Goal: Task Accomplishment & Management: Use online tool/utility

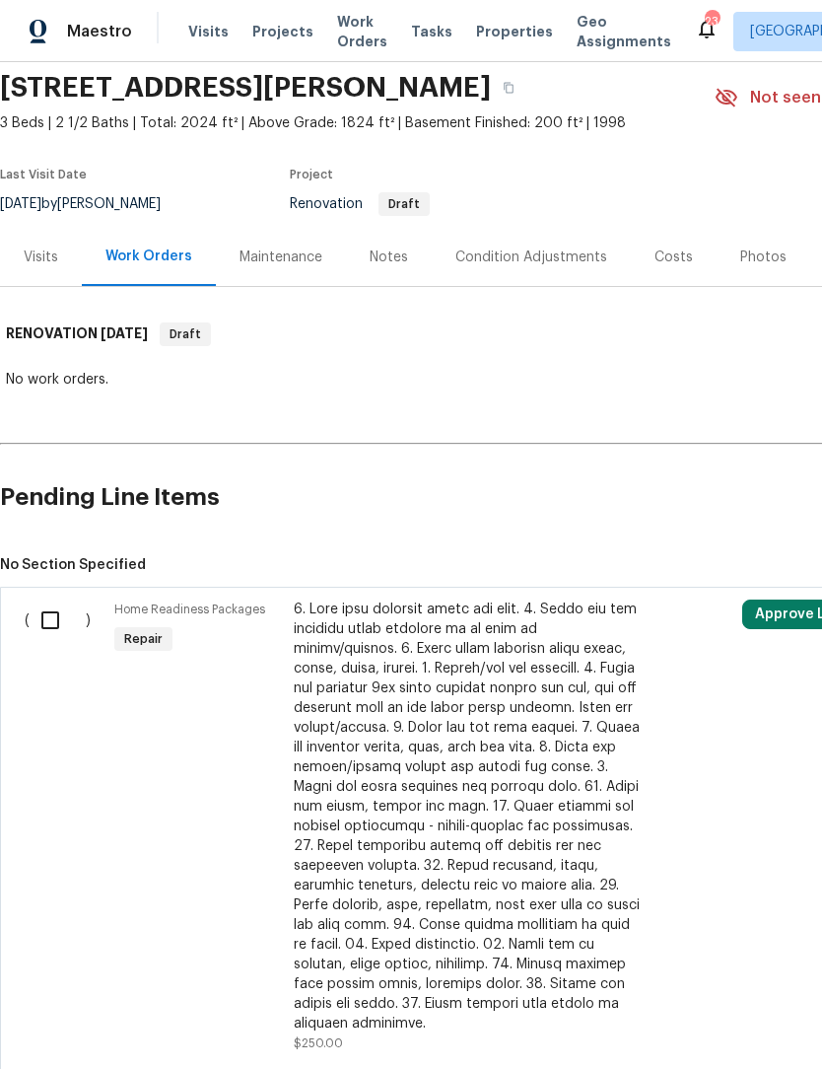
scroll to position [71, 0]
click at [384, 260] on div "Notes" at bounding box center [389, 257] width 38 height 20
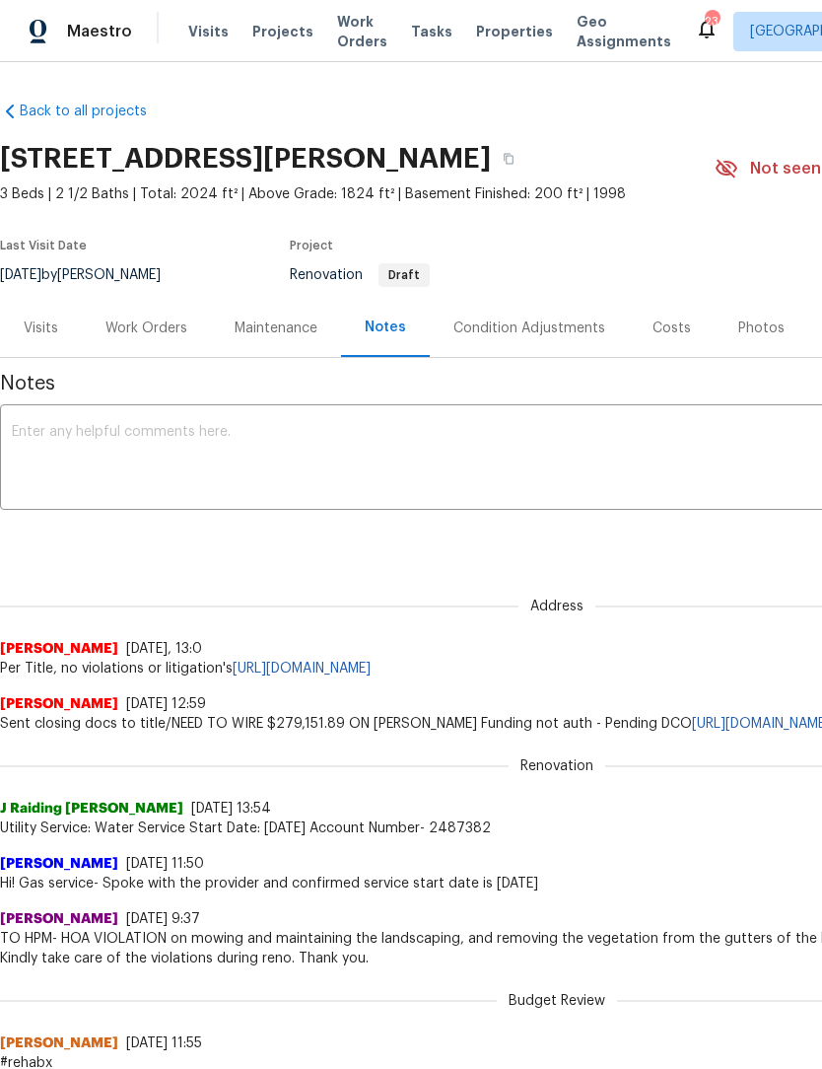
click at [154, 325] on div "Work Orders" at bounding box center [146, 328] width 82 height 20
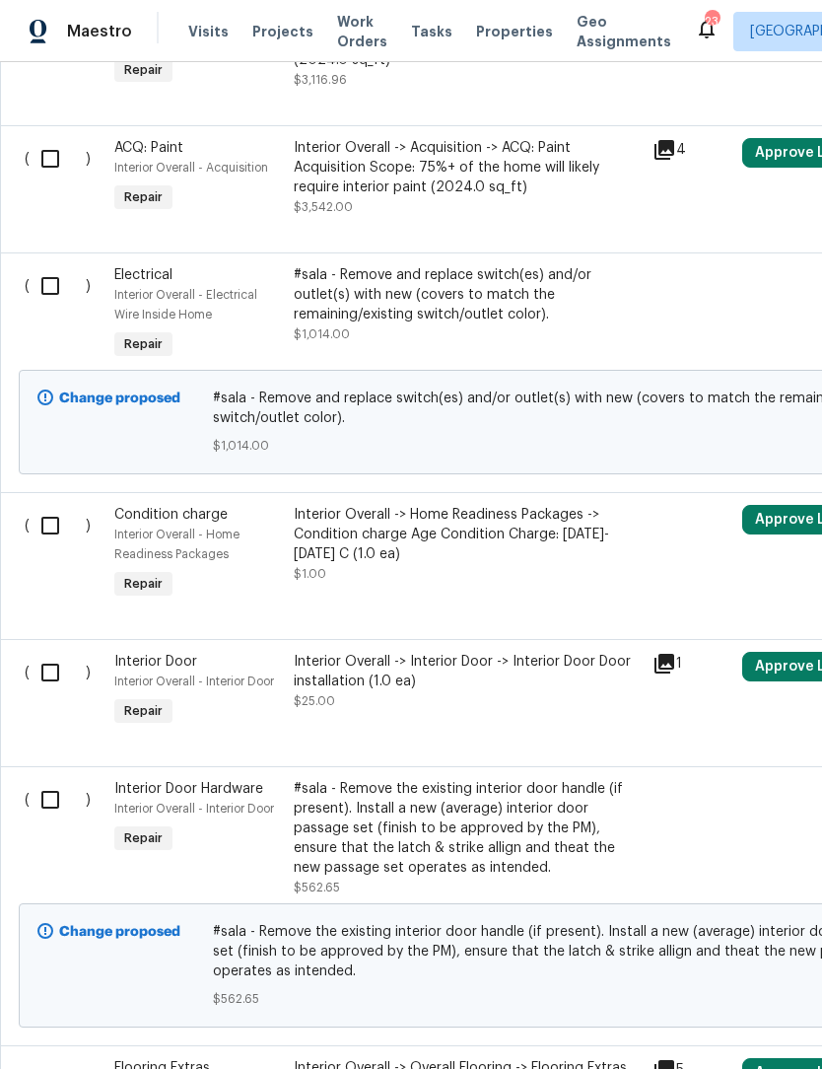
scroll to position [1765, 0]
click at [49, 516] on input "checkbox" at bounding box center [58, 525] width 56 height 41
checkbox input "true"
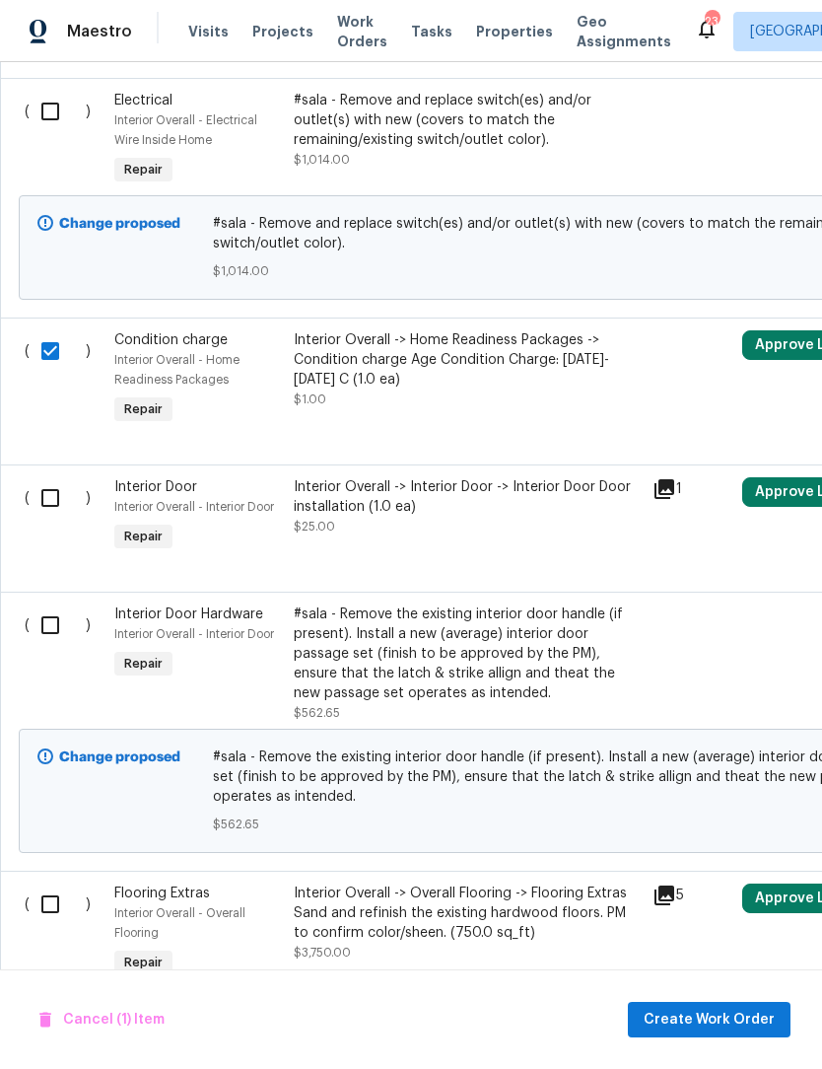
scroll to position [1941, 0]
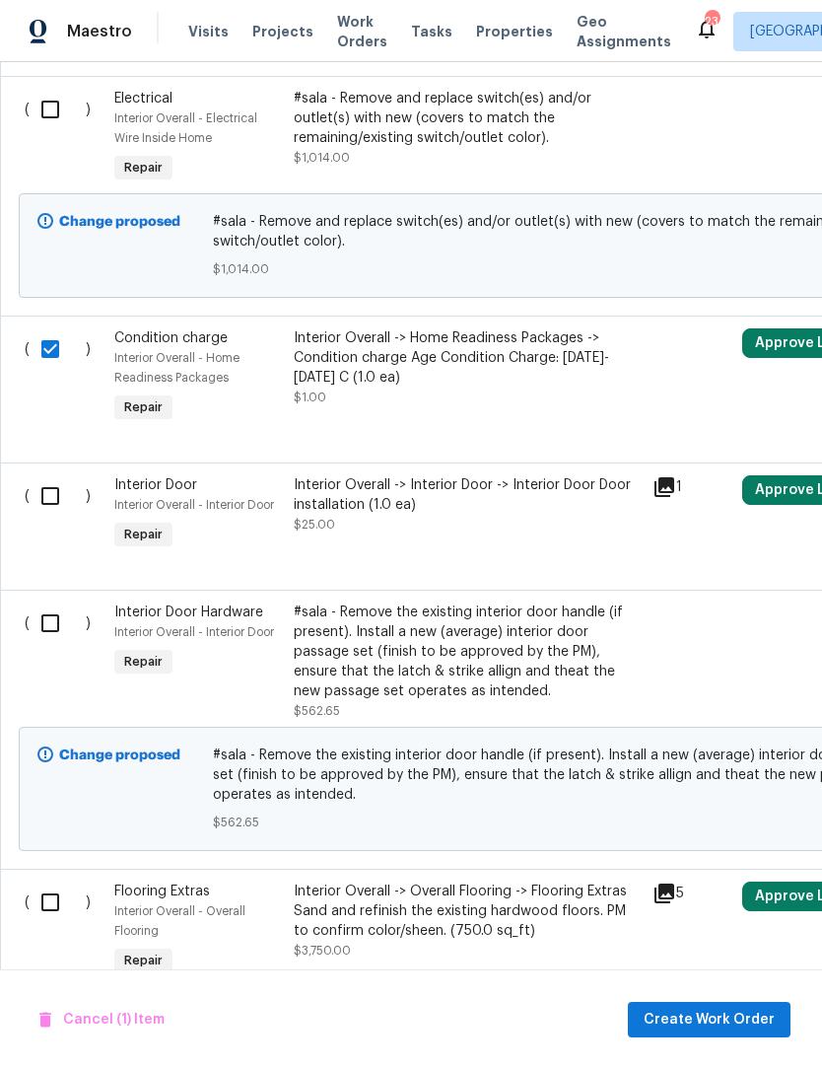
click at [668, 477] on icon at bounding box center [665, 487] width 20 height 20
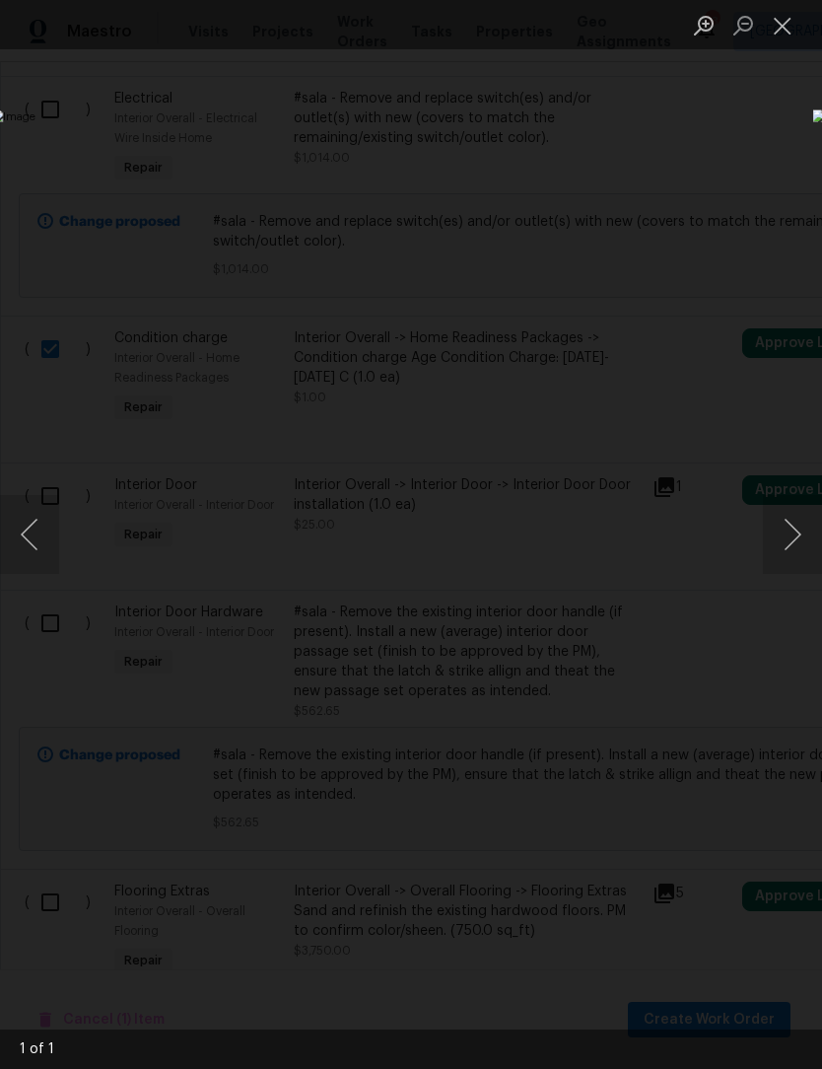
click at [790, 23] on button "Close lightbox" at bounding box center [782, 25] width 39 height 35
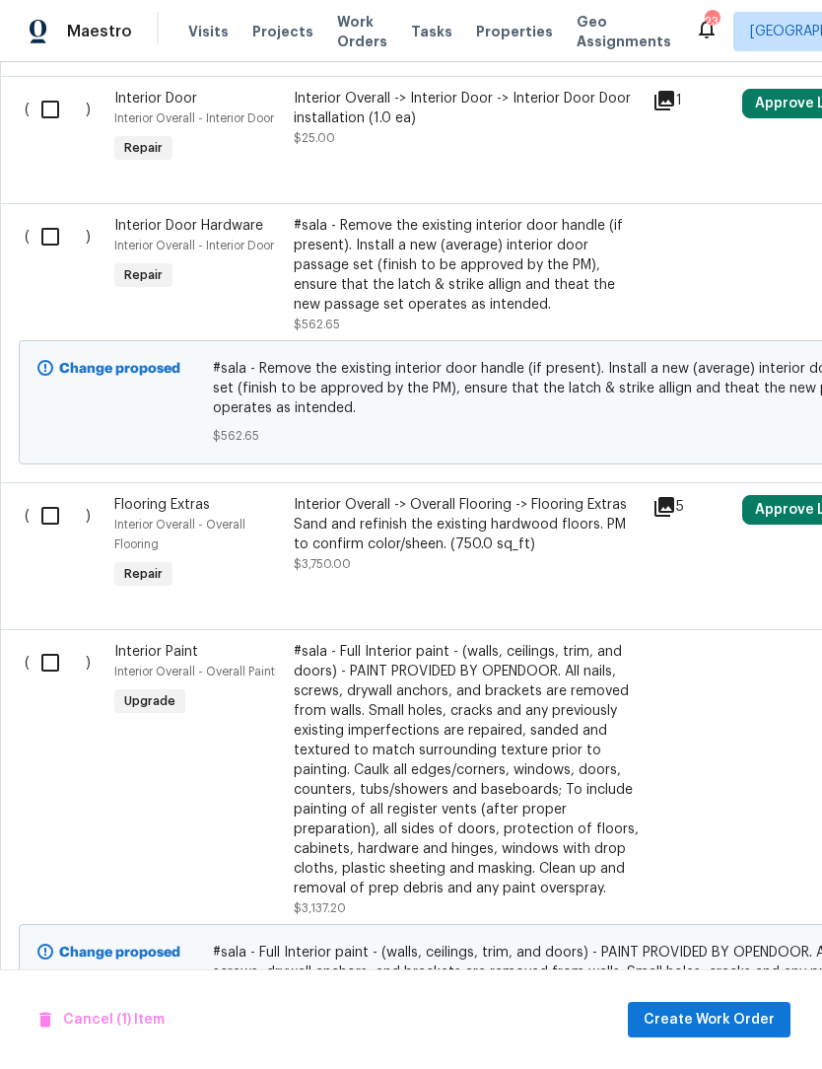
scroll to position [0, 0]
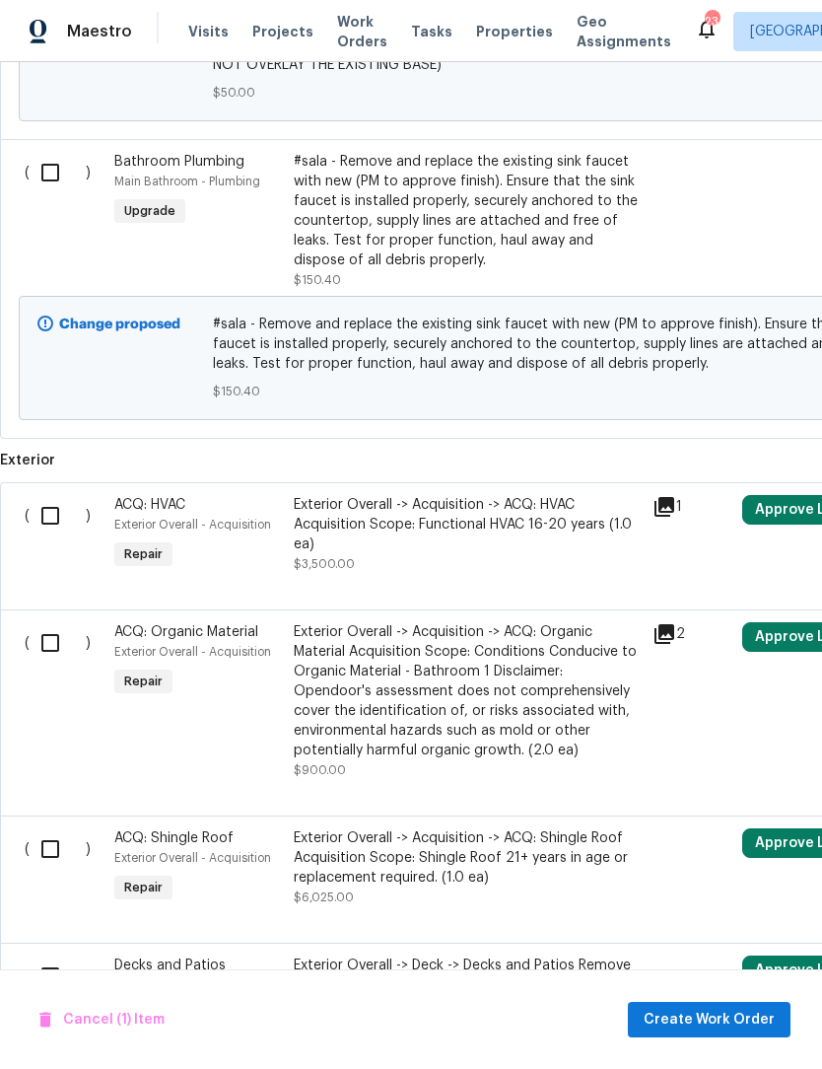
click at [52, 519] on input "checkbox" at bounding box center [58, 515] width 56 height 41
checkbox input "true"
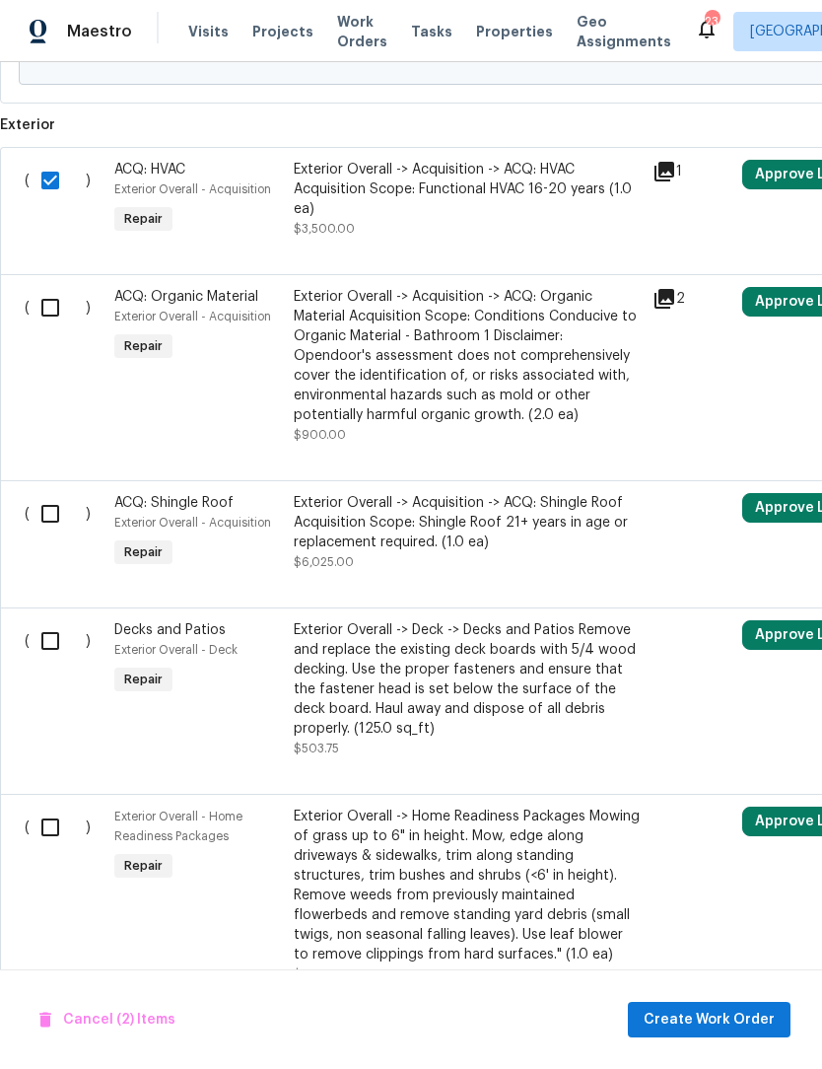
click at [59, 523] on input "checkbox" at bounding box center [58, 513] width 56 height 41
checkbox input "true"
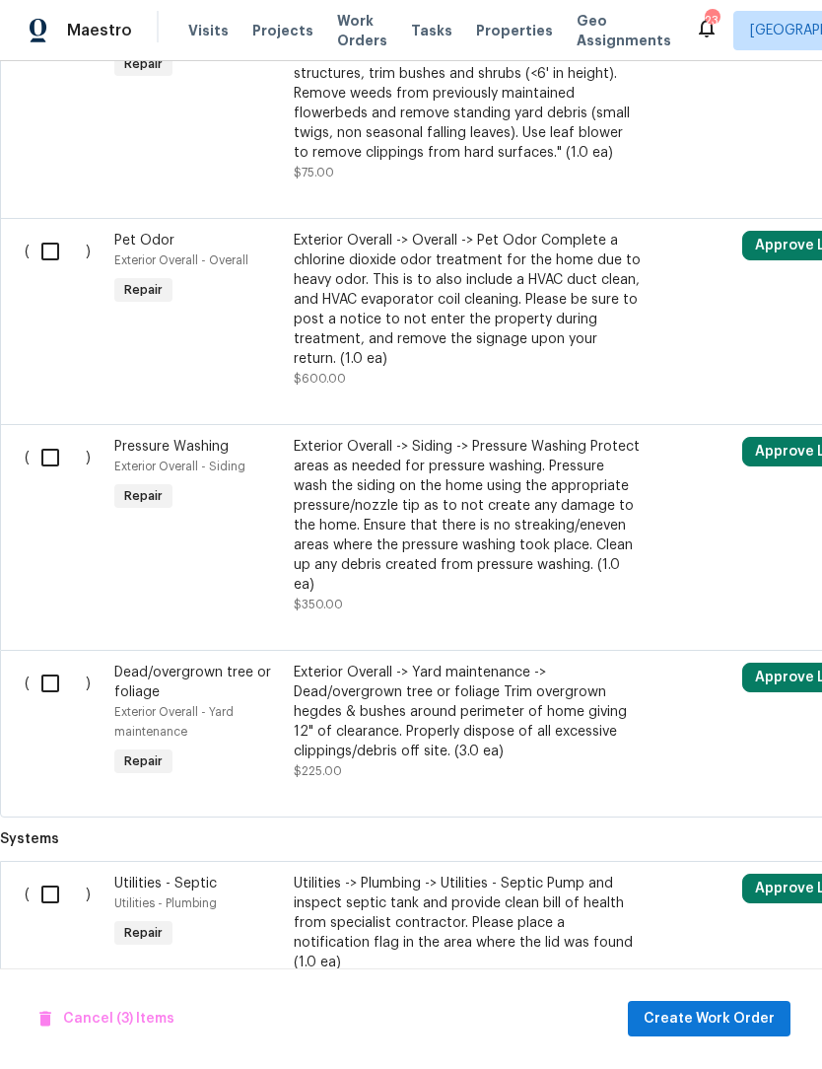
click at [56, 884] on input "checkbox" at bounding box center [58, 894] width 56 height 41
checkbox input "true"
click at [122, 1032] on span "Cancel (4) Items" at bounding box center [107, 1019] width 137 height 25
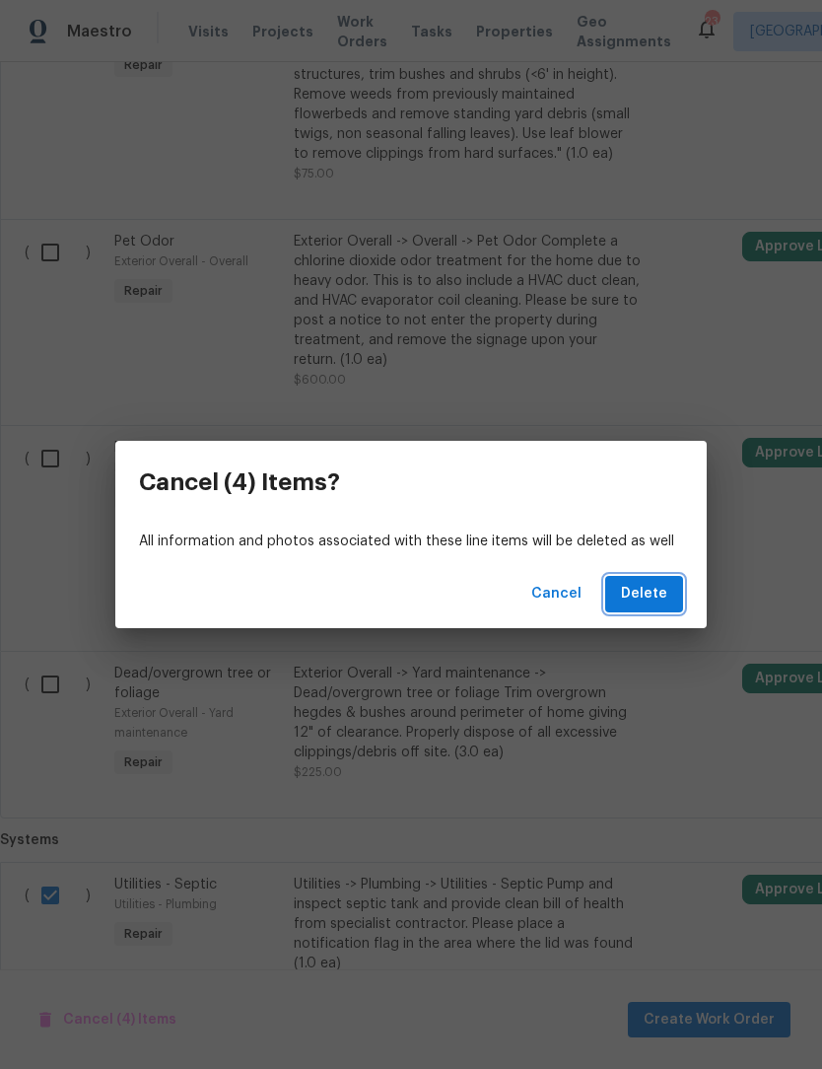
click at [653, 606] on span "Delete" at bounding box center [644, 594] width 46 height 25
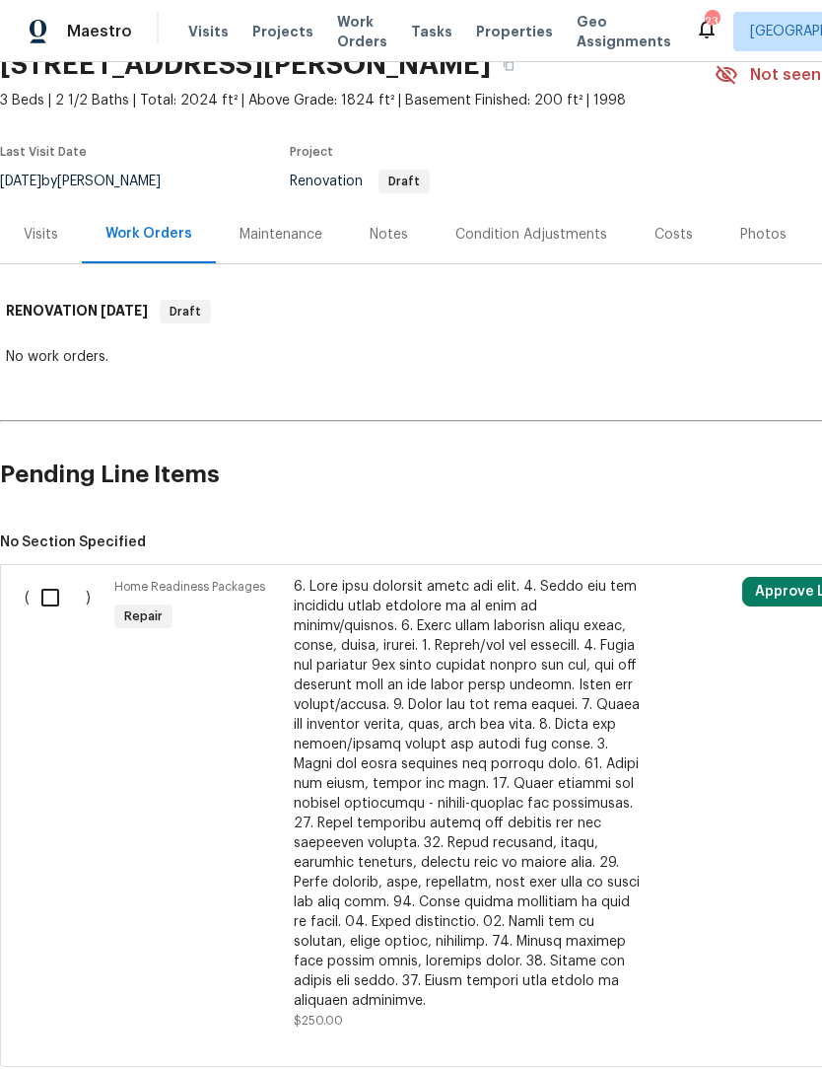
scroll to position [94, 0]
click at [56, 599] on input "checkbox" at bounding box center [58, 597] width 56 height 41
checkbox input "true"
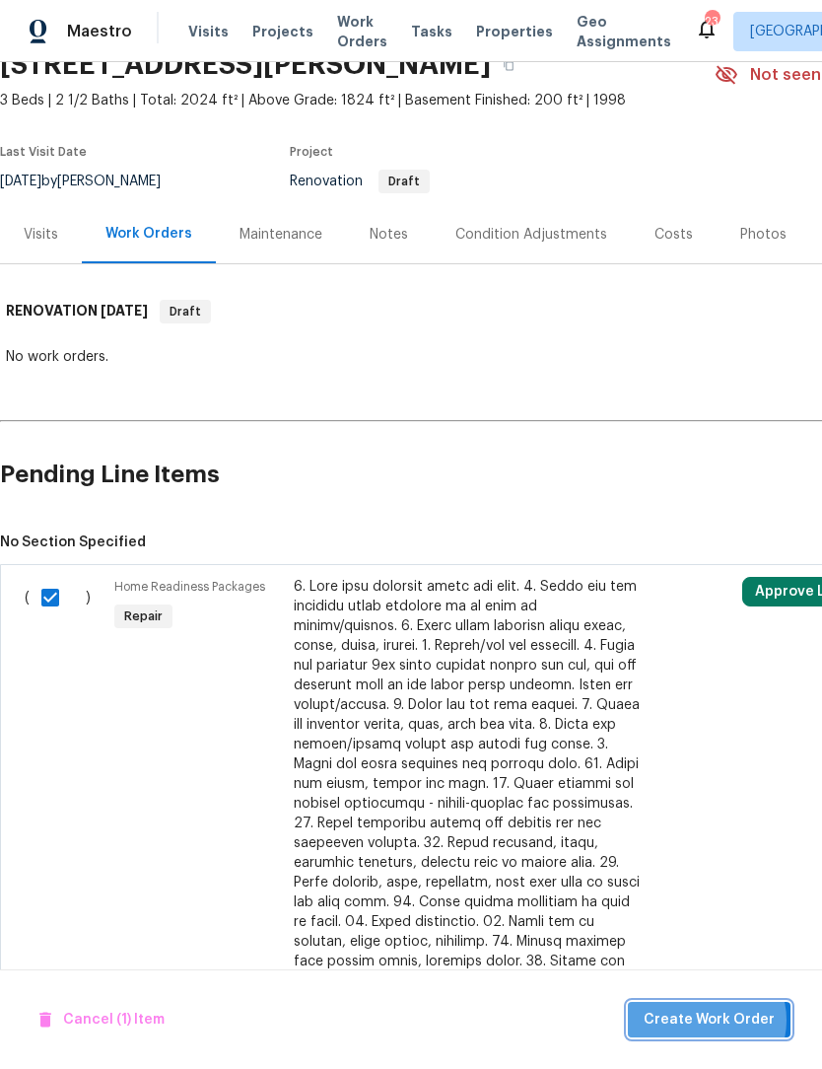
click at [715, 1032] on span "Create Work Order" at bounding box center [709, 1019] width 131 height 25
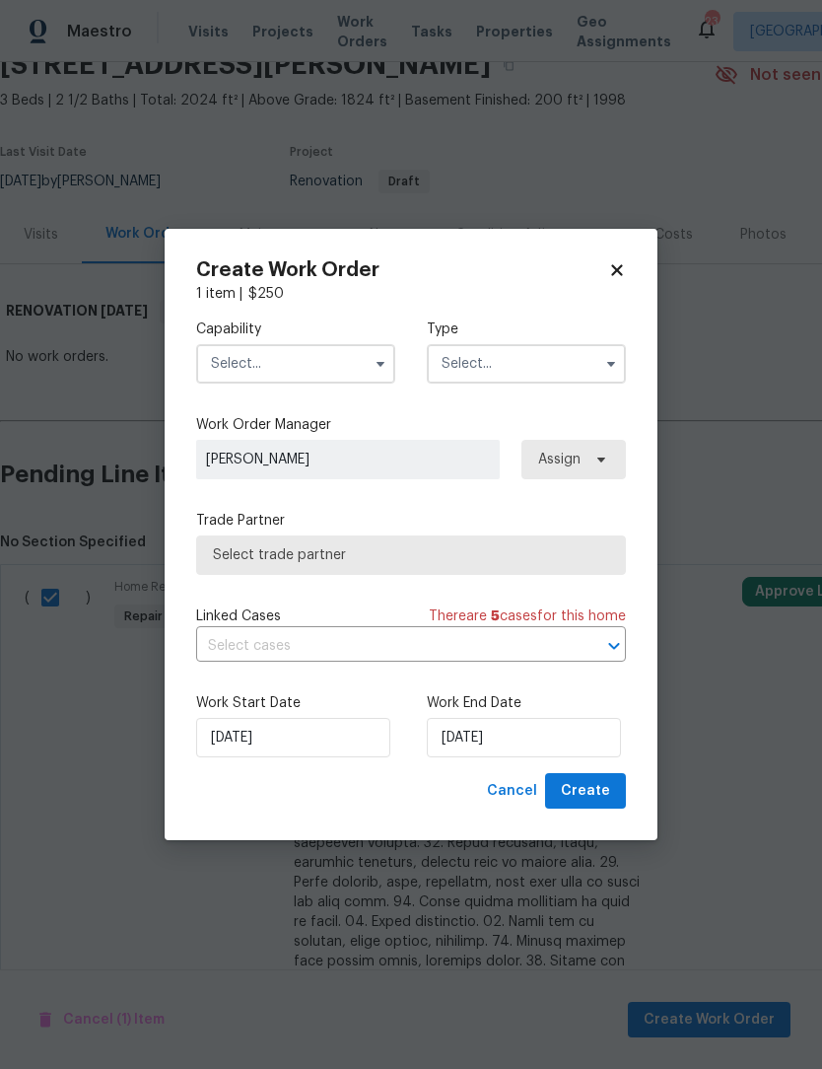
click at [300, 383] on input "text" at bounding box center [295, 363] width 199 height 39
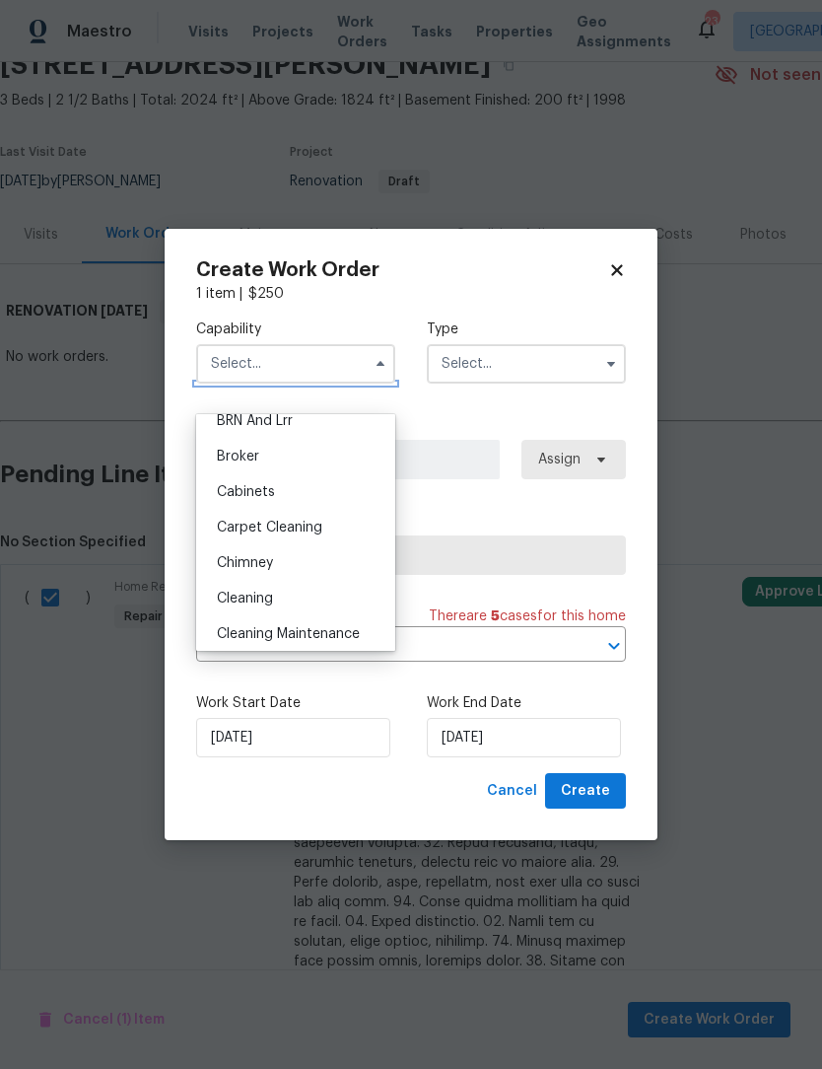
scroll to position [139, 0]
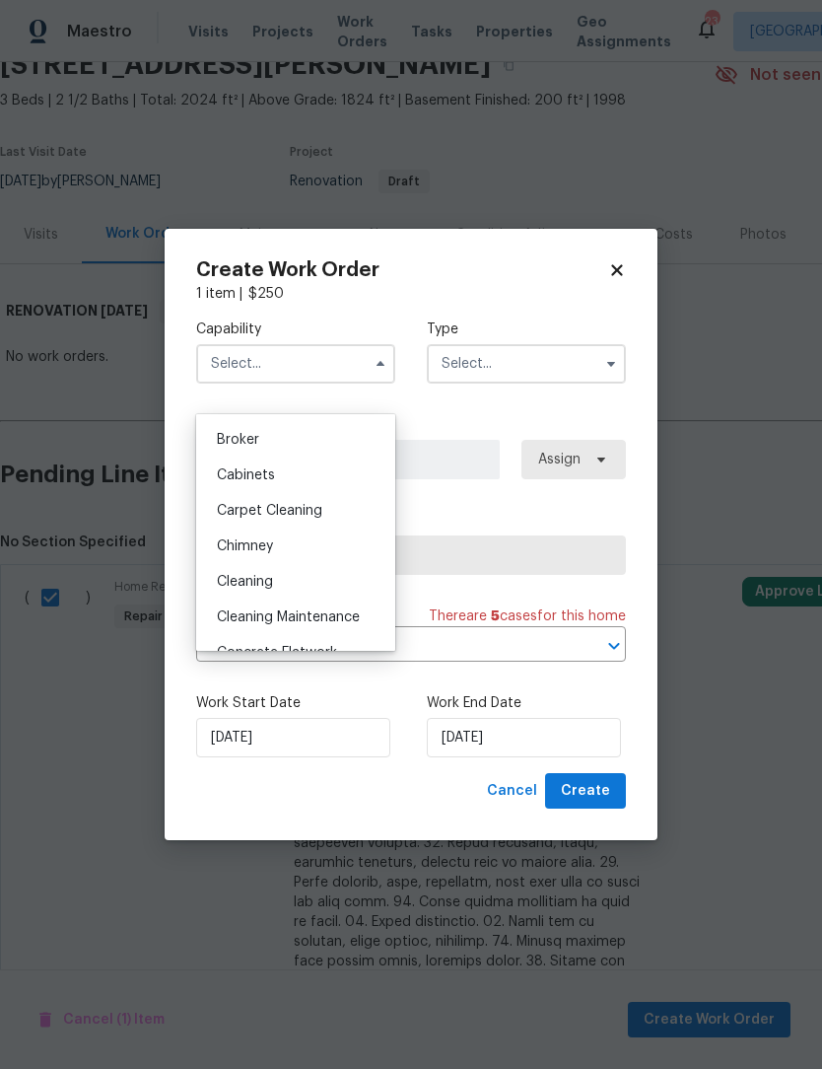
click at [262, 588] on span "Cleaning" at bounding box center [245, 582] width 56 height 14
type input "Cleaning"
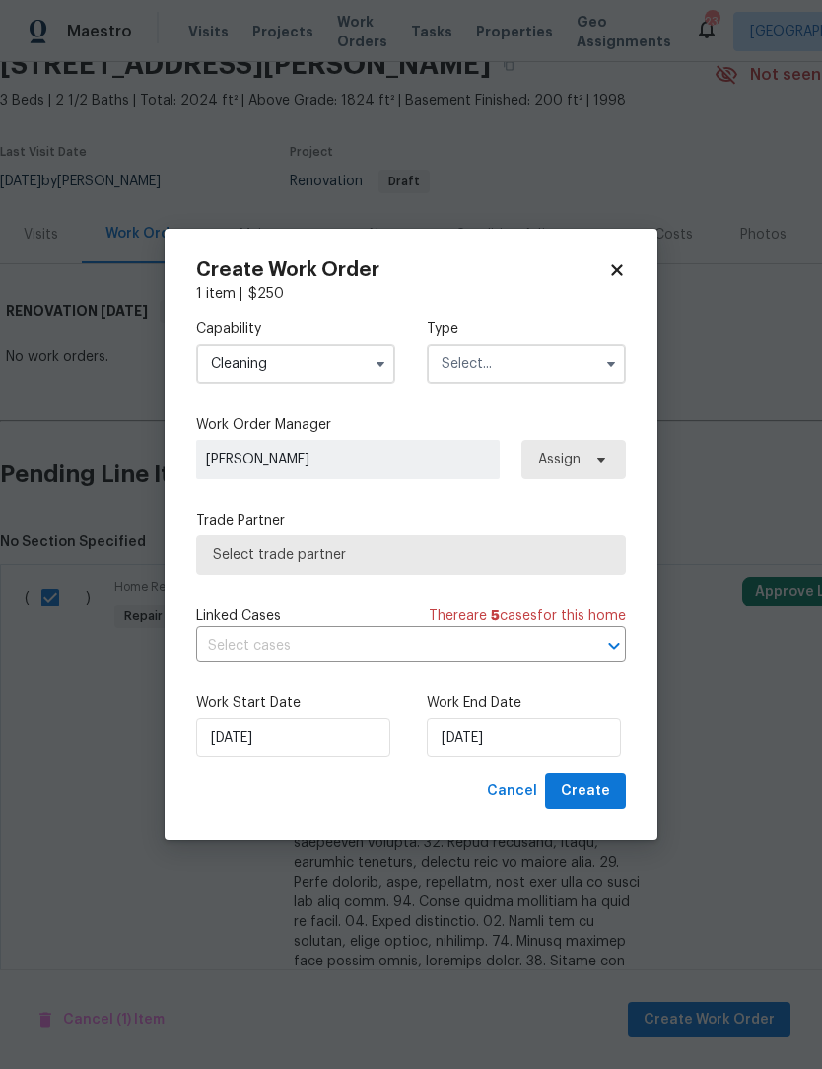
click at [519, 383] on input "text" at bounding box center [526, 363] width 199 height 39
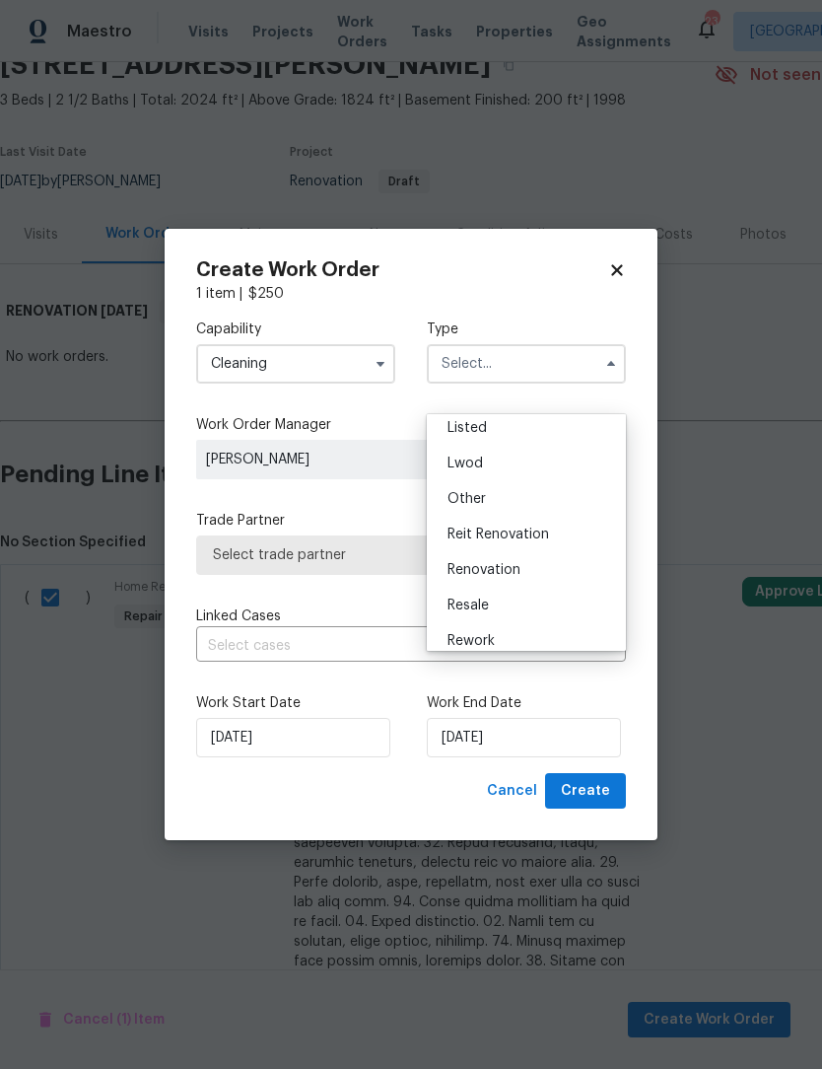
scroll to position [227, 0]
click at [510, 530] on span "Renovation" at bounding box center [484, 529] width 73 height 14
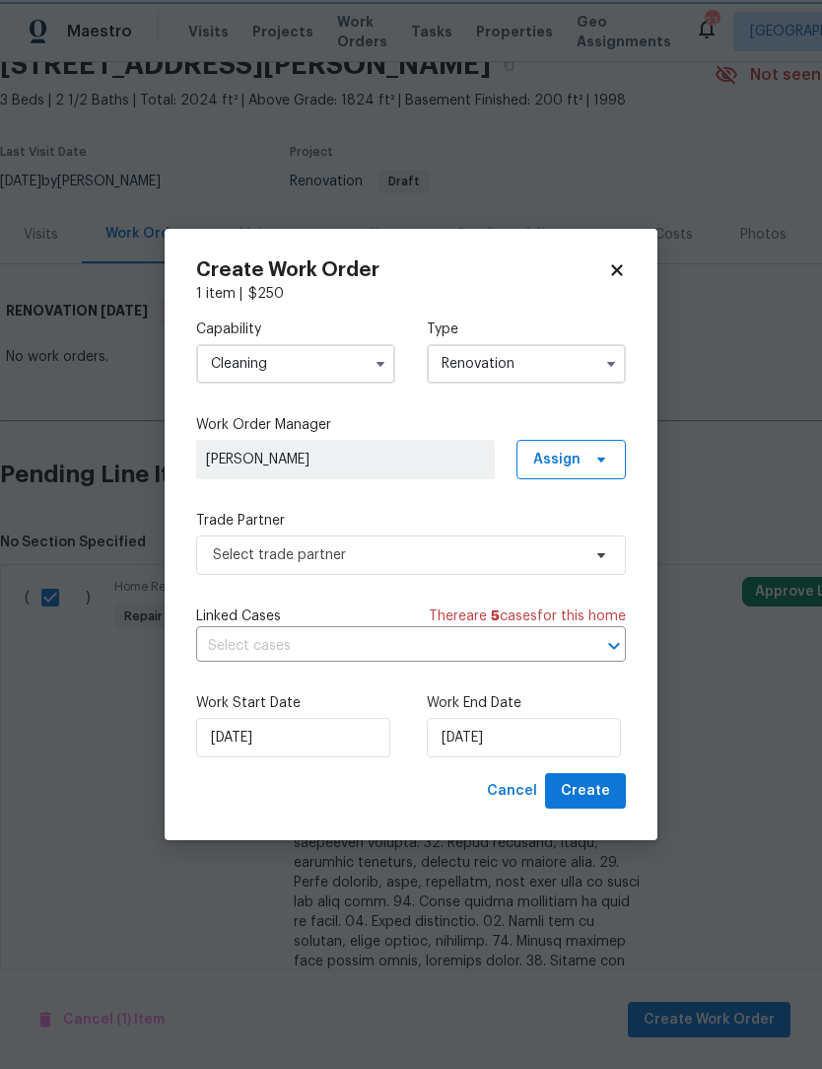
type input "Renovation"
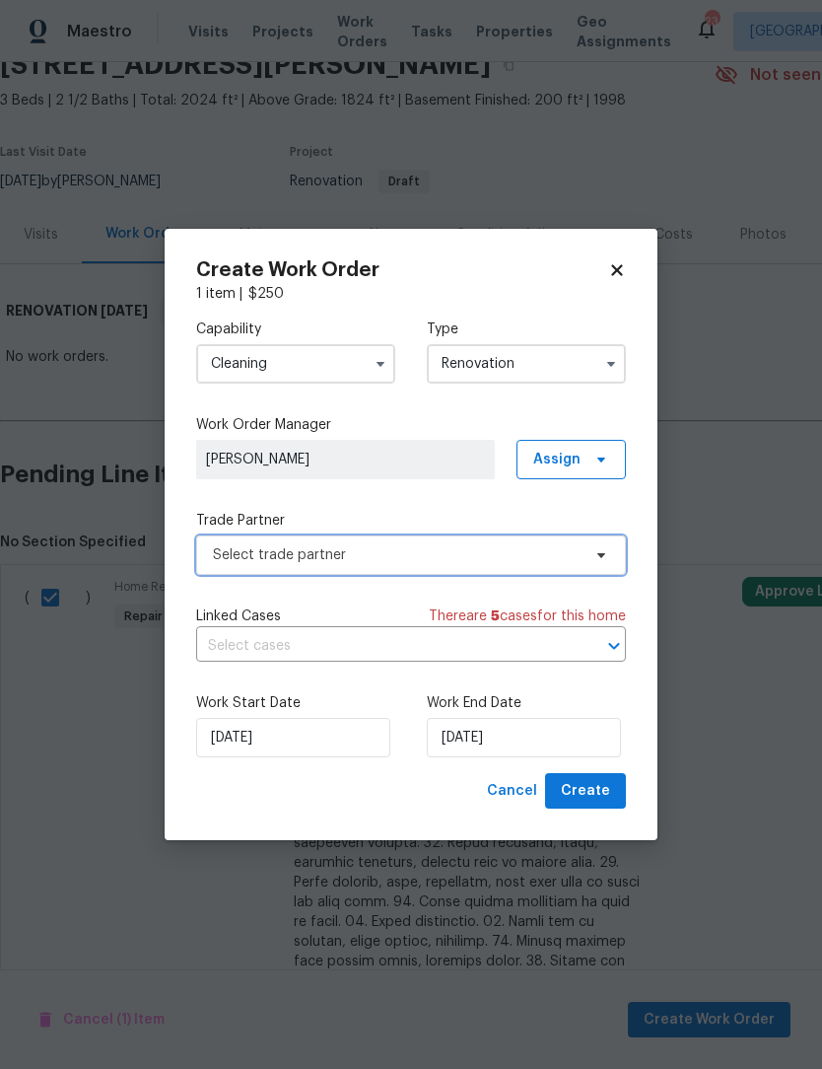
click at [338, 565] on span "Select trade partner" at bounding box center [397, 555] width 368 height 20
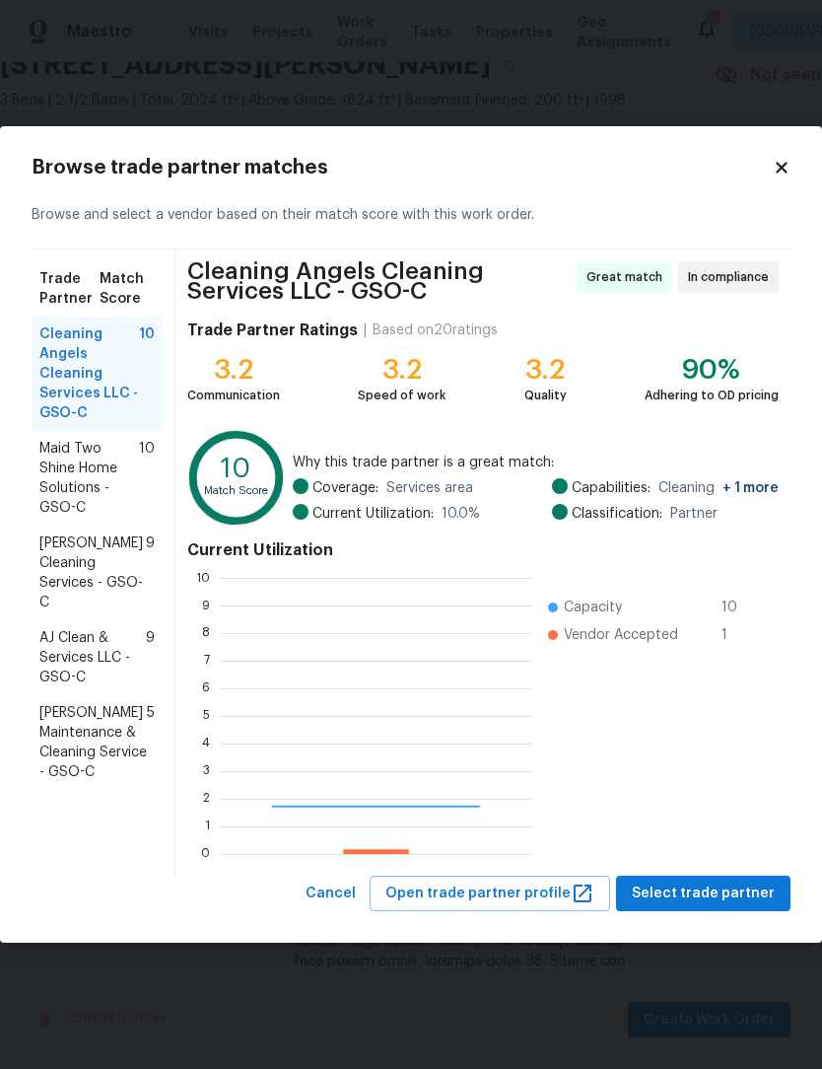
scroll to position [276, 312]
click at [89, 582] on span "[PERSON_NAME] Cleaning Services - GSO-C" at bounding box center [92, 572] width 106 height 79
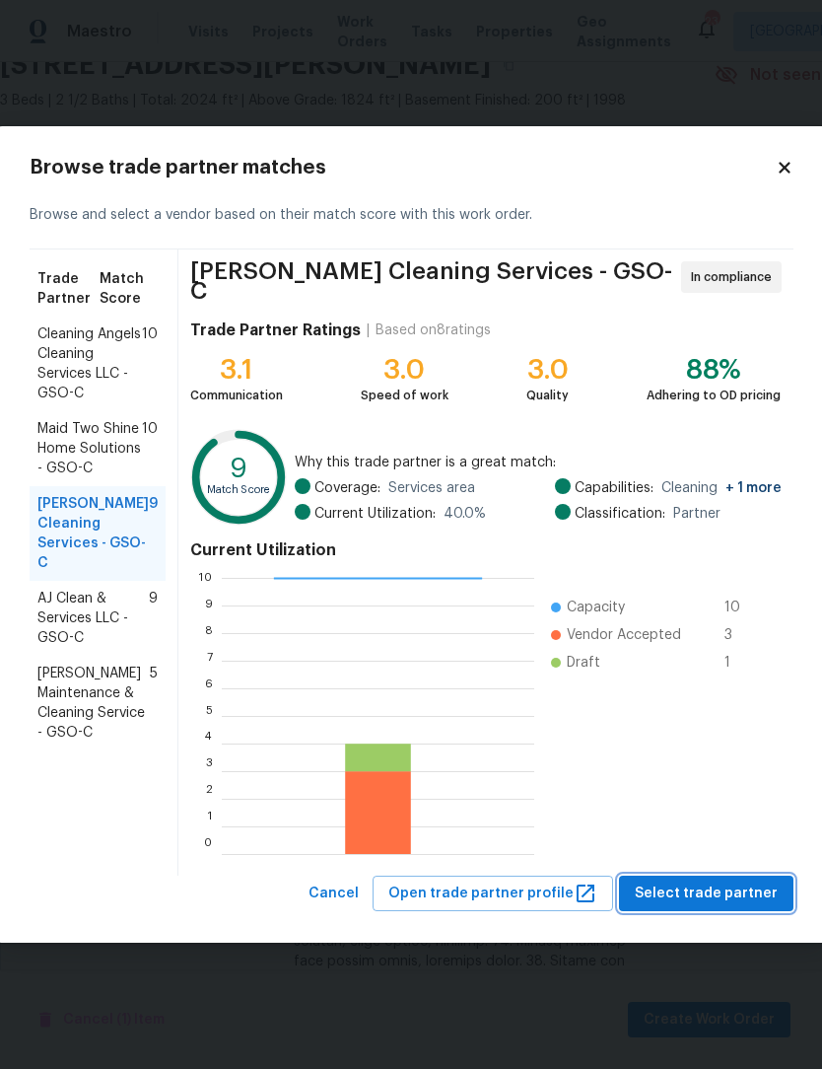
click at [708, 906] on span "Select trade partner" at bounding box center [706, 893] width 143 height 25
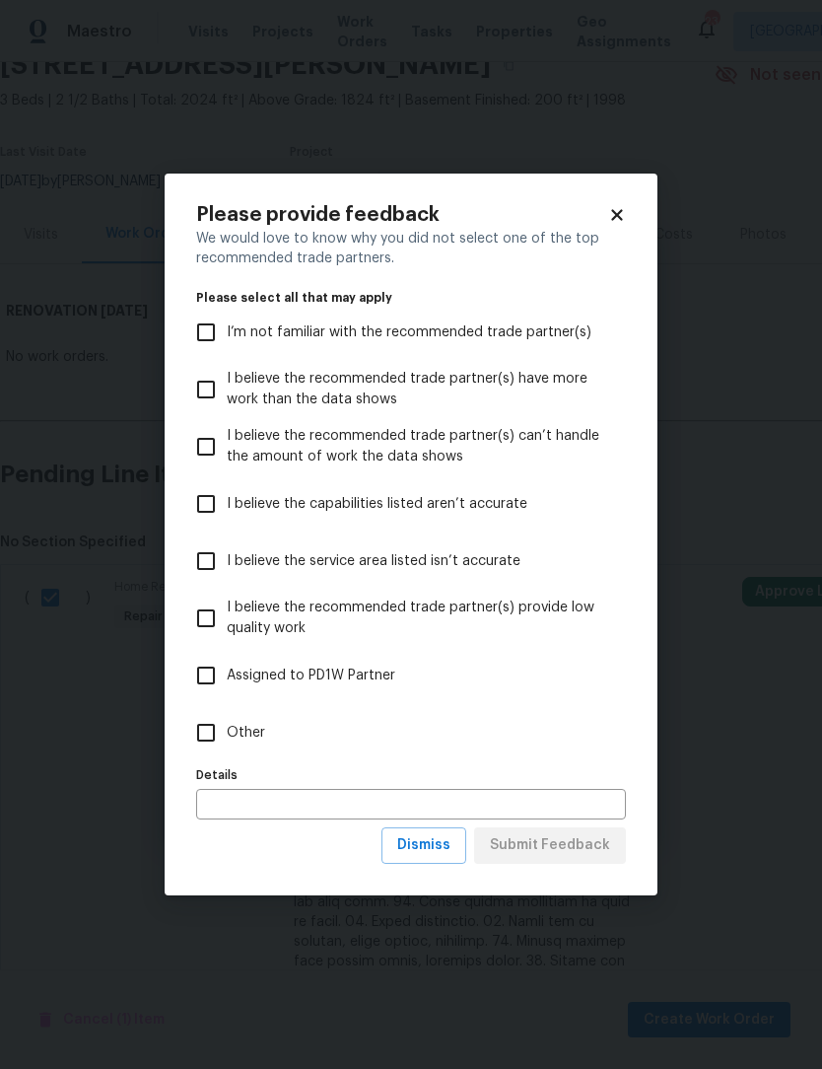
click at [219, 753] on input "Other" at bounding box center [205, 732] width 41 height 41
checkbox input "true"
click at [571, 858] on span "Submit Feedback" at bounding box center [550, 845] width 120 height 25
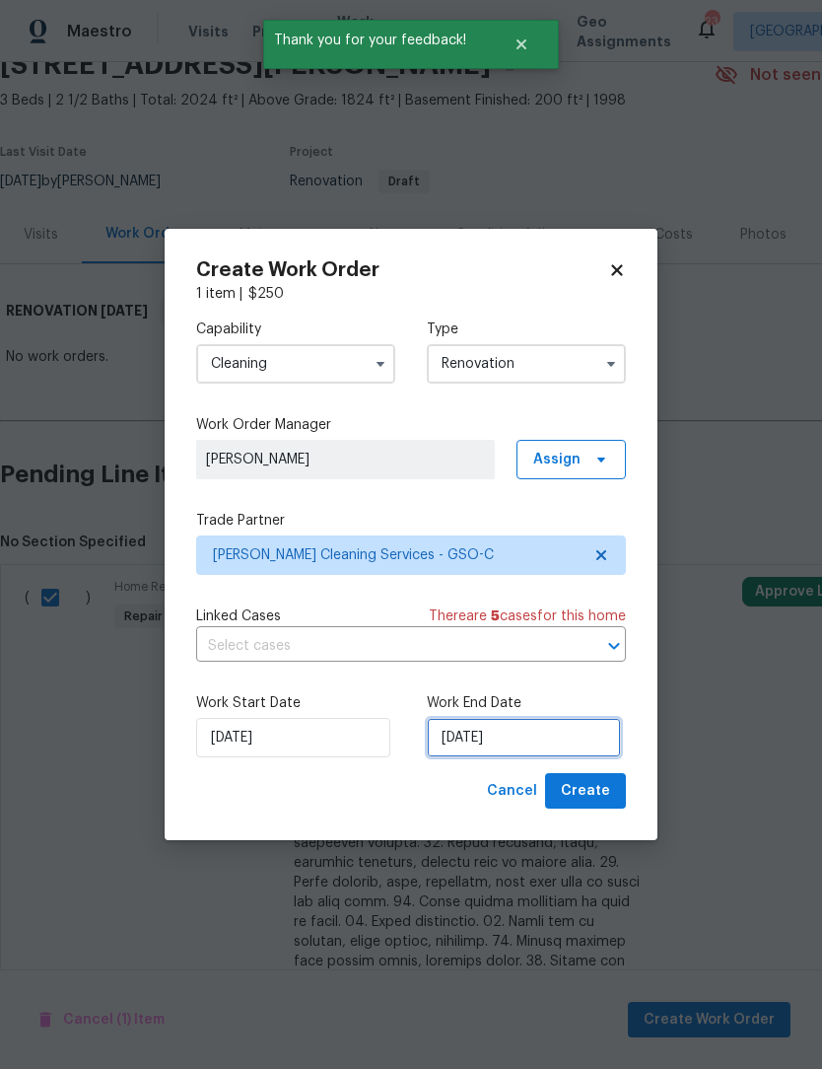
click at [555, 757] on input "[DATE]" at bounding box center [524, 737] width 194 height 39
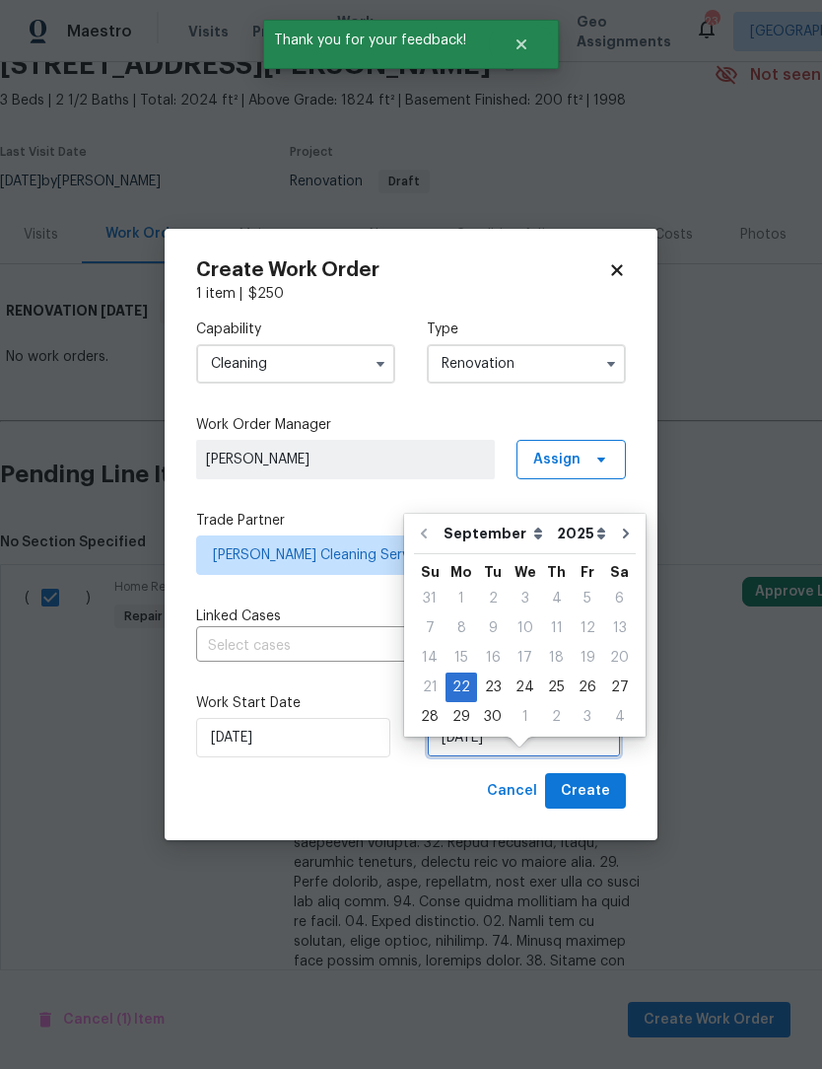
scroll to position [66, 0]
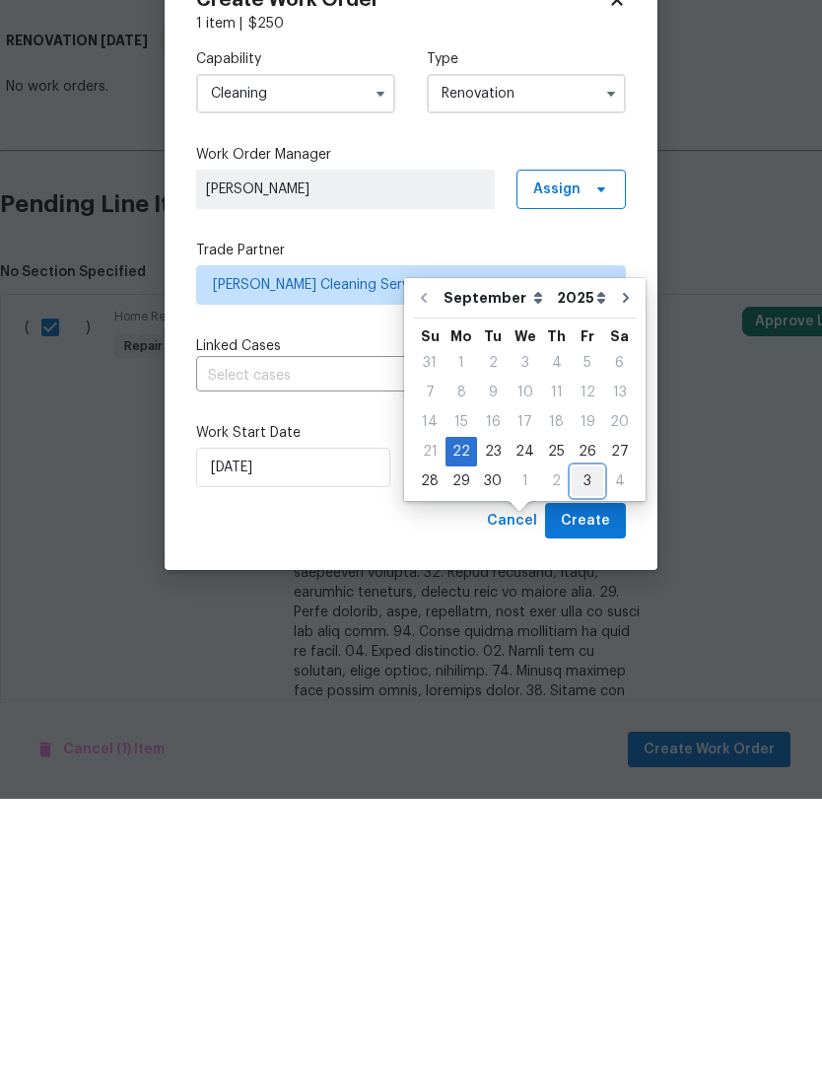
click at [586, 737] on div "3" at bounding box center [588, 751] width 32 height 28
type input "[DATE]"
select select "9"
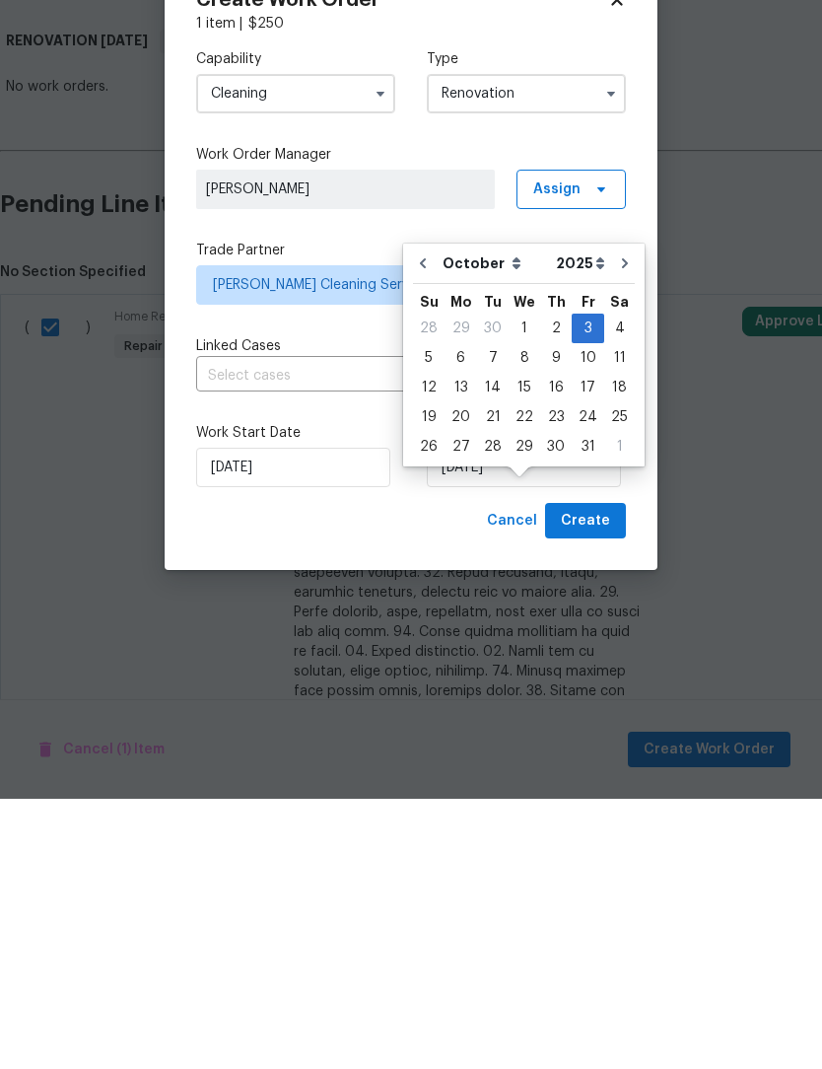
scroll to position [0, 0]
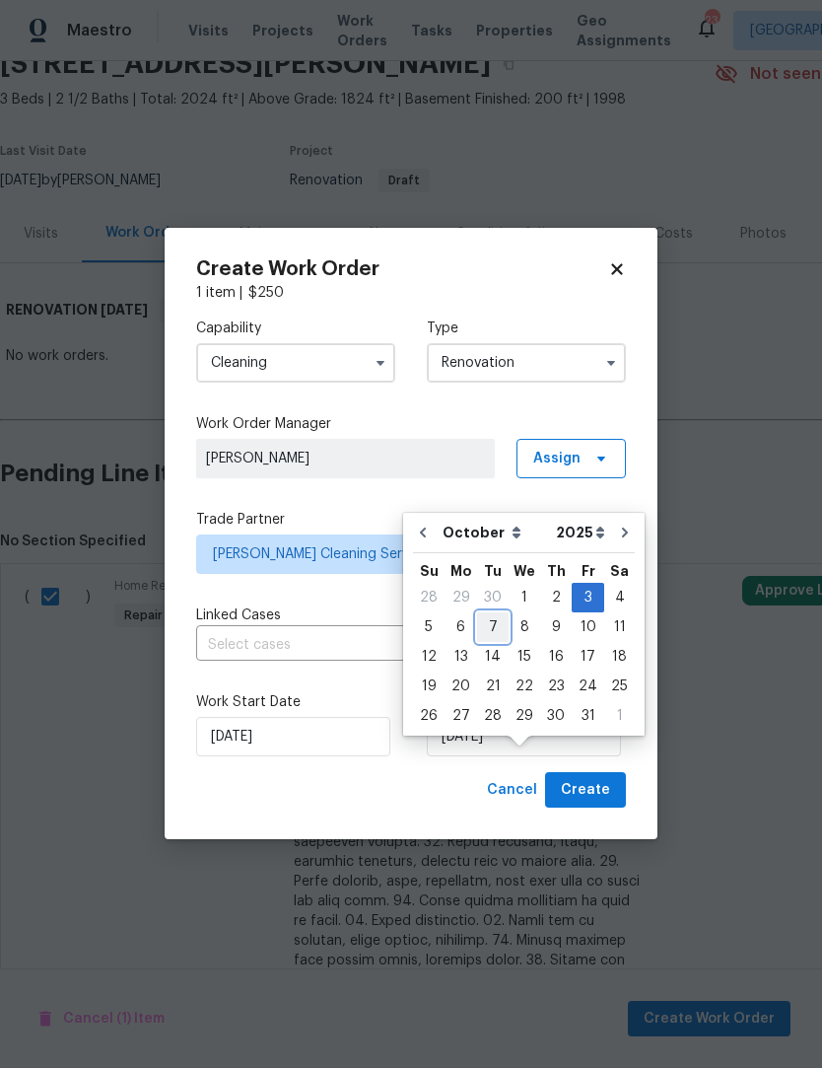
click at [487, 626] on div "7" at bounding box center [493, 628] width 32 height 28
type input "[DATE]"
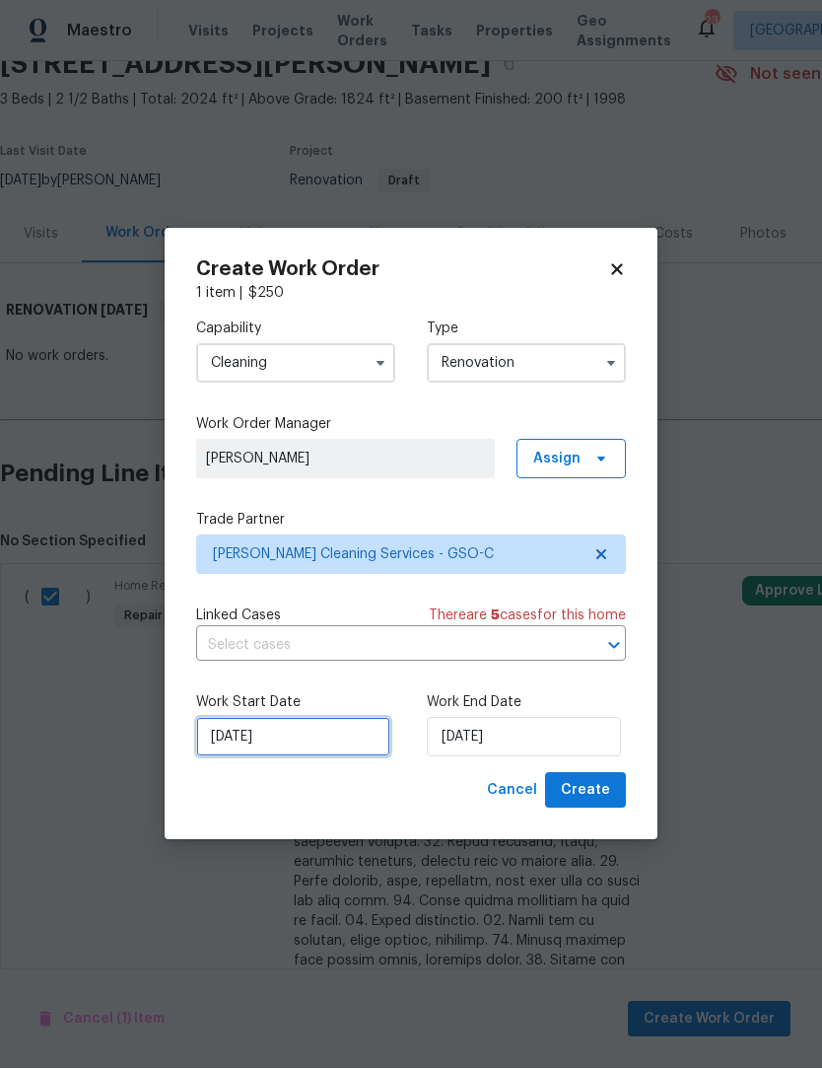
click at [288, 757] on input "[DATE]" at bounding box center [293, 737] width 194 height 39
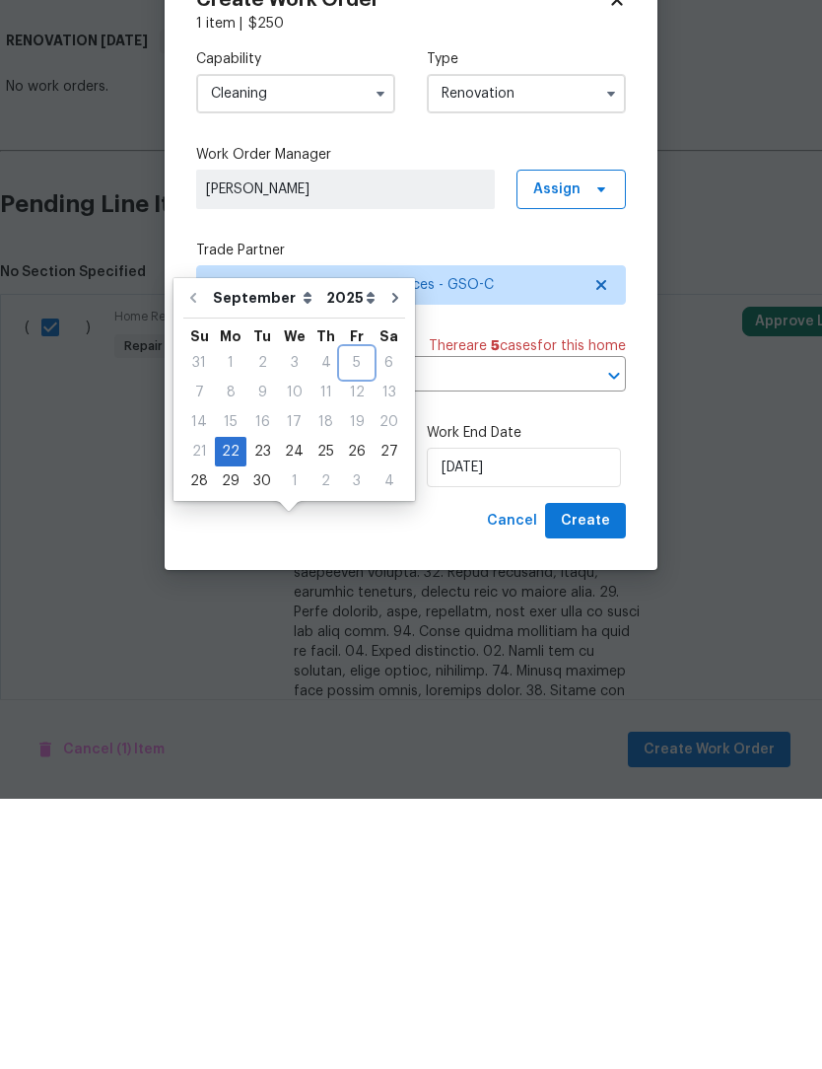
click at [353, 619] on div "5" at bounding box center [357, 633] width 32 height 28
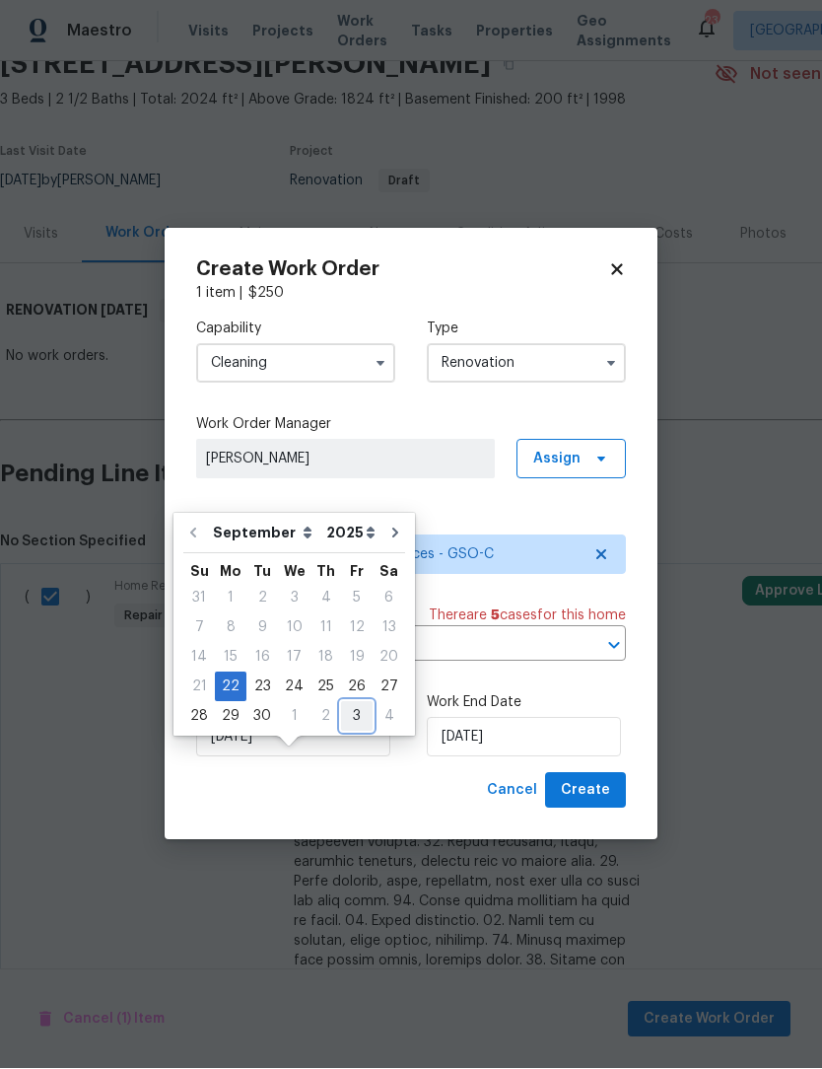
click at [351, 715] on div "3" at bounding box center [357, 717] width 32 height 28
type input "[DATE]"
select select "9"
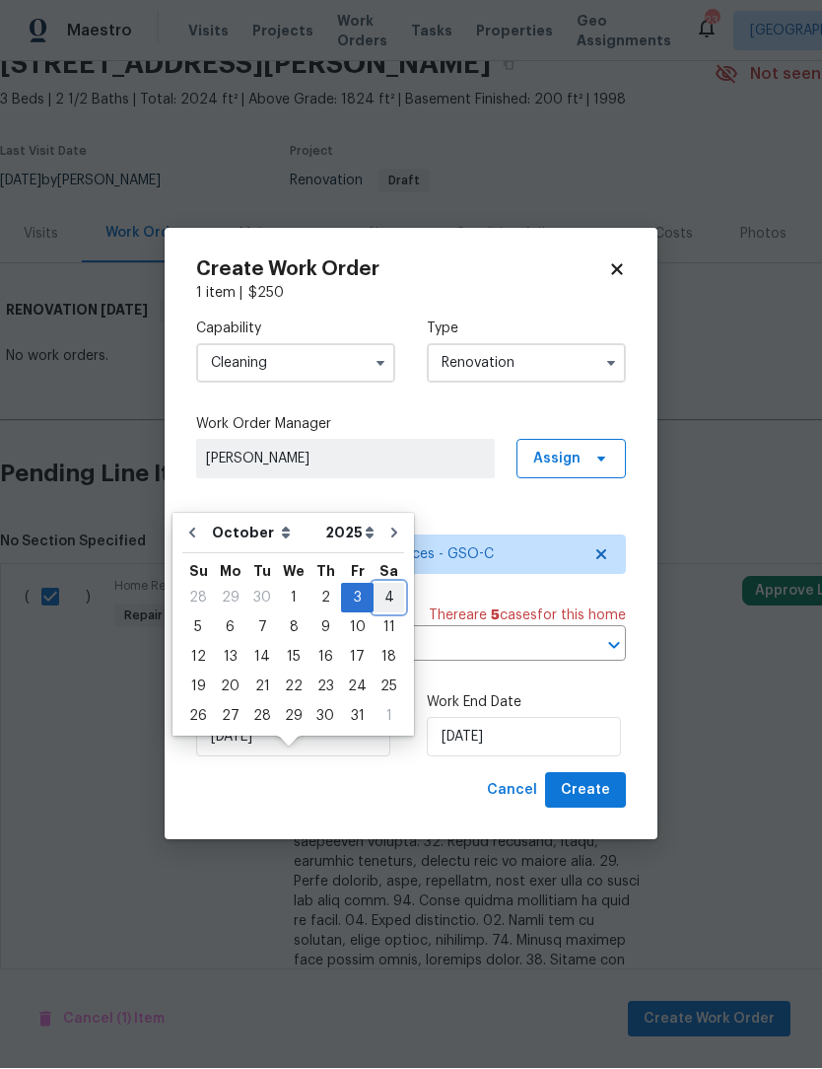
click at [375, 590] on div "4" at bounding box center [389, 599] width 31 height 28
type input "[DATE]"
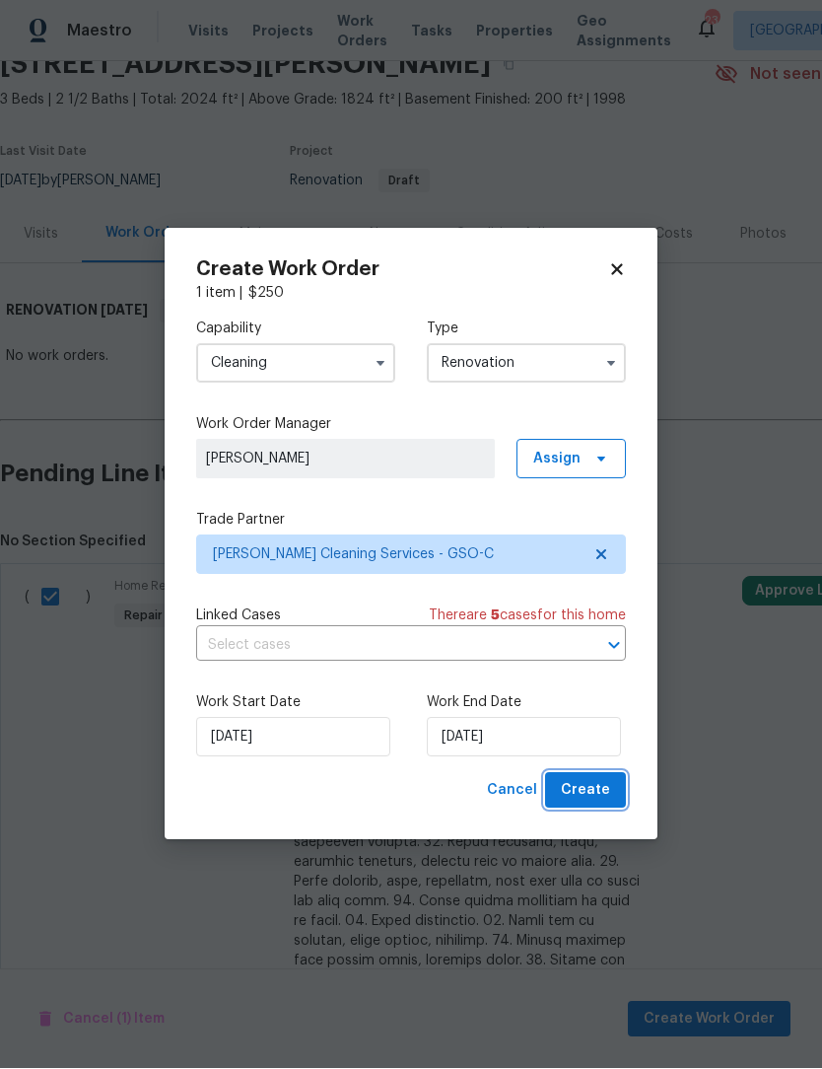
click at [597, 803] on span "Create" at bounding box center [585, 791] width 49 height 25
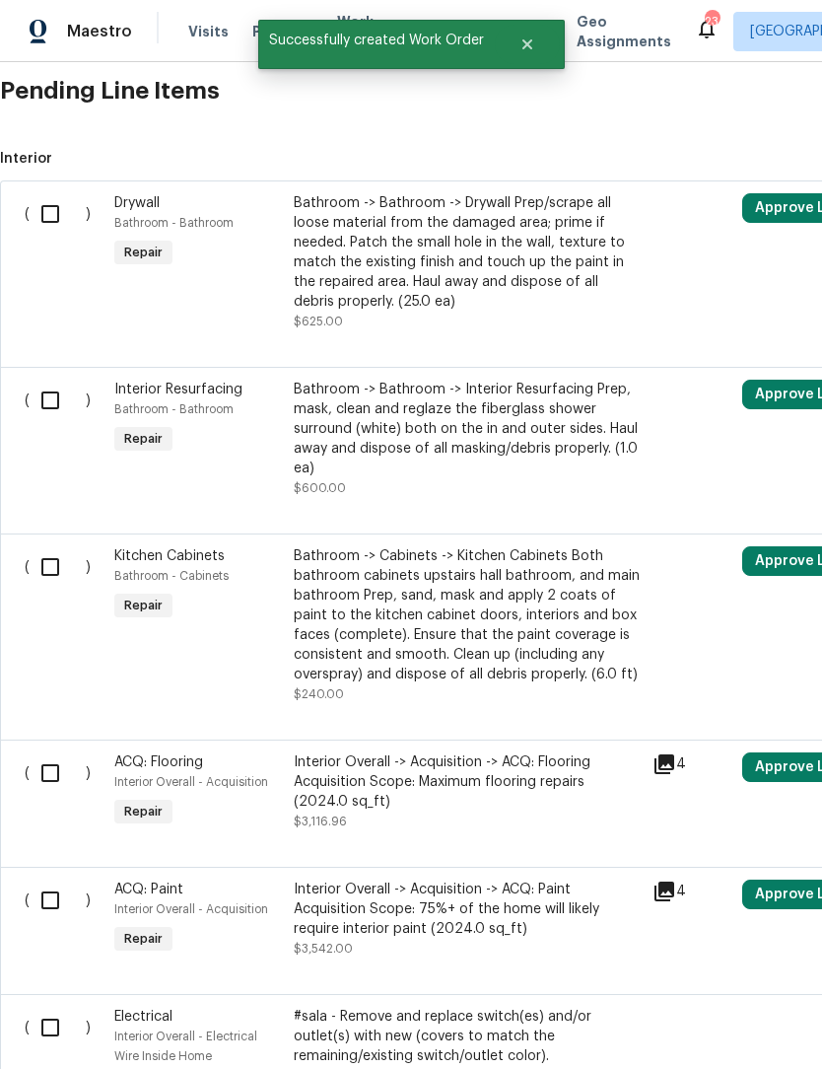
scroll to position [530, 0]
click at [55, 201] on input "checkbox" at bounding box center [58, 212] width 56 height 41
checkbox input "true"
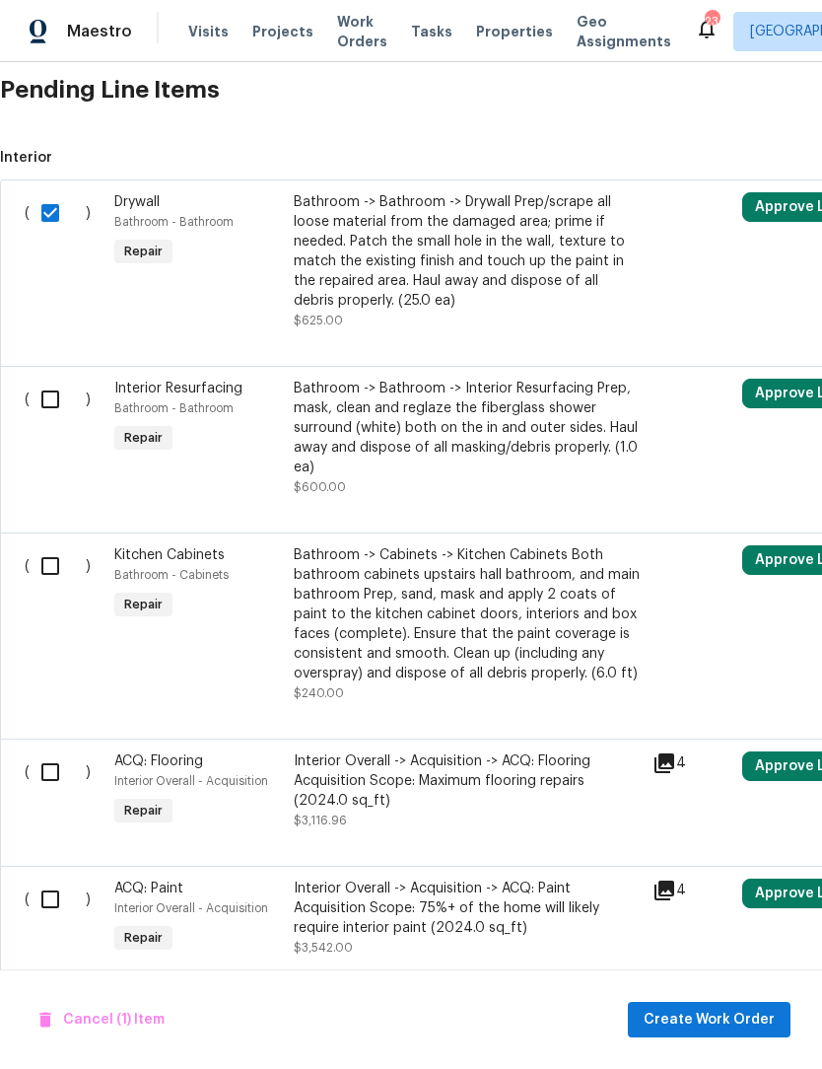
click at [63, 406] on input "checkbox" at bounding box center [58, 399] width 56 height 41
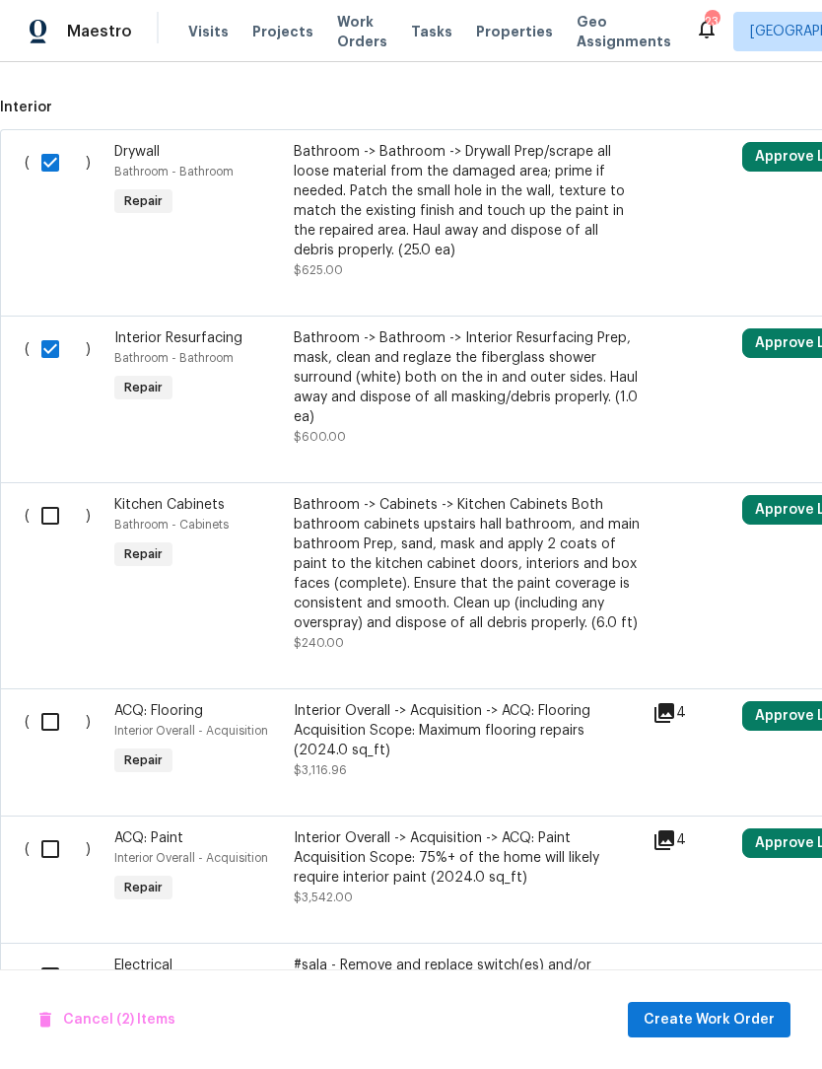
scroll to position [576, 0]
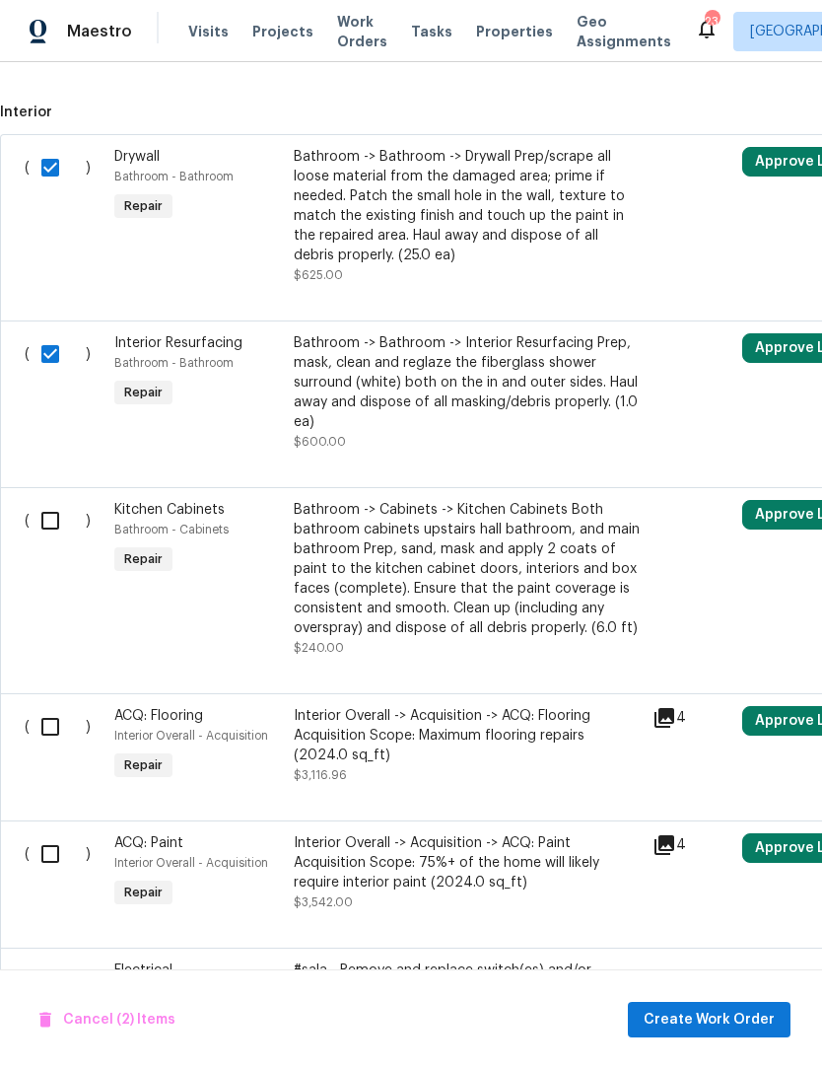
click at [49, 347] on input "checkbox" at bounding box center [58, 353] width 56 height 41
checkbox input "false"
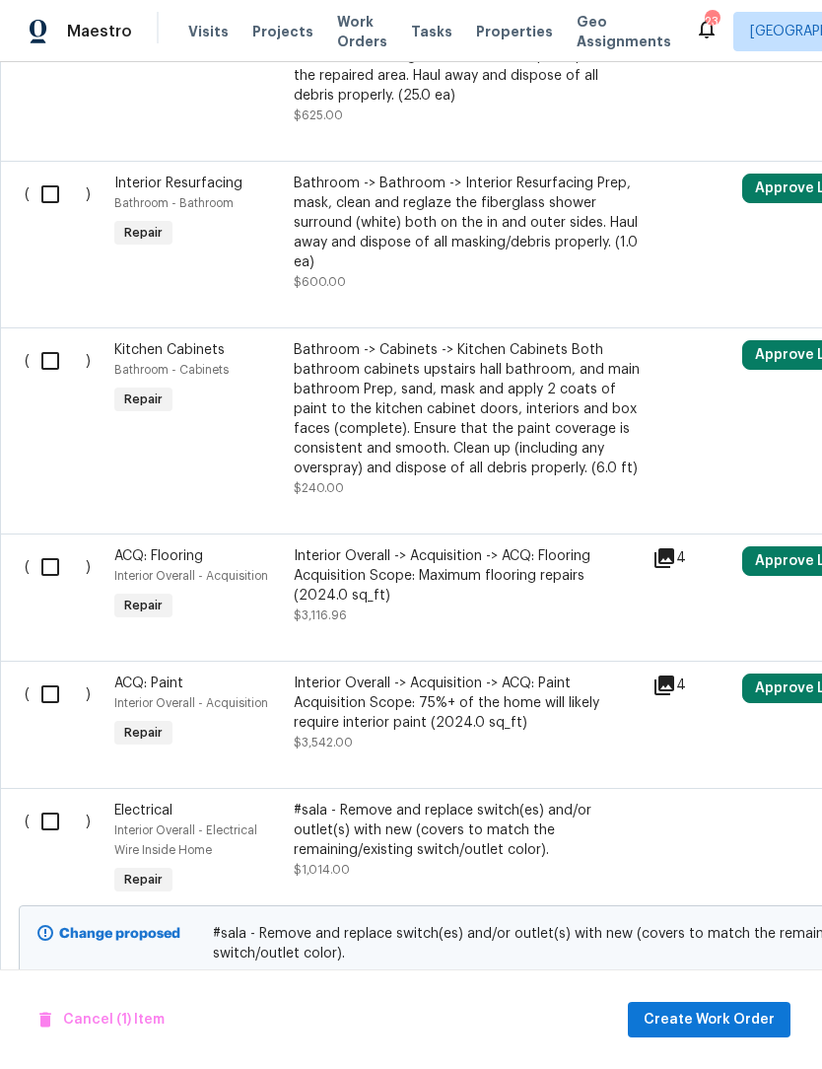
scroll to position [737, 0]
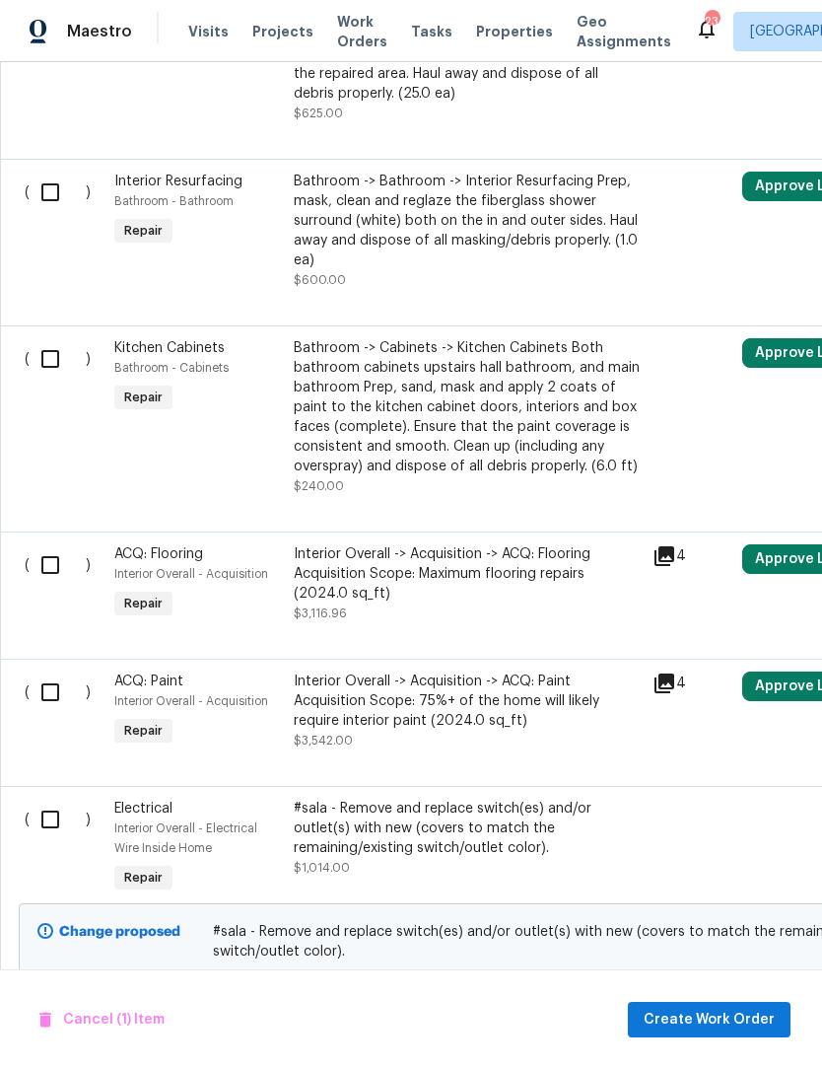
click at [51, 366] on input "checkbox" at bounding box center [58, 358] width 56 height 41
checkbox input "true"
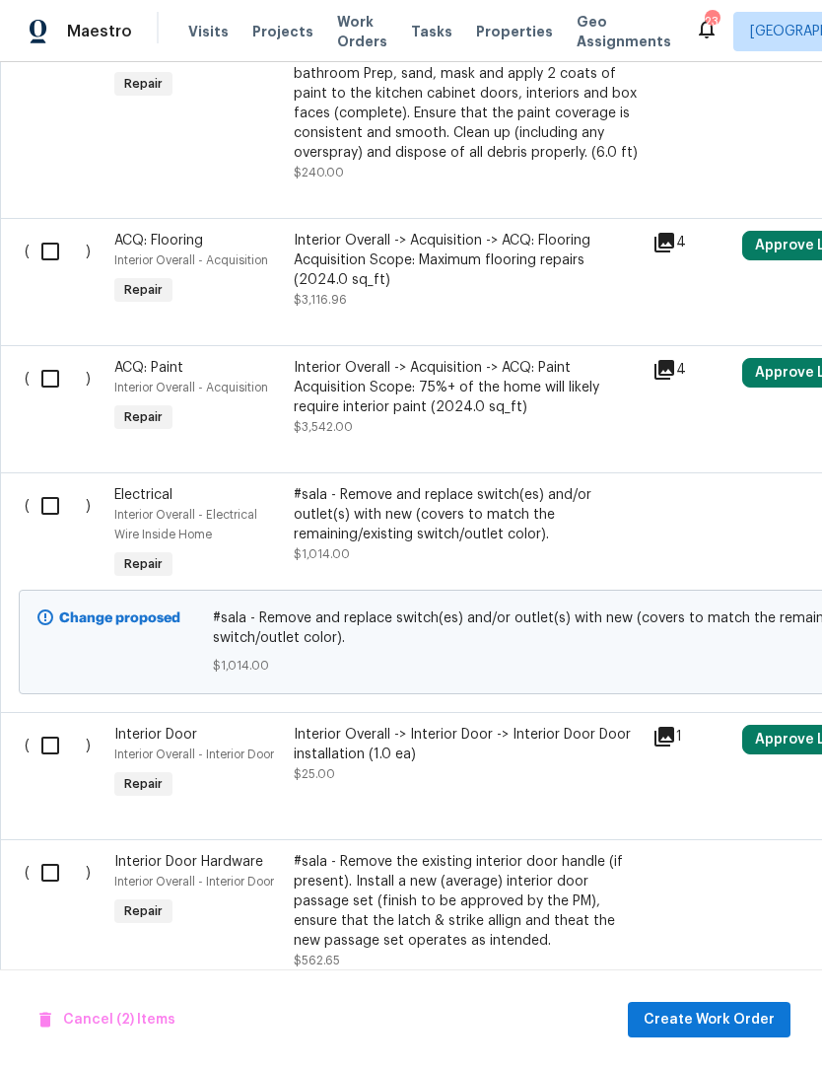
scroll to position [1052, 0]
click at [54, 385] on input "checkbox" at bounding box center [58, 377] width 56 height 41
checkbox input "true"
click at [54, 521] on input "checkbox" at bounding box center [58, 504] width 56 height 41
checkbox input "true"
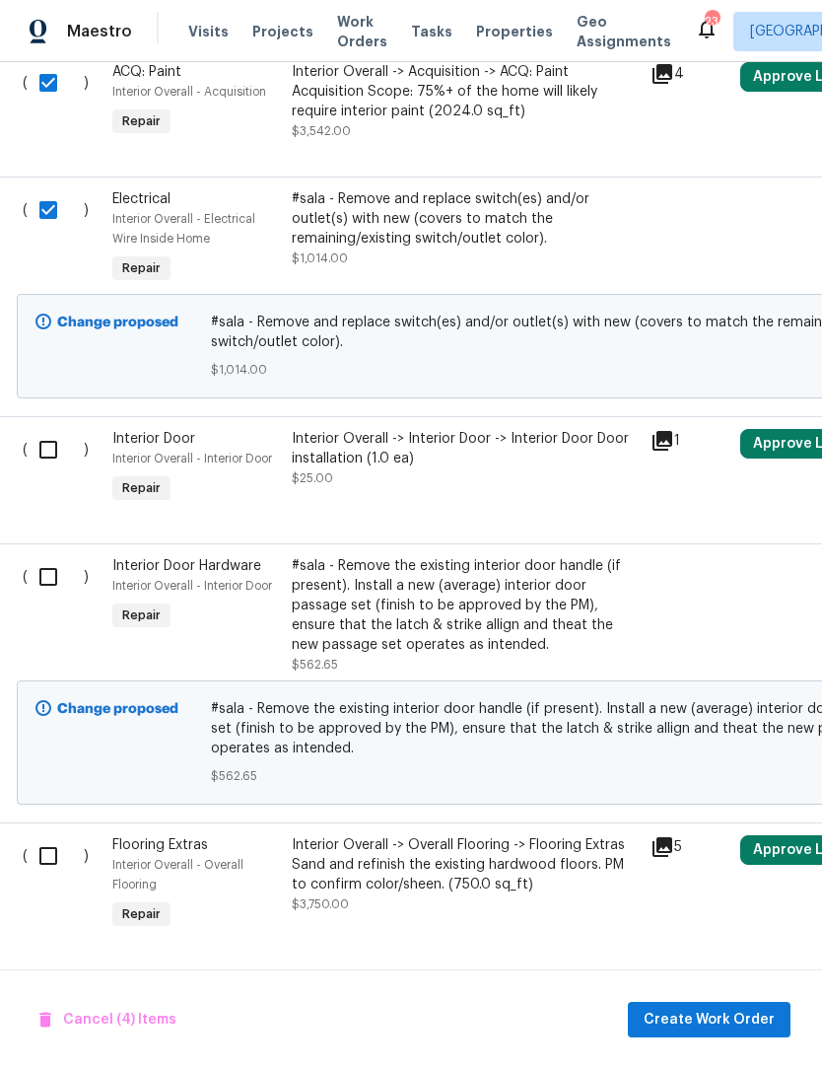
scroll to position [1348, 2]
click at [47, 458] on input "checkbox" at bounding box center [56, 448] width 56 height 41
checkbox input "true"
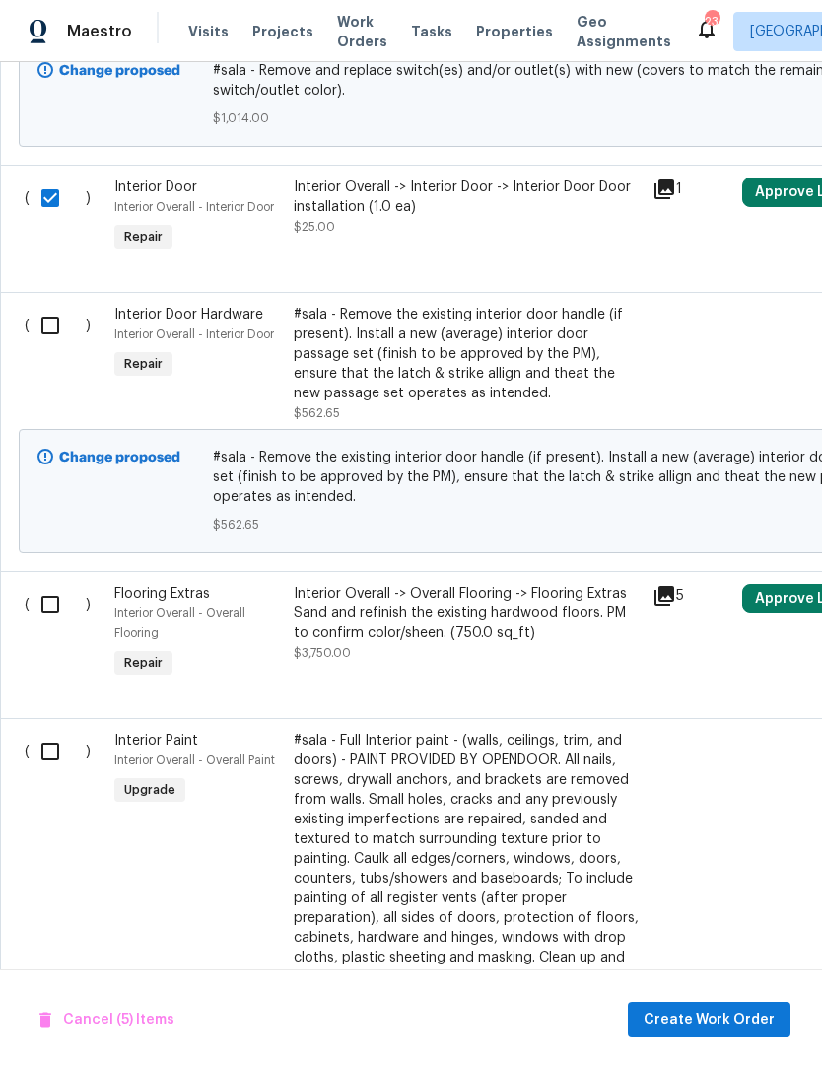
scroll to position [1607, 0]
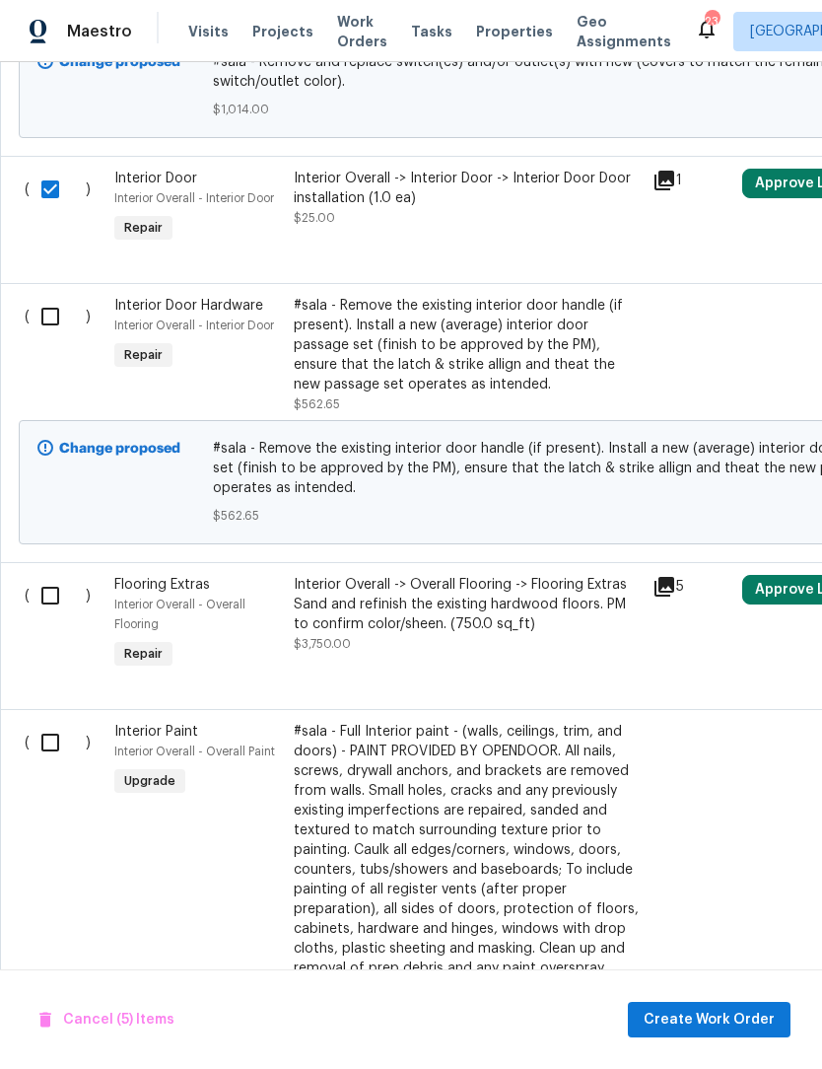
click at [55, 322] on input "checkbox" at bounding box center [58, 316] width 56 height 41
checkbox input "true"
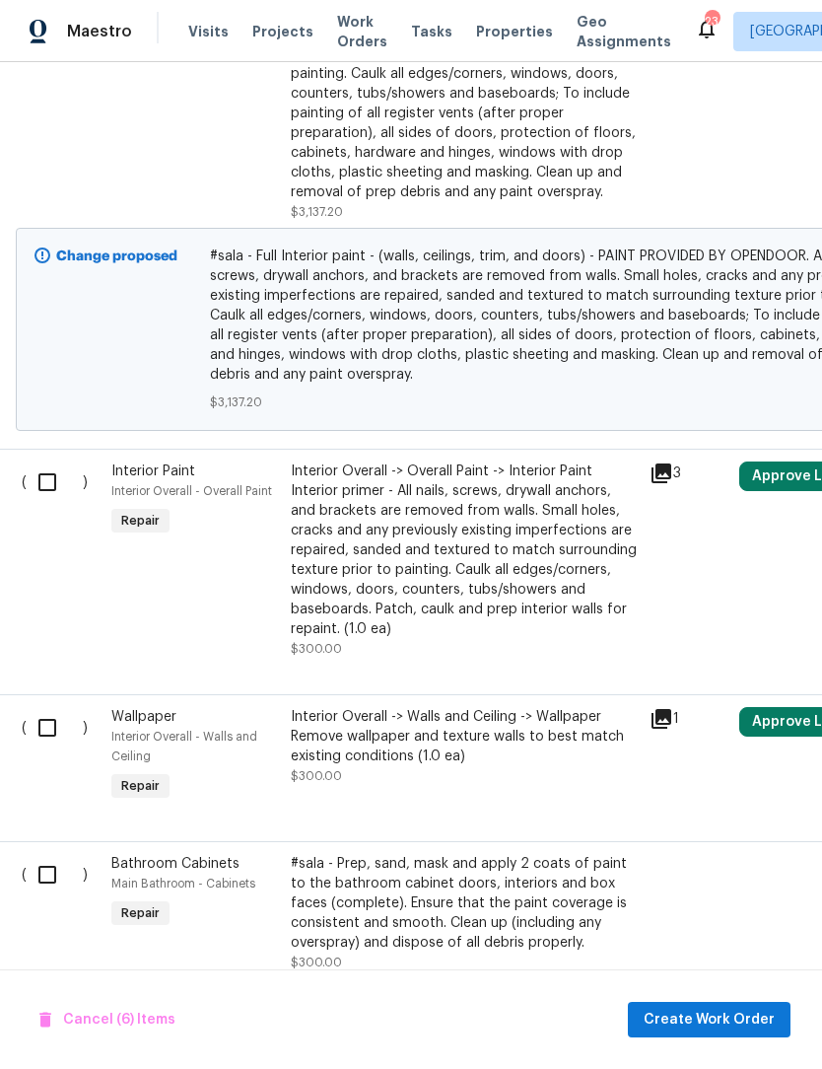
scroll to position [2381, 4]
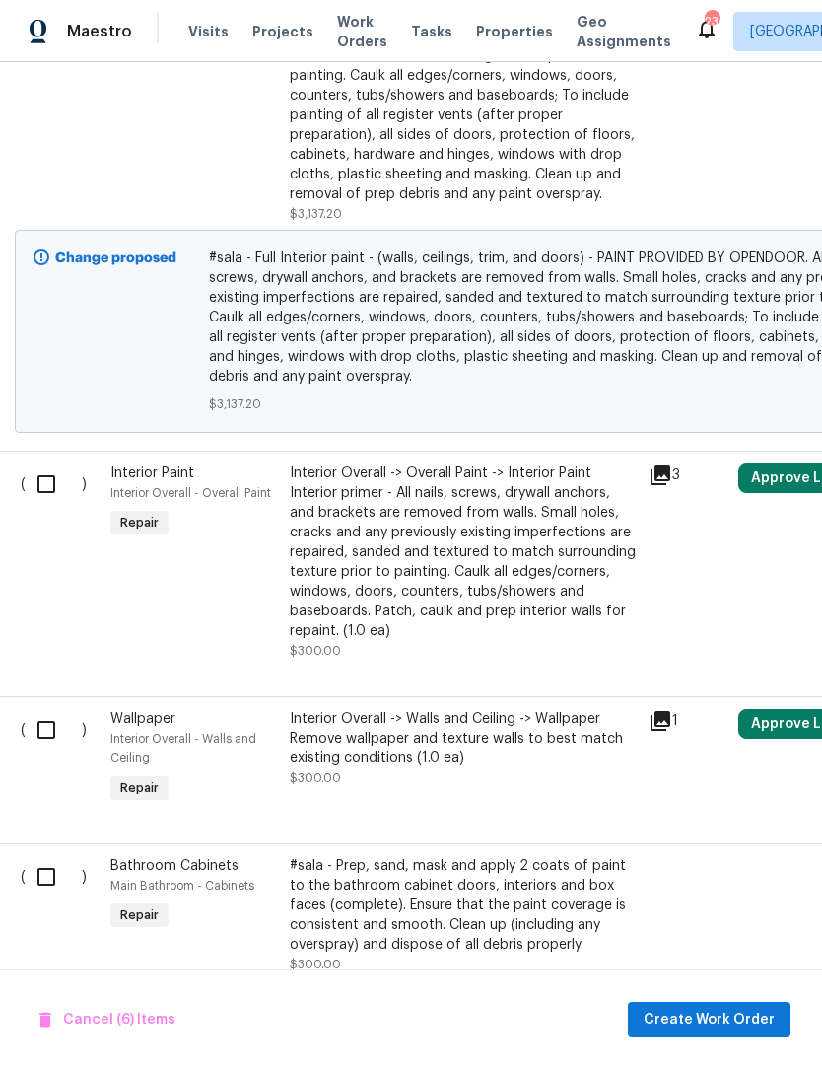
click at [58, 496] on input "checkbox" at bounding box center [54, 483] width 56 height 41
checkbox input "true"
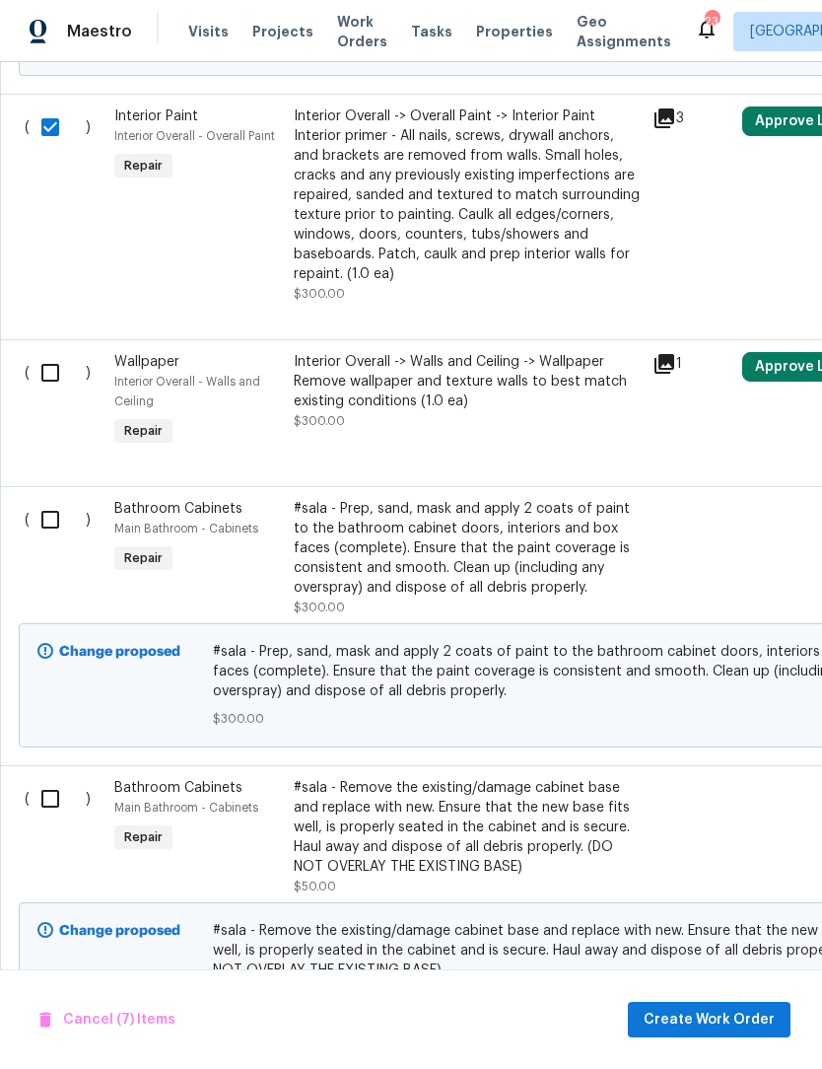
scroll to position [2739, 0]
click at [54, 383] on input "checkbox" at bounding box center [58, 371] width 56 height 41
checkbox input "true"
click at [60, 536] on input "checkbox" at bounding box center [58, 518] width 56 height 41
checkbox input "true"
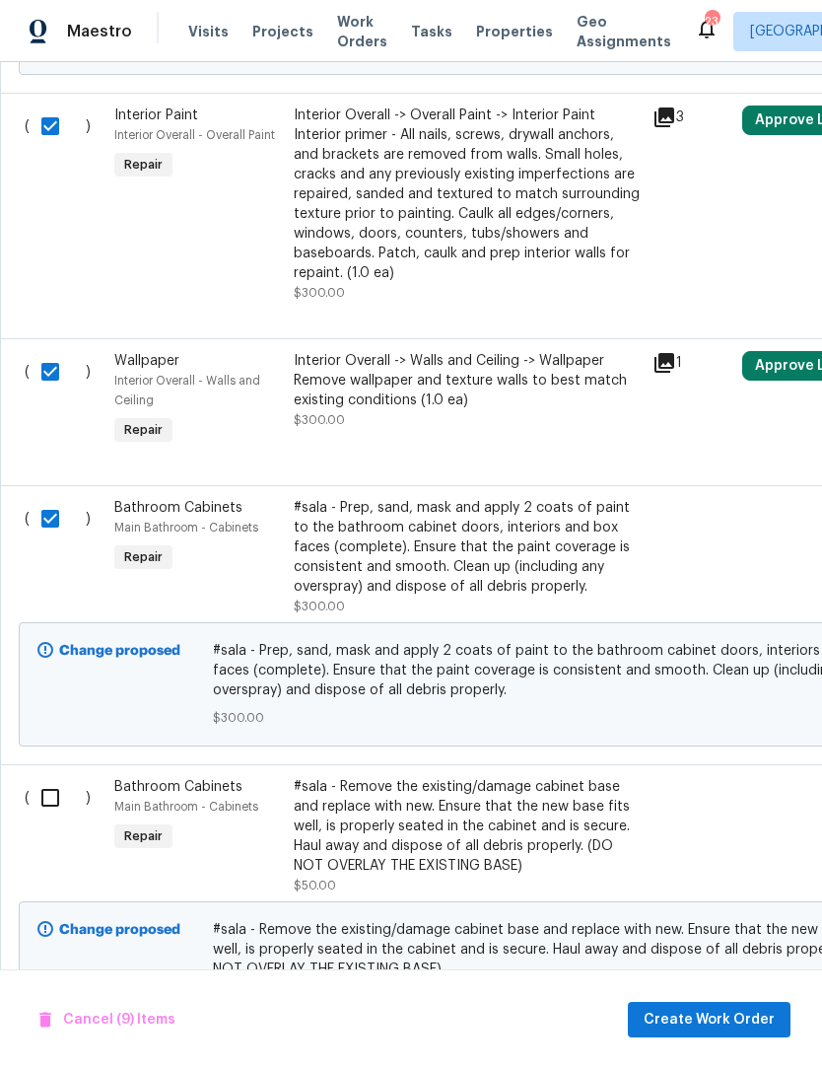
click at [48, 818] on input "checkbox" at bounding box center [58, 797] width 56 height 41
checkbox input "true"
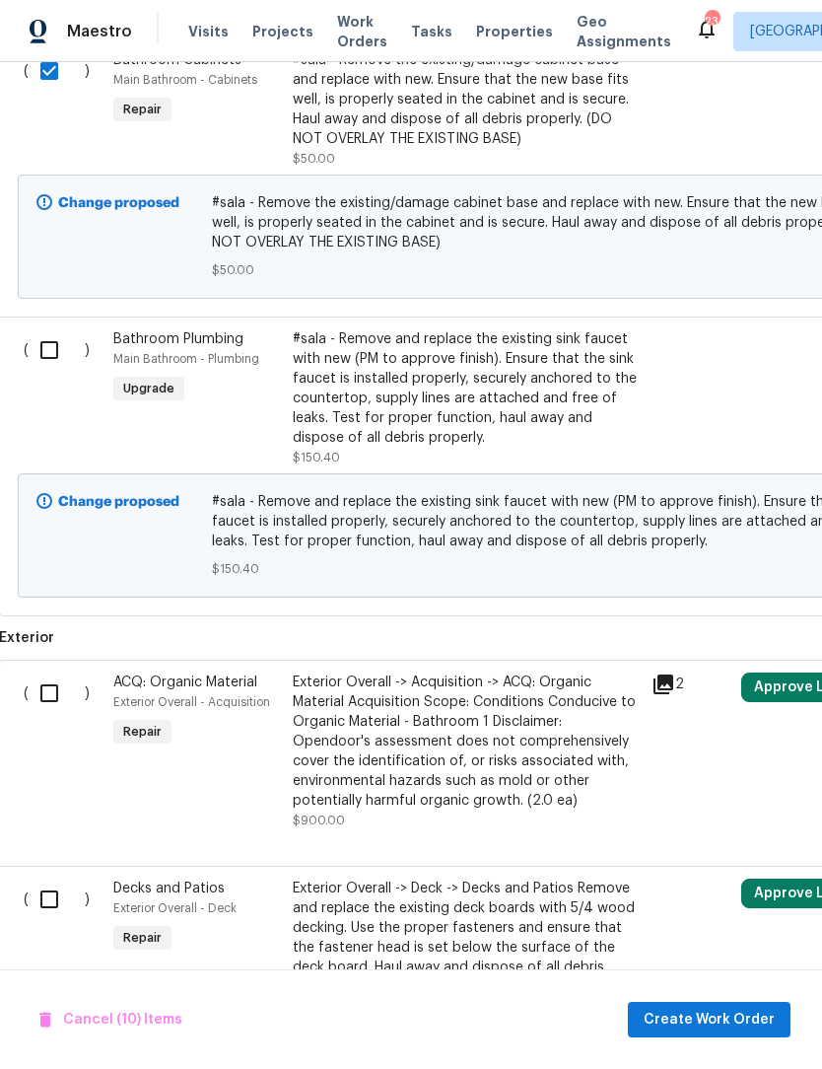
scroll to position [3466, 2]
click at [49, 370] on input "checkbox" at bounding box center [56, 348] width 56 height 41
checkbox input "true"
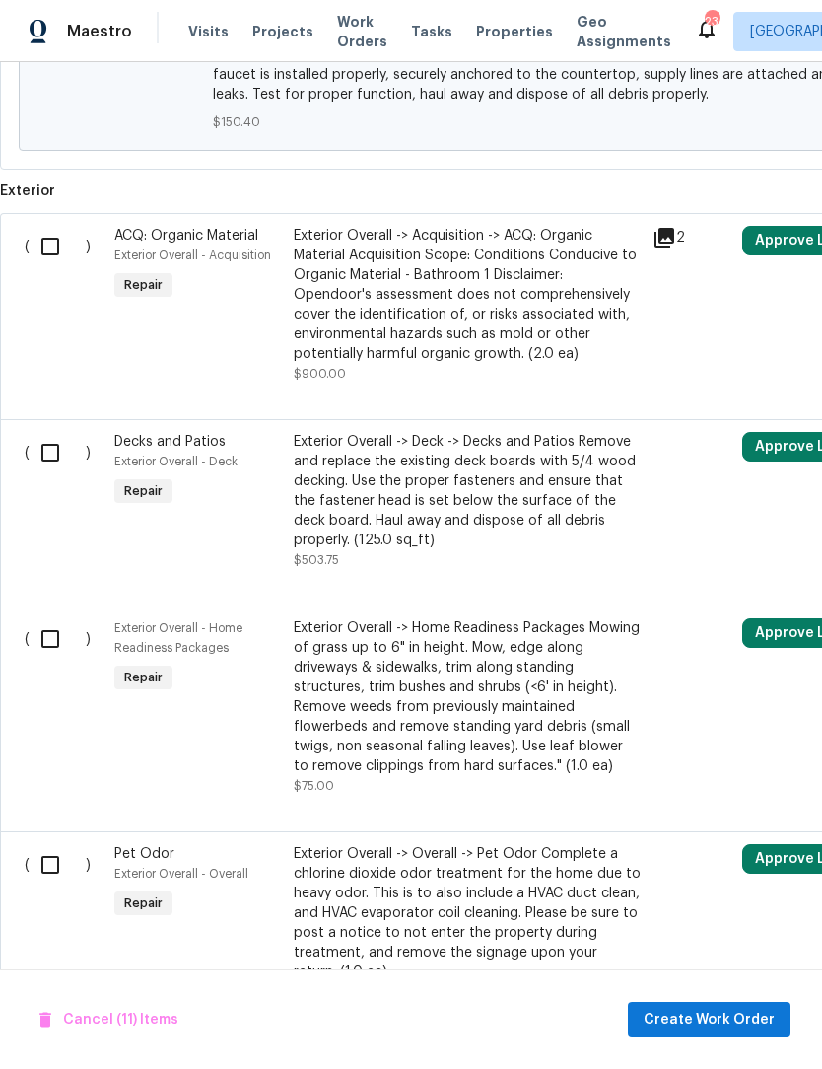
scroll to position [3913, 0]
click at [63, 472] on input "checkbox" at bounding box center [58, 451] width 56 height 41
checkbox input "true"
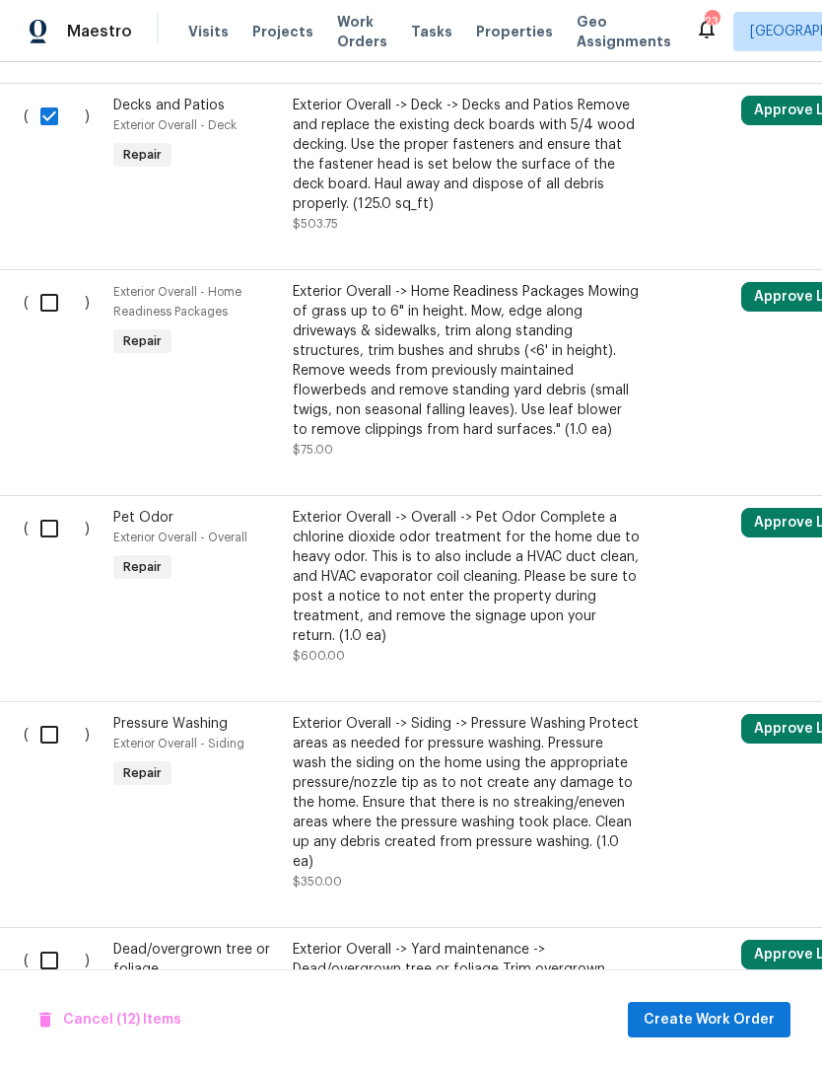
scroll to position [4252, 2]
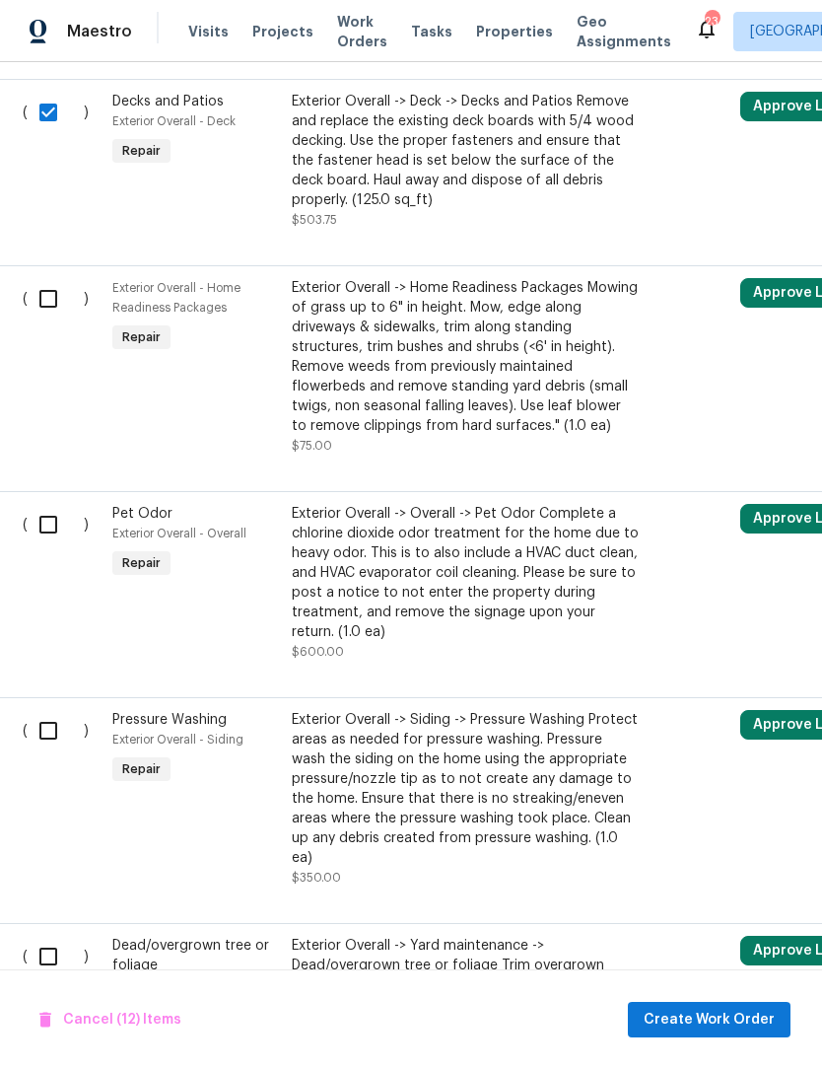
click at [58, 747] on input "checkbox" at bounding box center [56, 730] width 56 height 41
checkbox input "true"
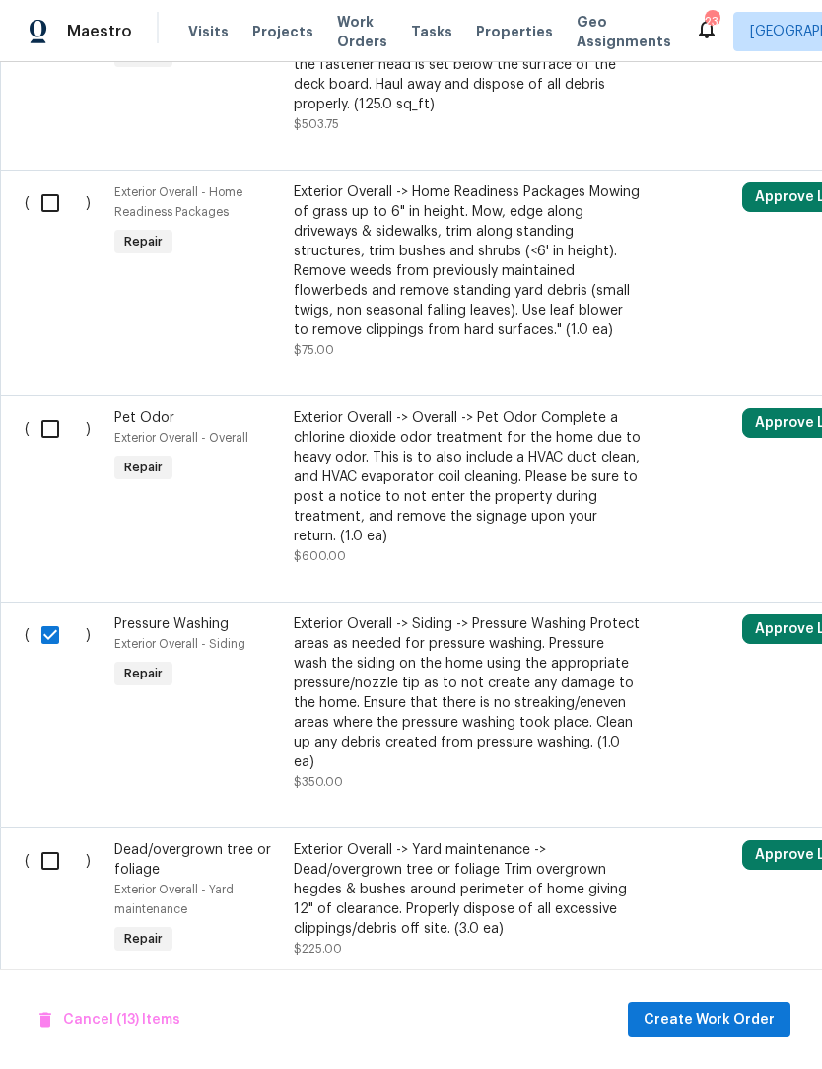
scroll to position [4346, 0]
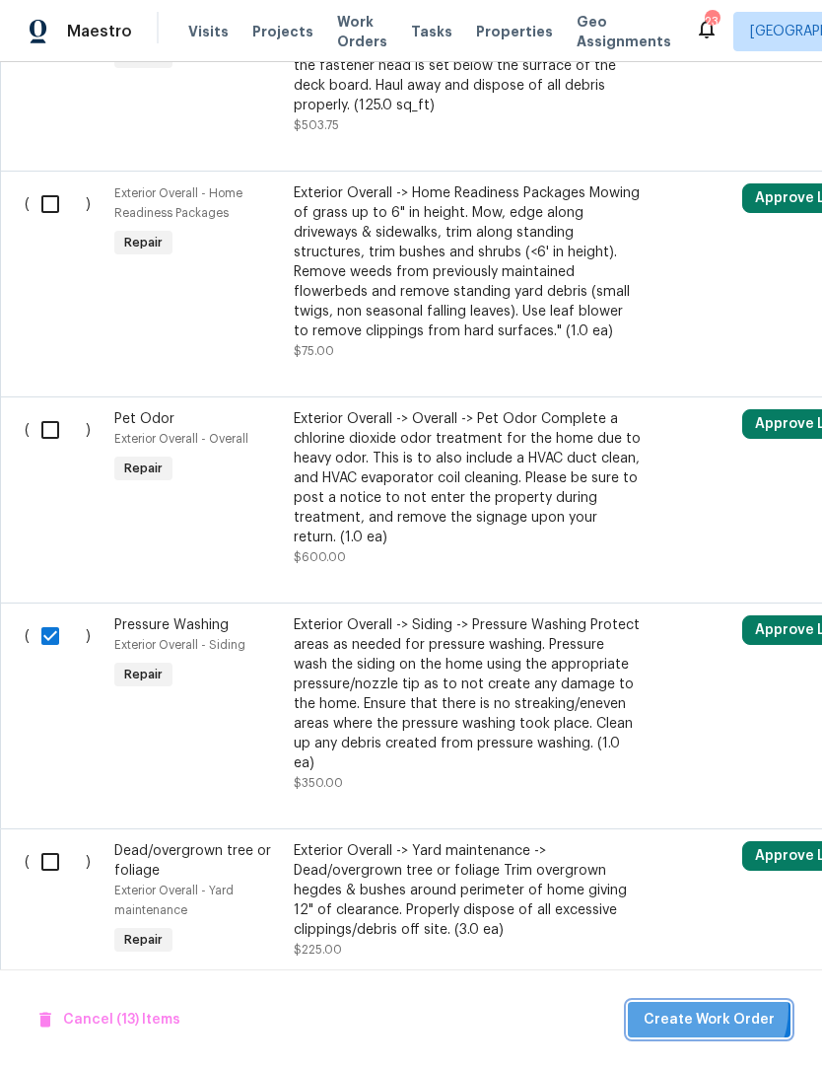
click at [704, 1032] on span "Create Work Order" at bounding box center [709, 1019] width 131 height 25
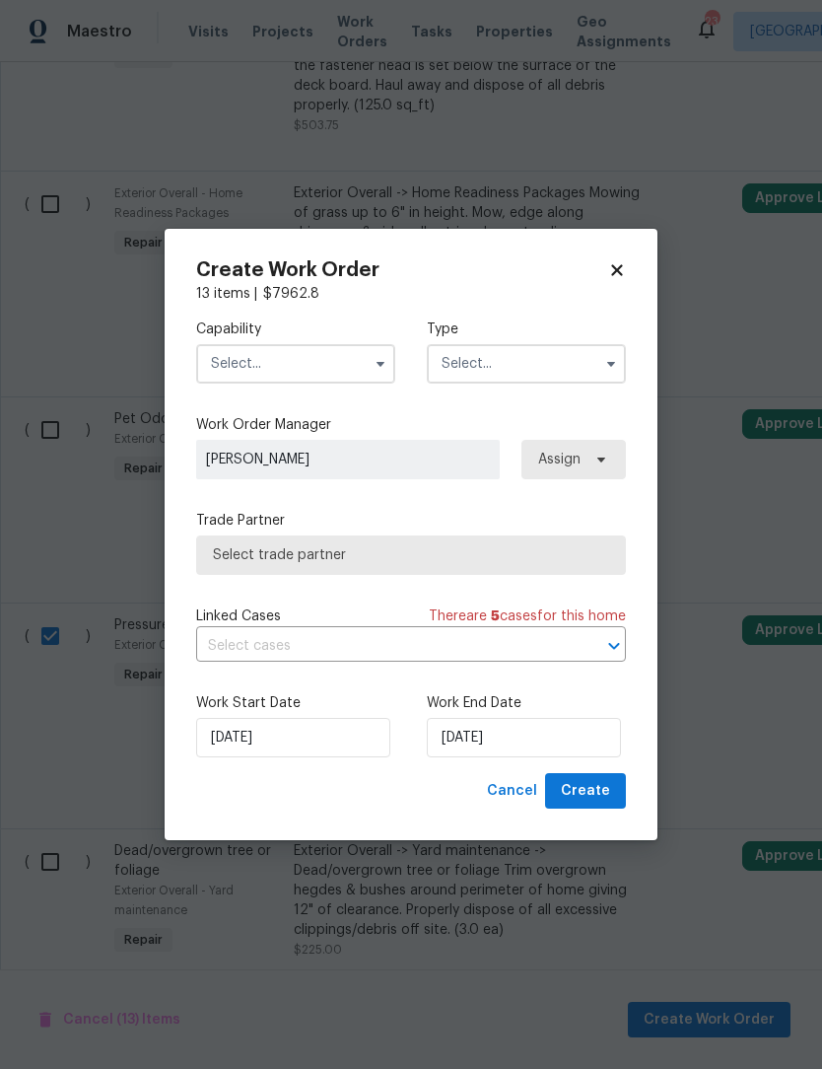
click at [280, 383] on input "text" at bounding box center [295, 363] width 199 height 39
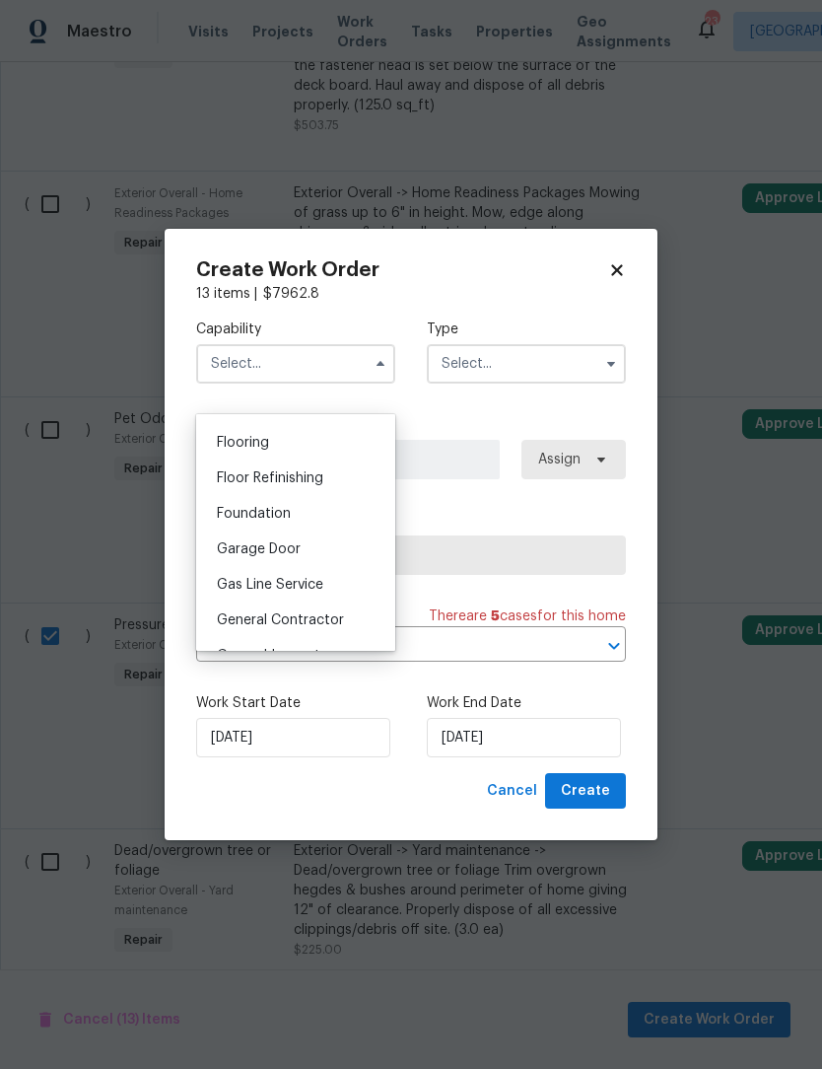
scroll to position [757, 0]
click at [306, 622] on span "General Contractor" at bounding box center [280, 622] width 127 height 14
type input "General Contractor"
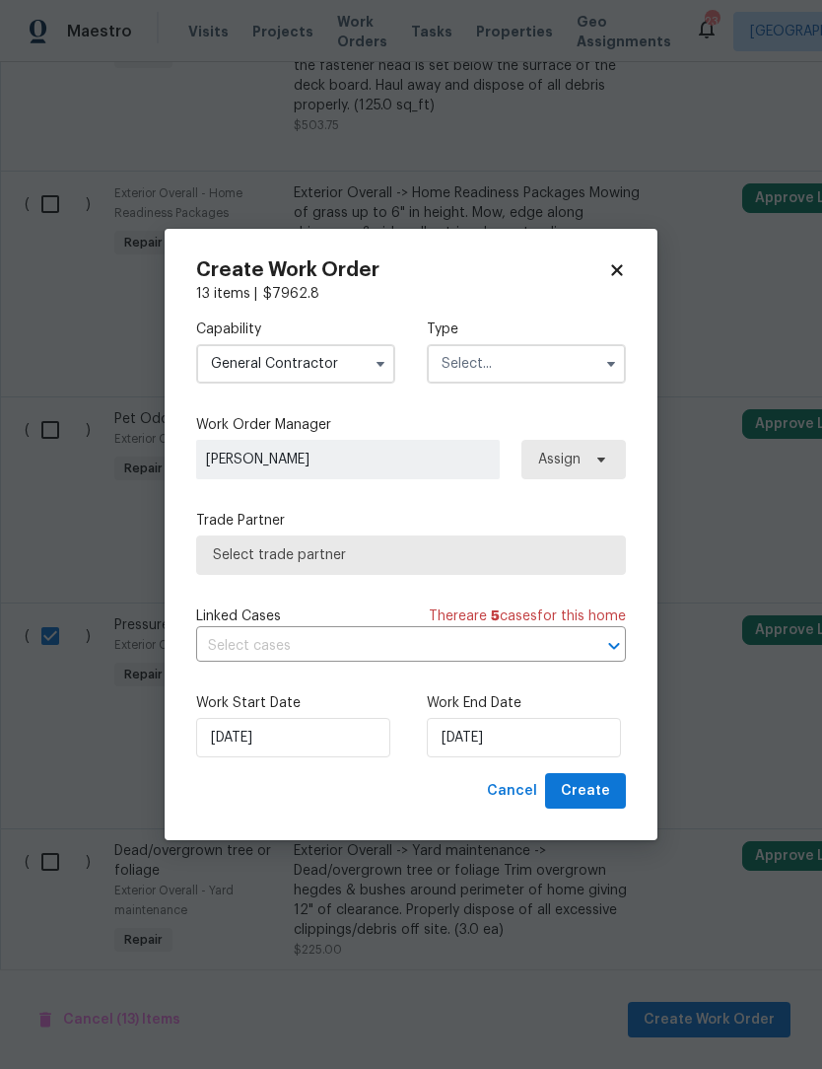
click at [516, 383] on input "text" at bounding box center [526, 363] width 199 height 39
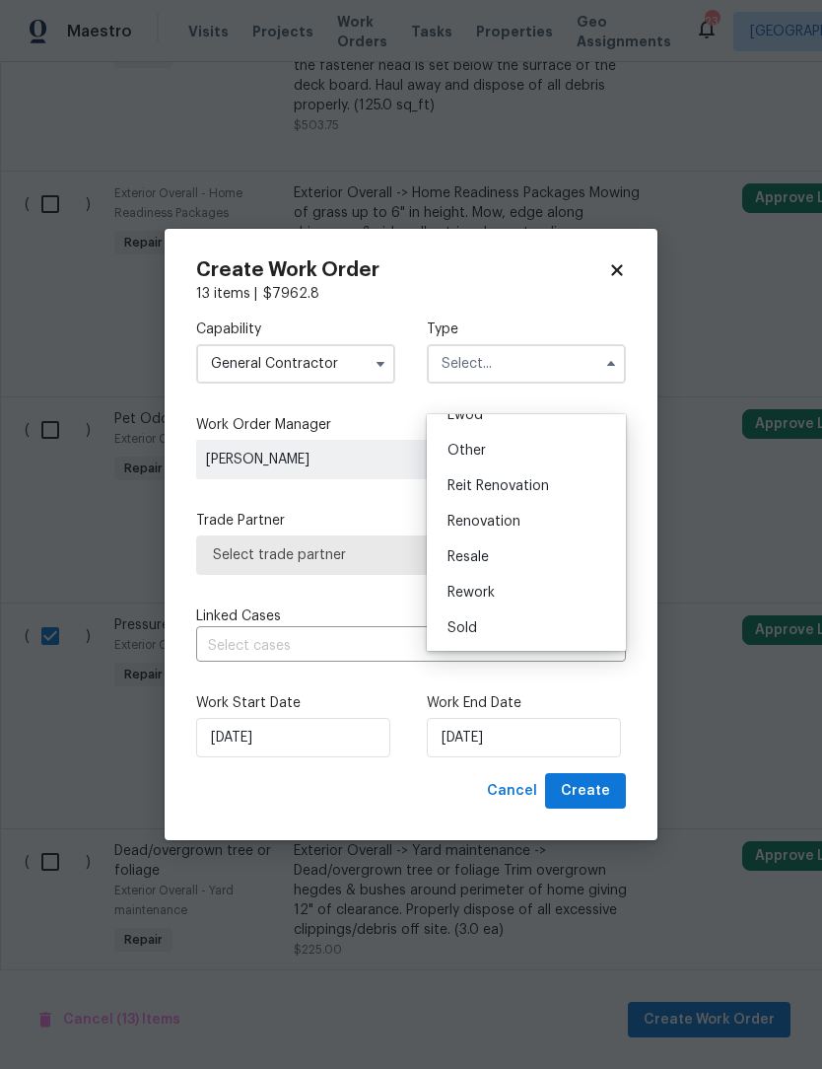
scroll to position [235, 0]
click at [506, 520] on span "Renovation" at bounding box center [484, 522] width 73 height 14
type input "Renovation"
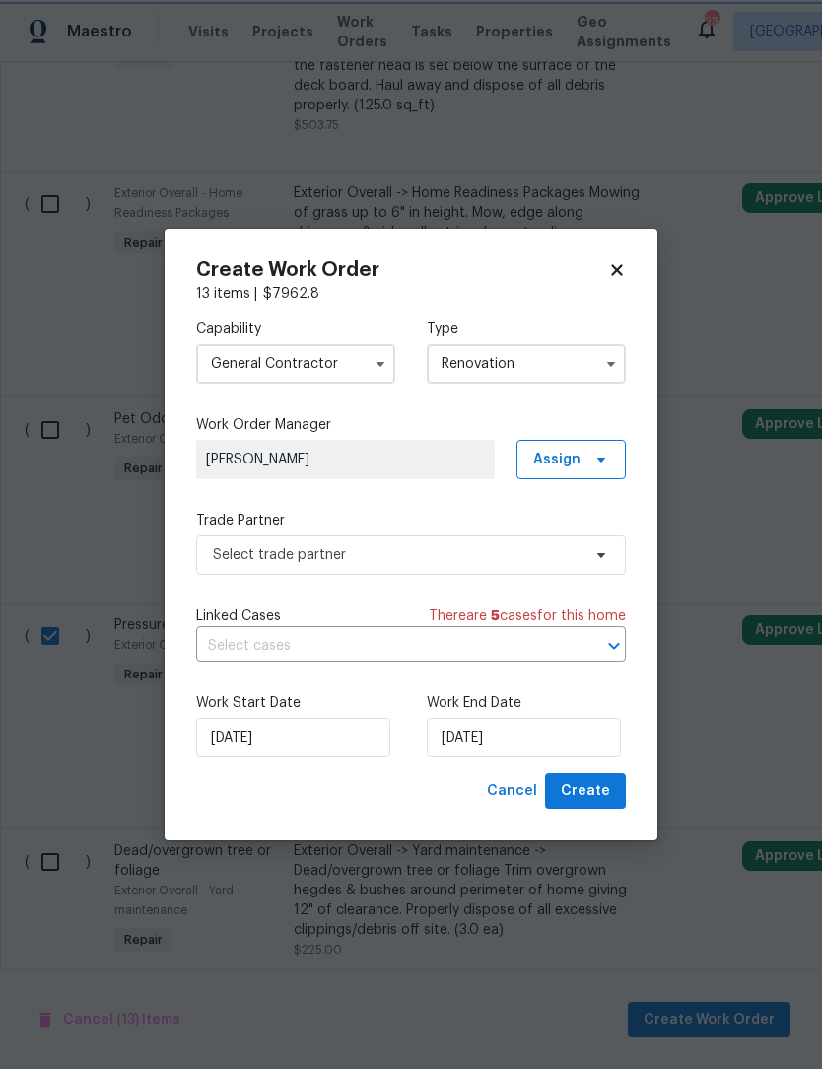
scroll to position [0, 0]
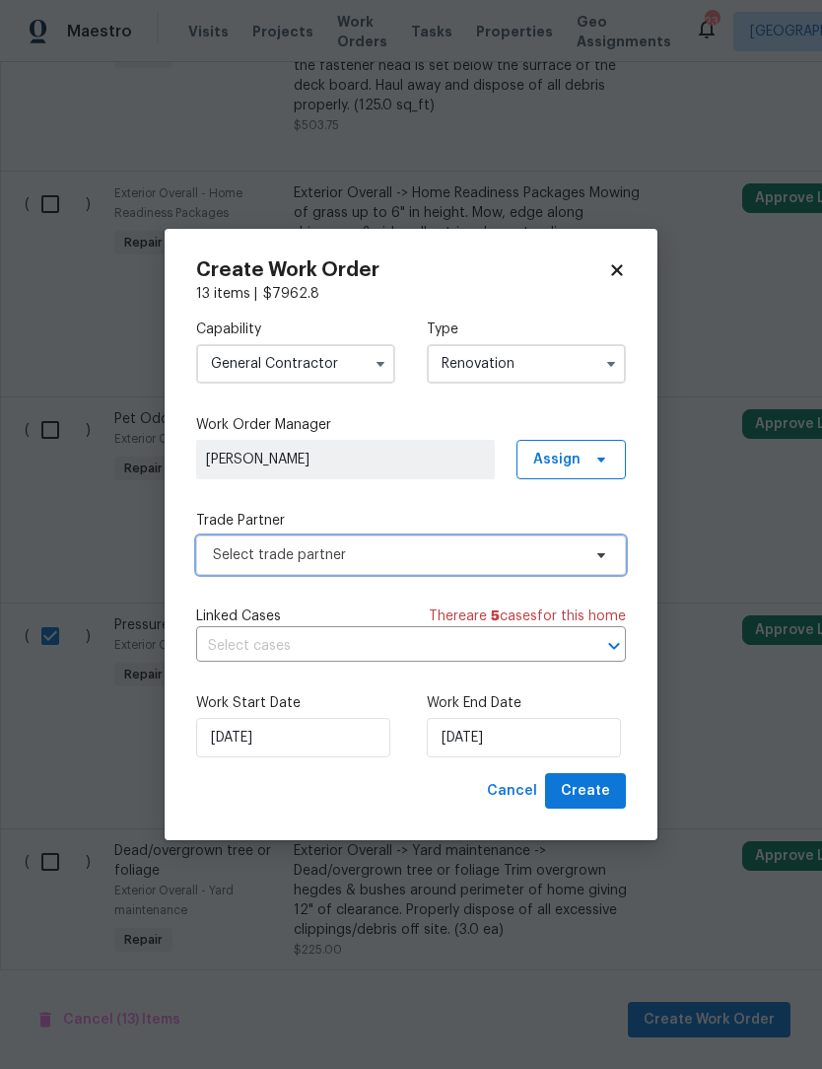
click at [333, 565] on span "Select trade partner" at bounding box center [397, 555] width 368 height 20
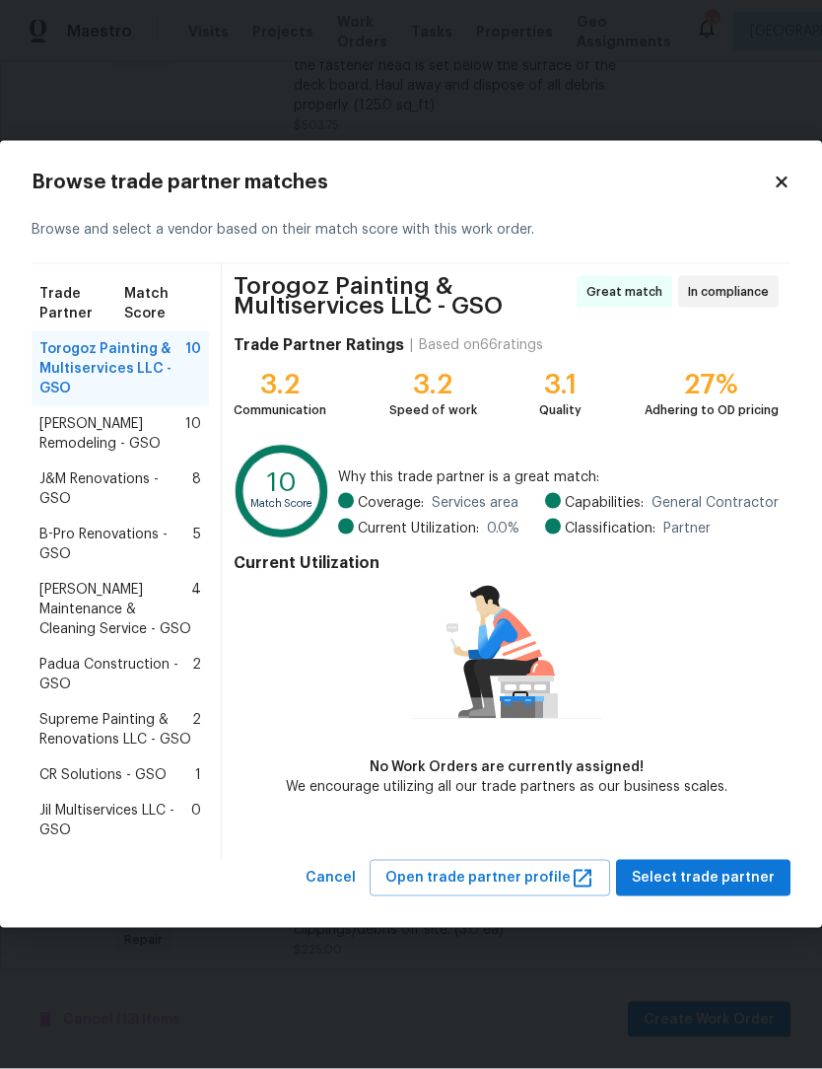
click at [126, 826] on span "Jil Multiservices LLC - GSO" at bounding box center [115, 819] width 152 height 39
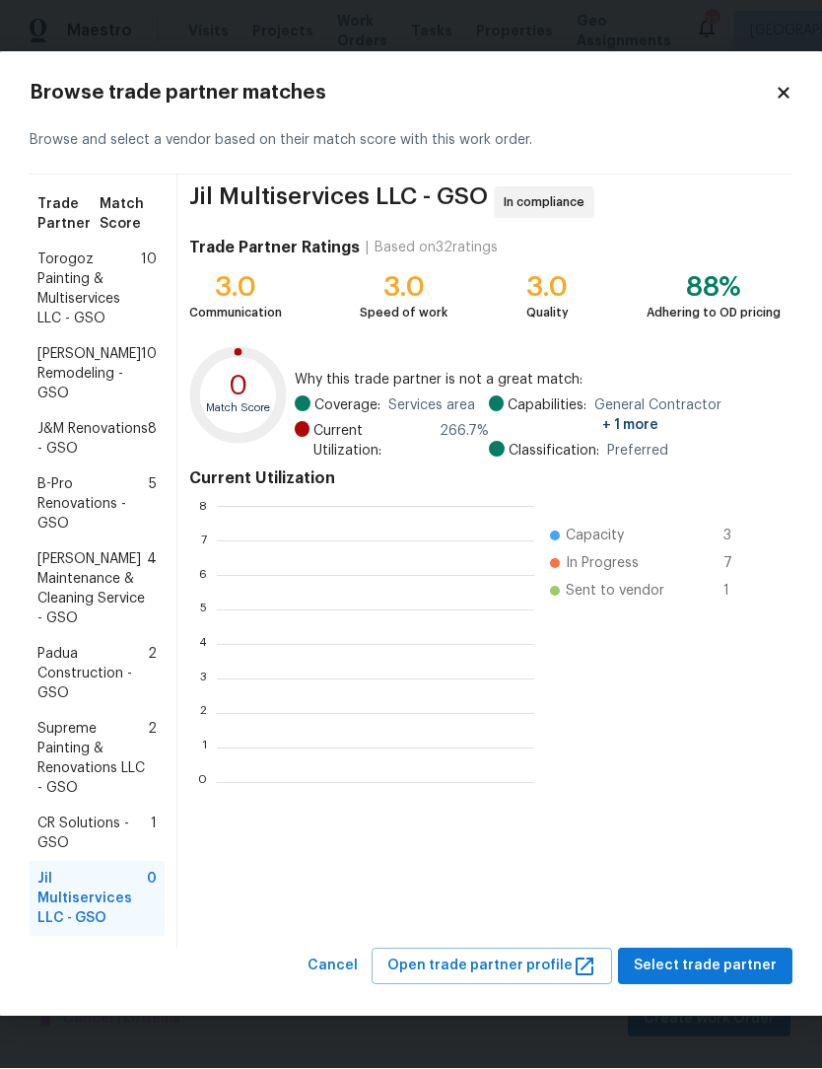
scroll to position [276, 317]
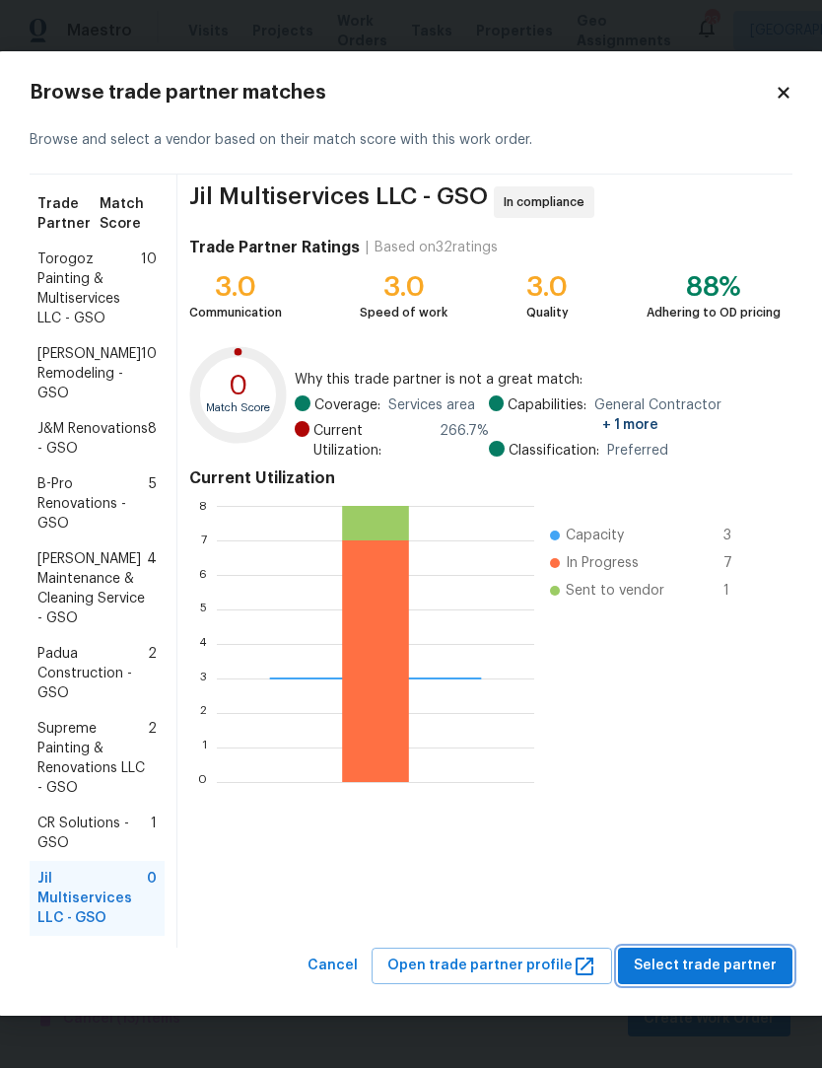
click at [720, 979] on span "Select trade partner" at bounding box center [705, 966] width 143 height 25
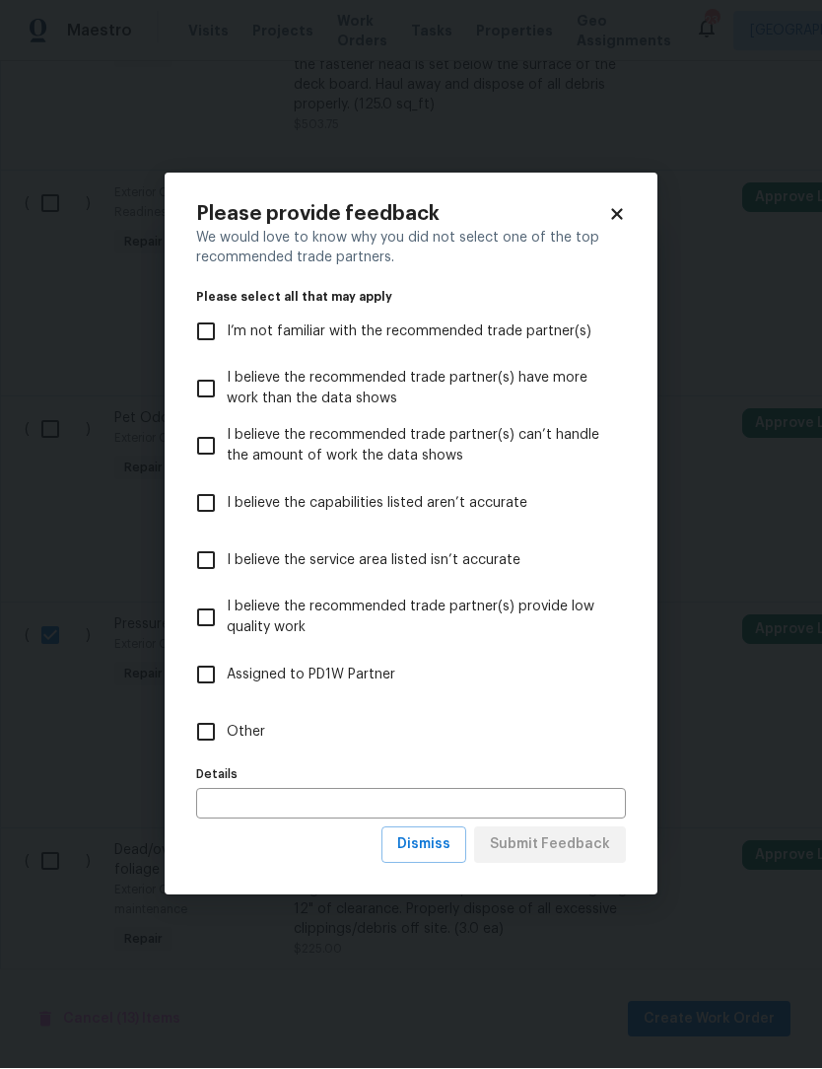
click at [216, 753] on input "Other" at bounding box center [205, 732] width 41 height 41
checkbox input "true"
click at [573, 858] on span "Submit Feedback" at bounding box center [550, 845] width 120 height 25
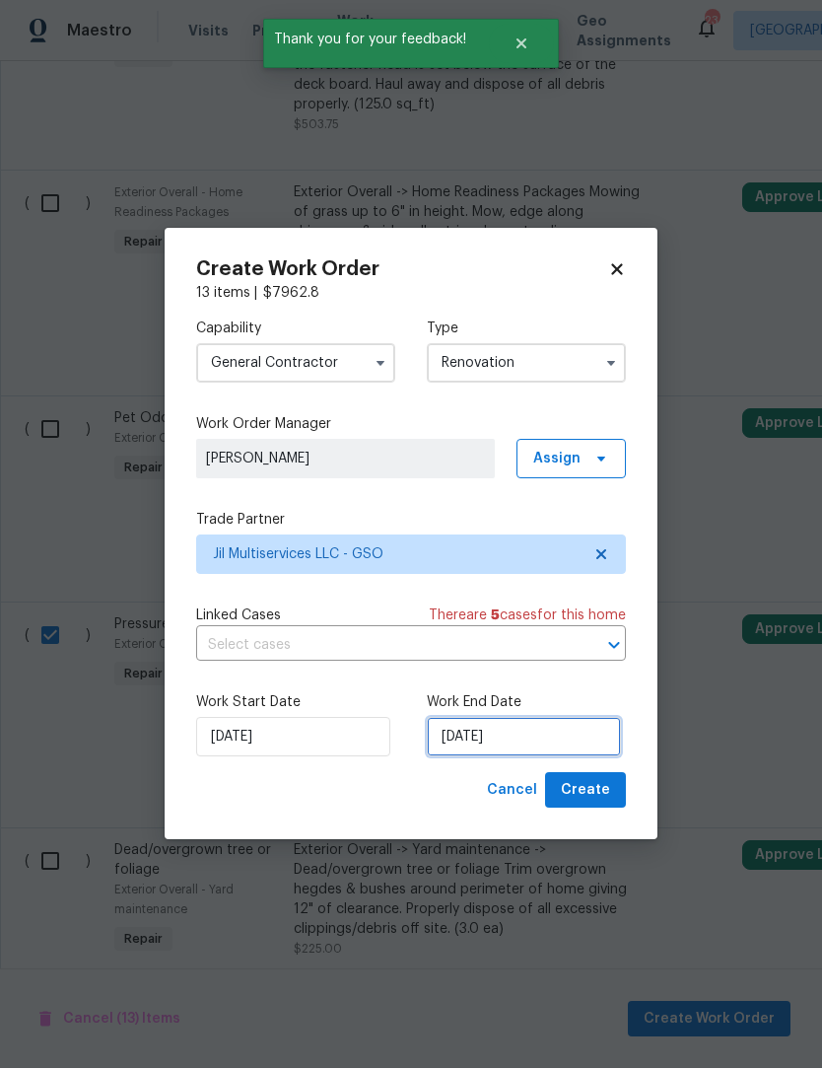
click at [528, 757] on input "[DATE]" at bounding box center [524, 737] width 194 height 39
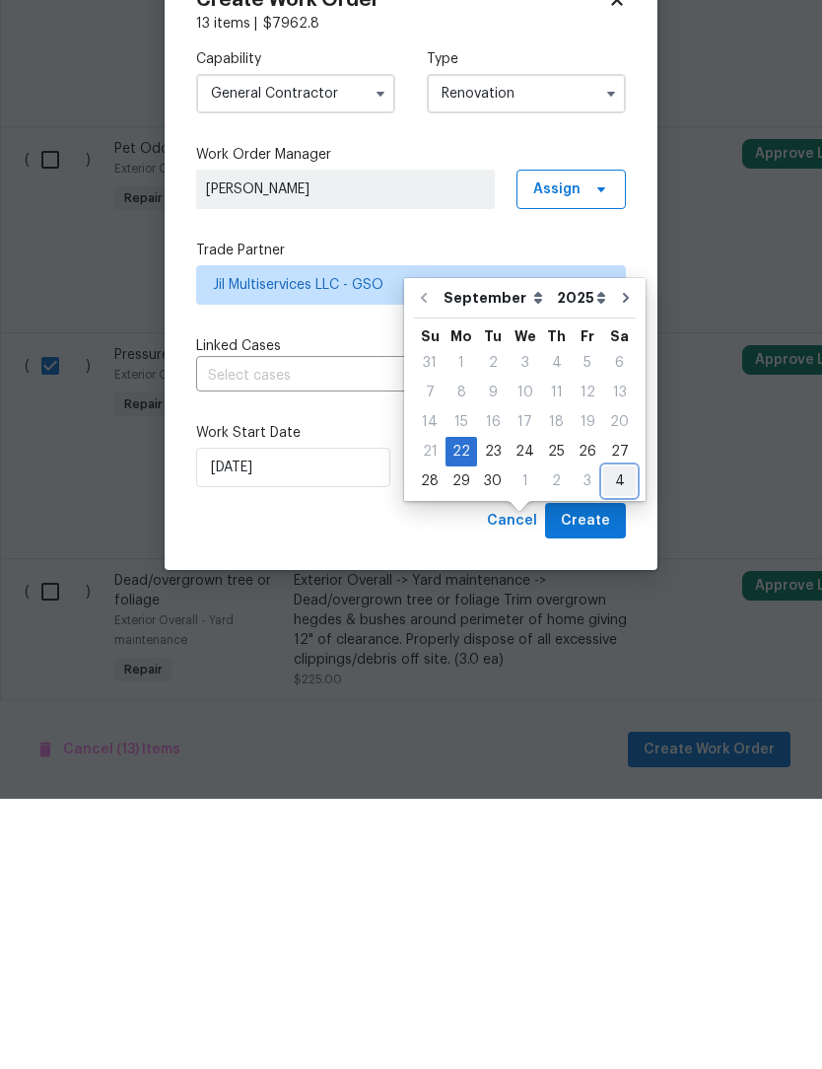
click at [611, 737] on div "4" at bounding box center [619, 751] width 33 height 28
type input "[DATE]"
select select "9"
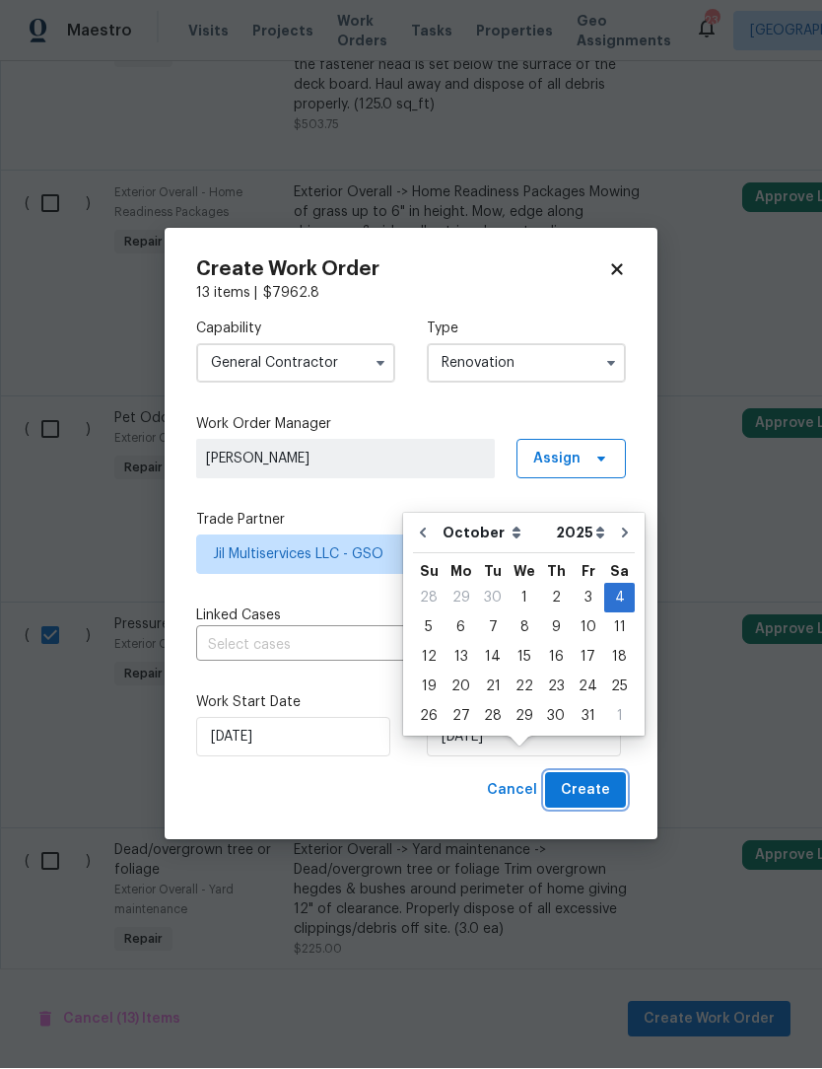
click at [591, 803] on span "Create" at bounding box center [585, 791] width 49 height 25
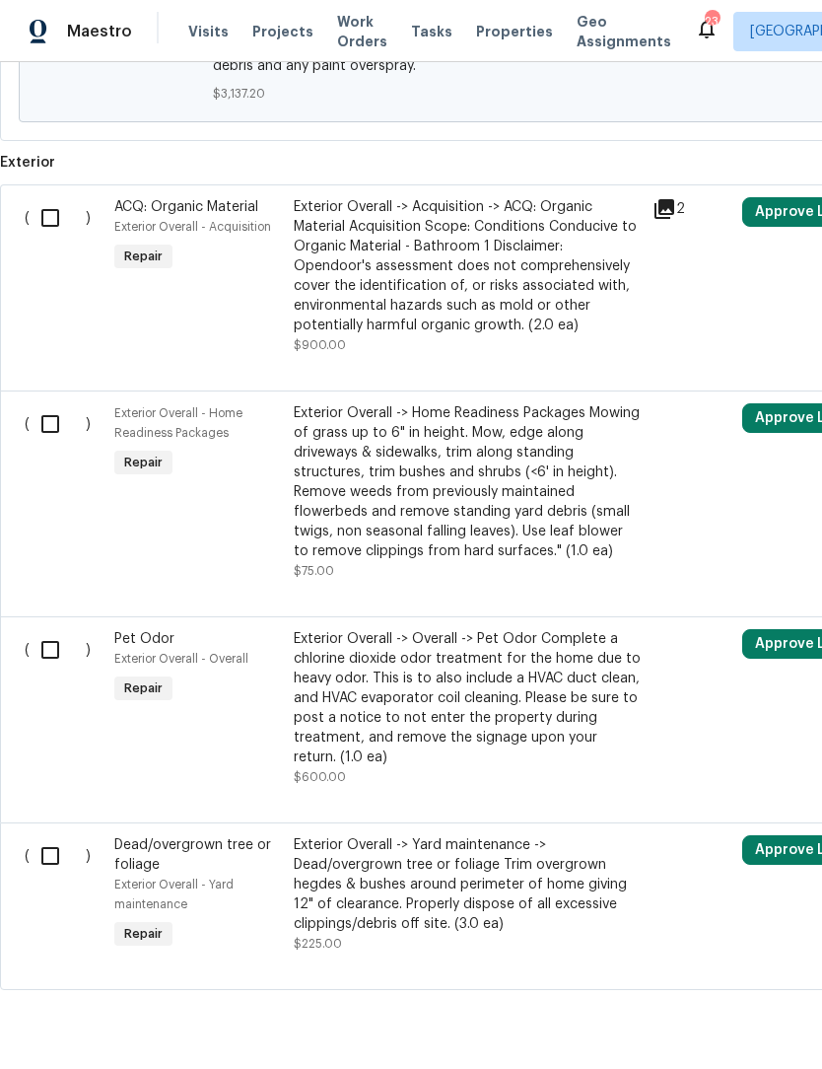
scroll to position [1597, 0]
click at [55, 866] on input "checkbox" at bounding box center [58, 856] width 56 height 41
checkbox input "true"
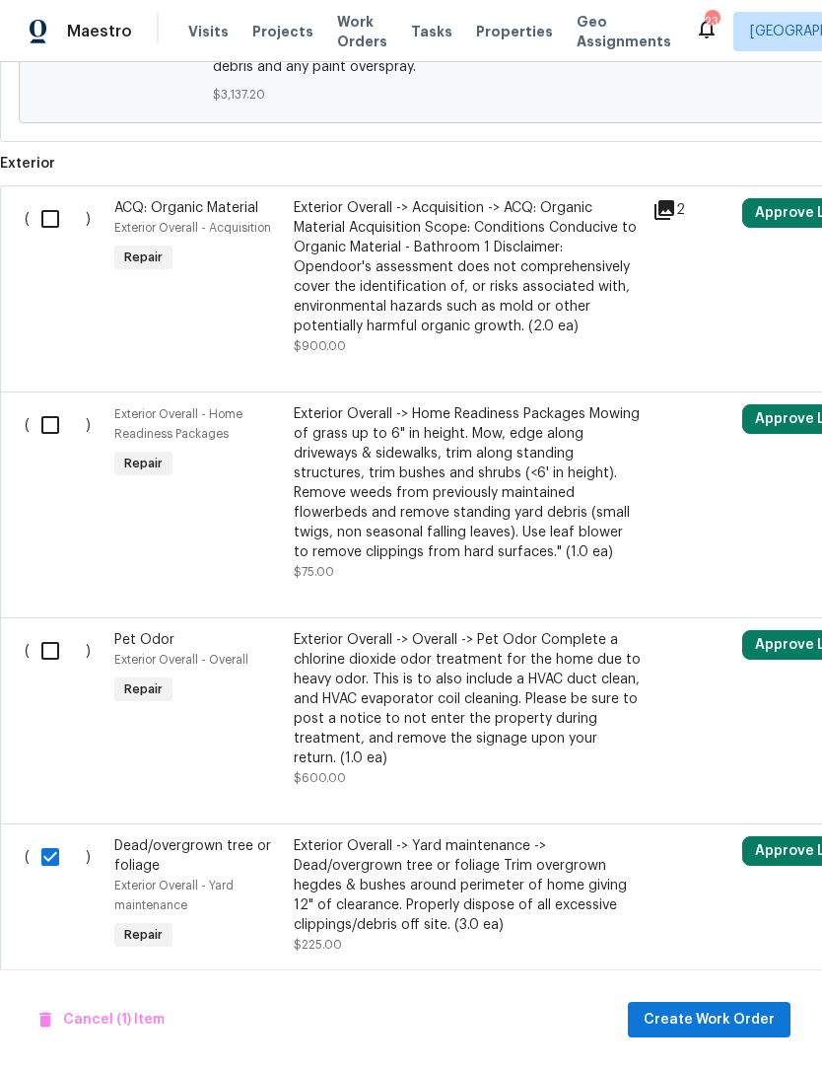
click at [53, 429] on input "checkbox" at bounding box center [58, 424] width 56 height 41
checkbox input "true"
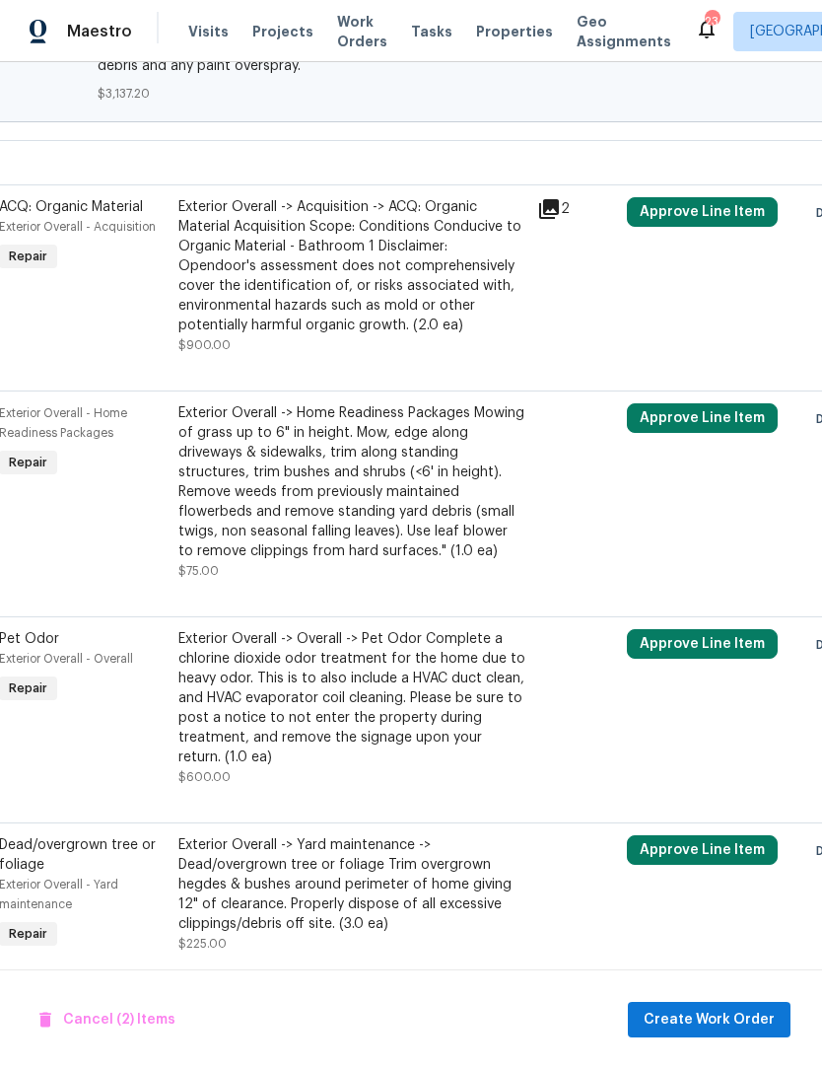
scroll to position [1597, 115]
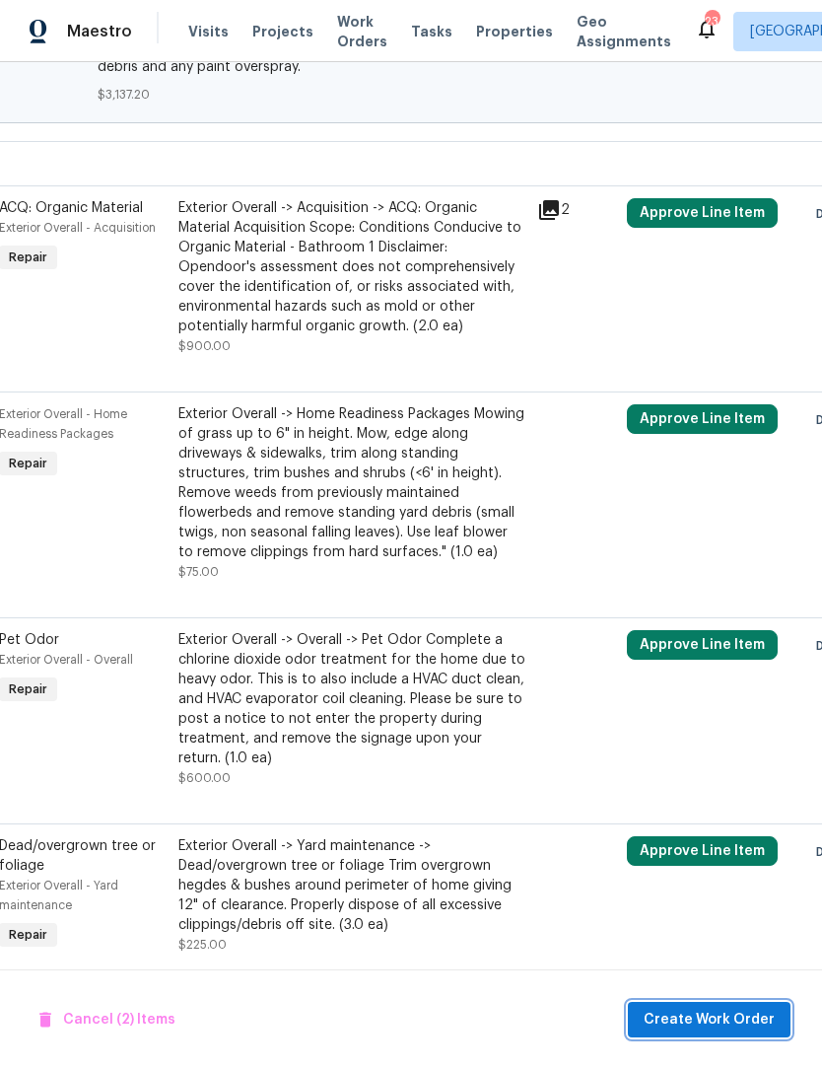
click at [715, 1020] on span "Create Work Order" at bounding box center [709, 1019] width 131 height 25
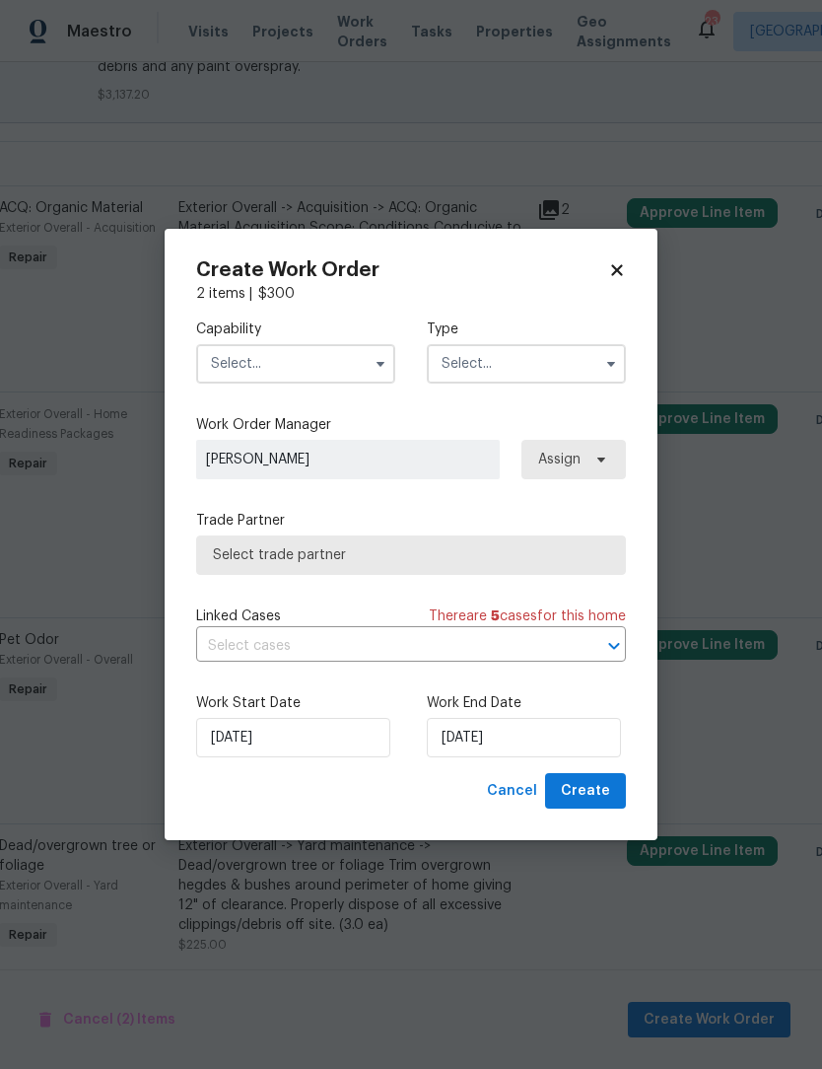
click at [320, 362] on input "text" at bounding box center [295, 363] width 199 height 39
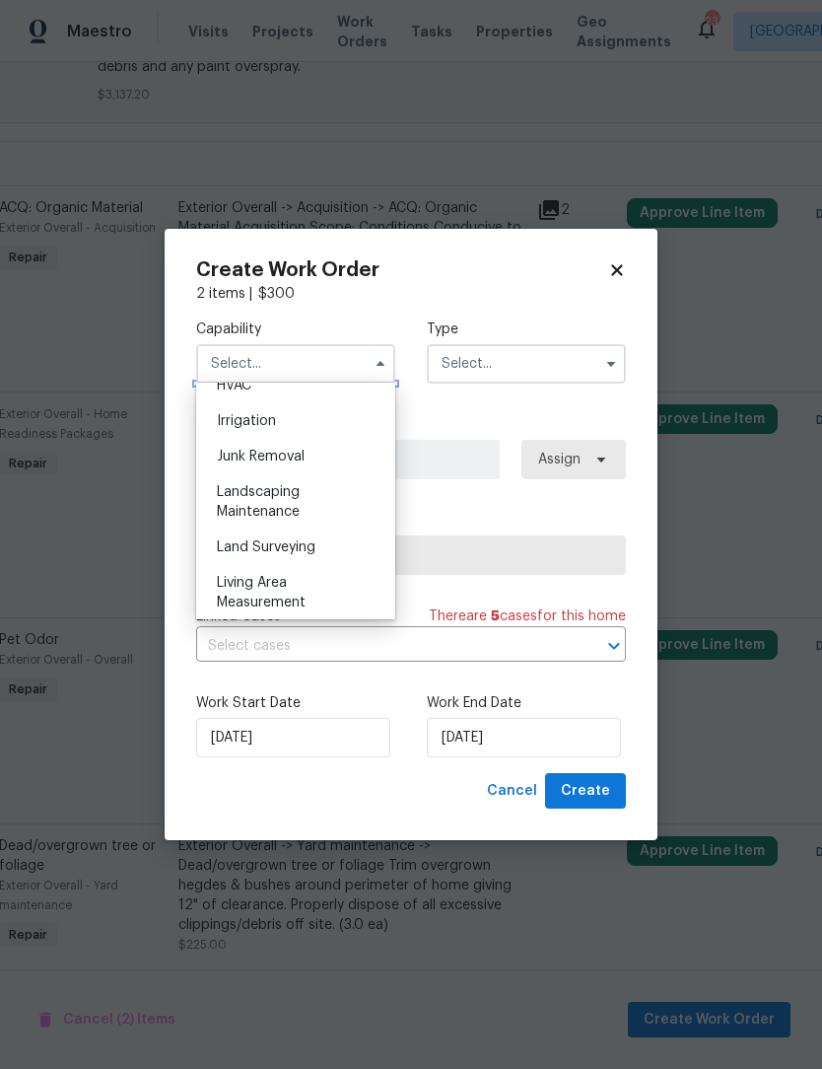
scroll to position [1210, 0]
click at [299, 507] on span "Landscaping Maintenance" at bounding box center [258, 503] width 83 height 34
type input "Landscaping Maintenance"
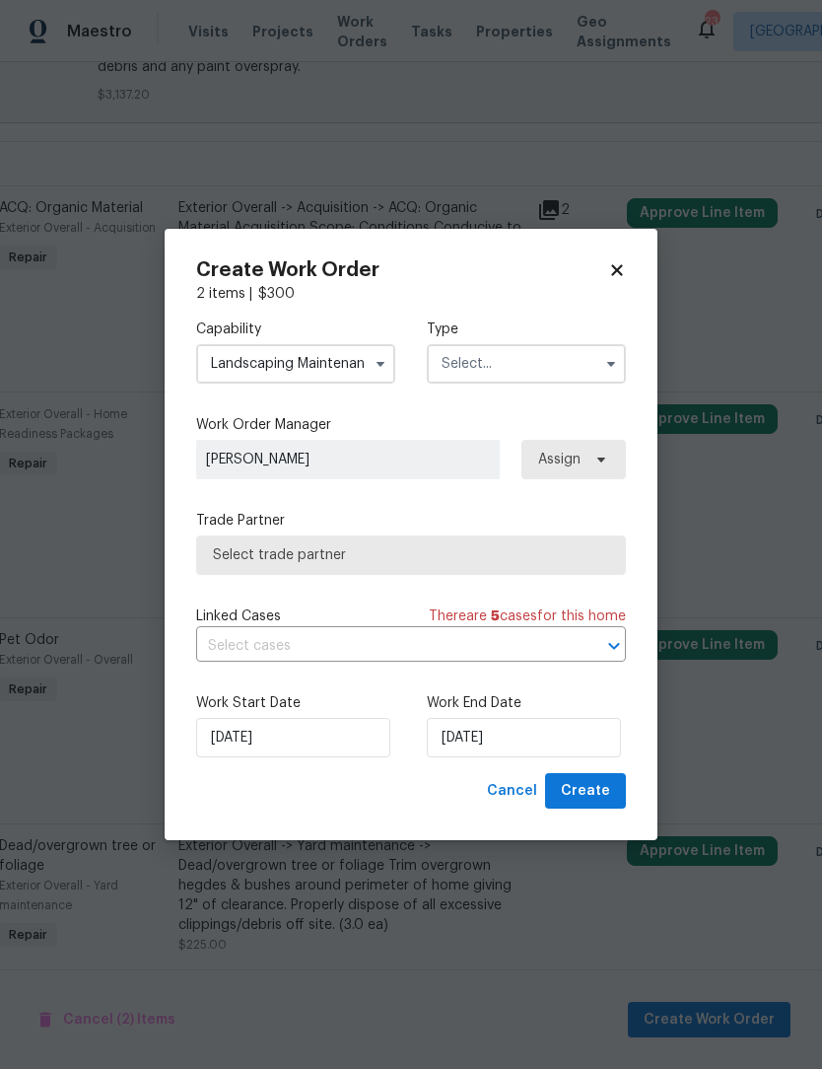
click at [542, 355] on input "text" at bounding box center [526, 363] width 199 height 39
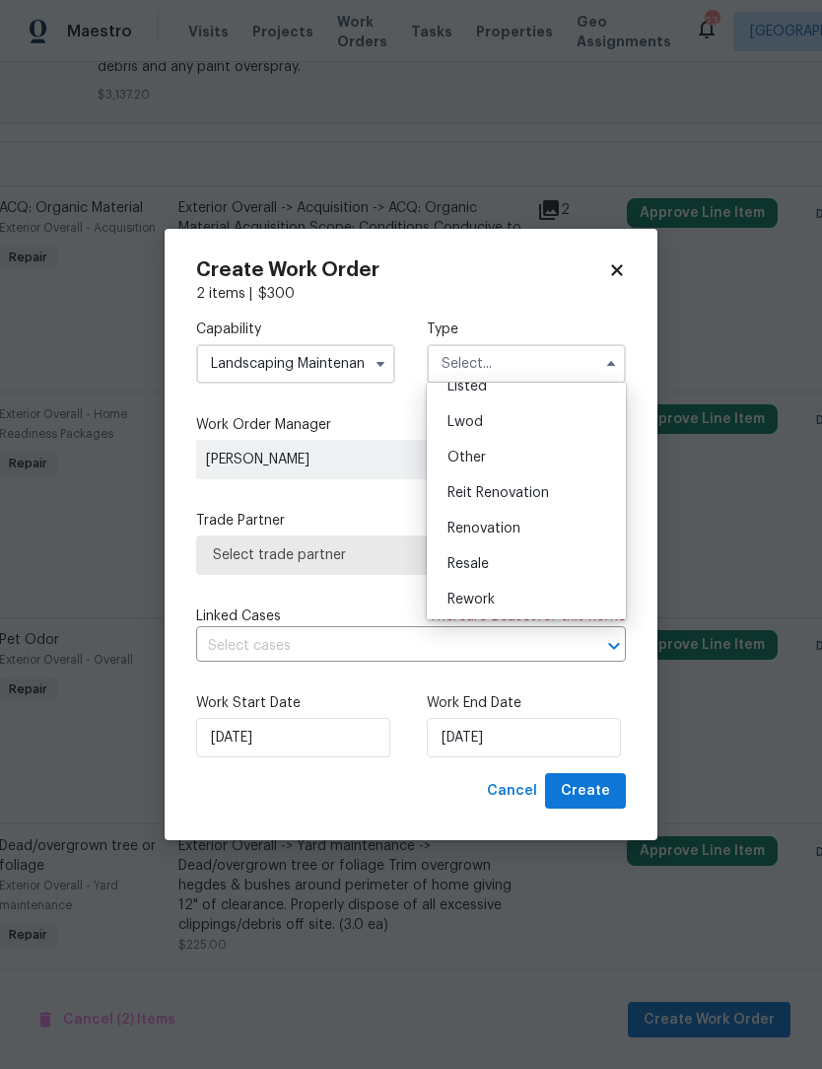
scroll to position [203, 0]
click at [497, 533] on div "Renovation" at bounding box center [526, 521] width 189 height 35
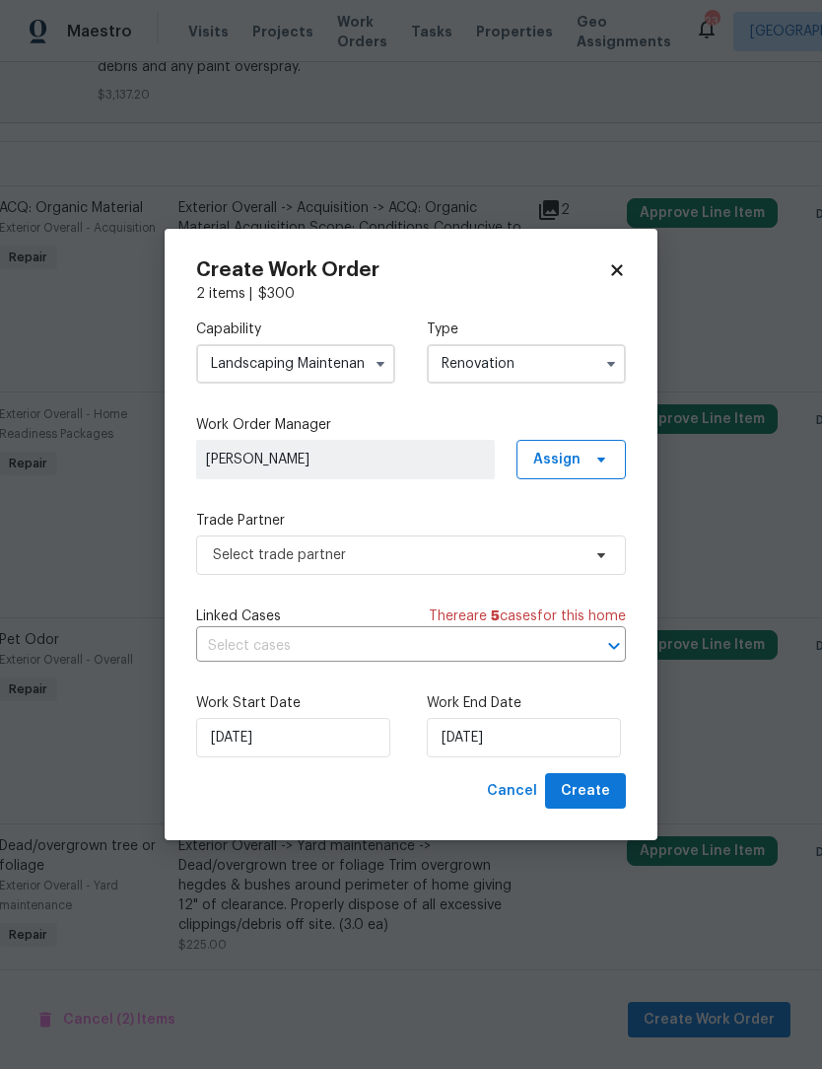
type input "Renovation"
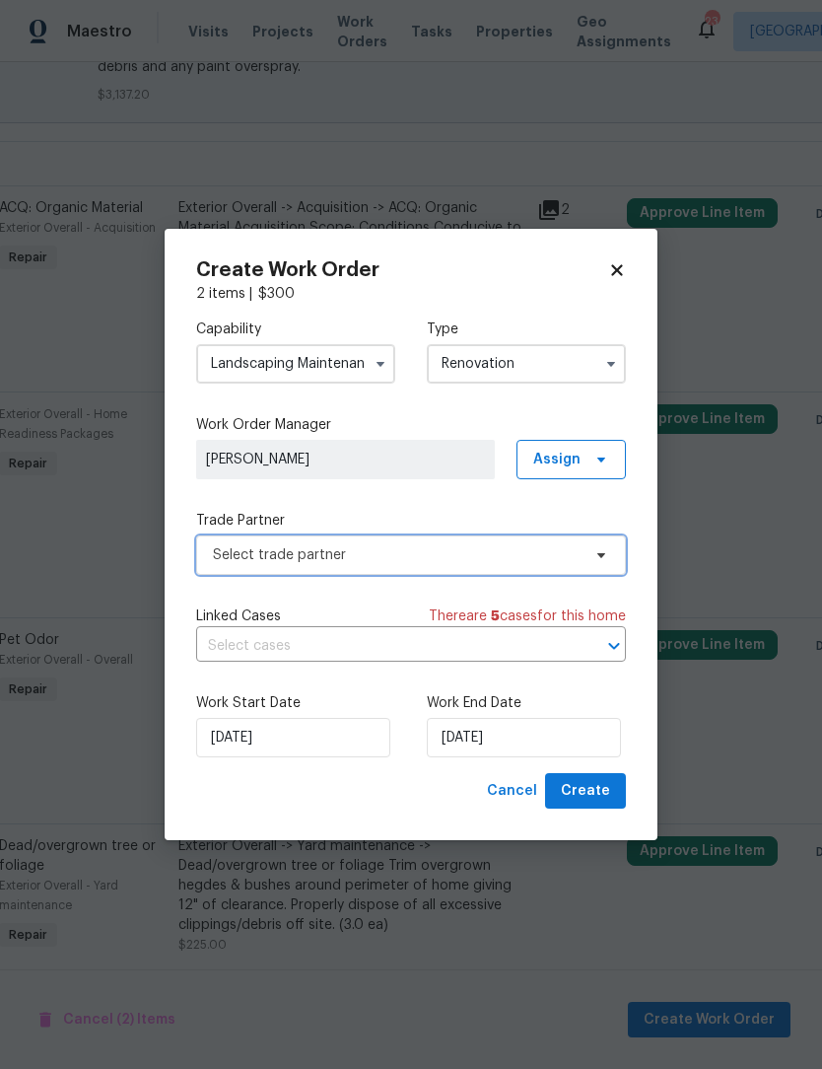
click at [399, 553] on span "Select trade partner" at bounding box center [397, 555] width 368 height 20
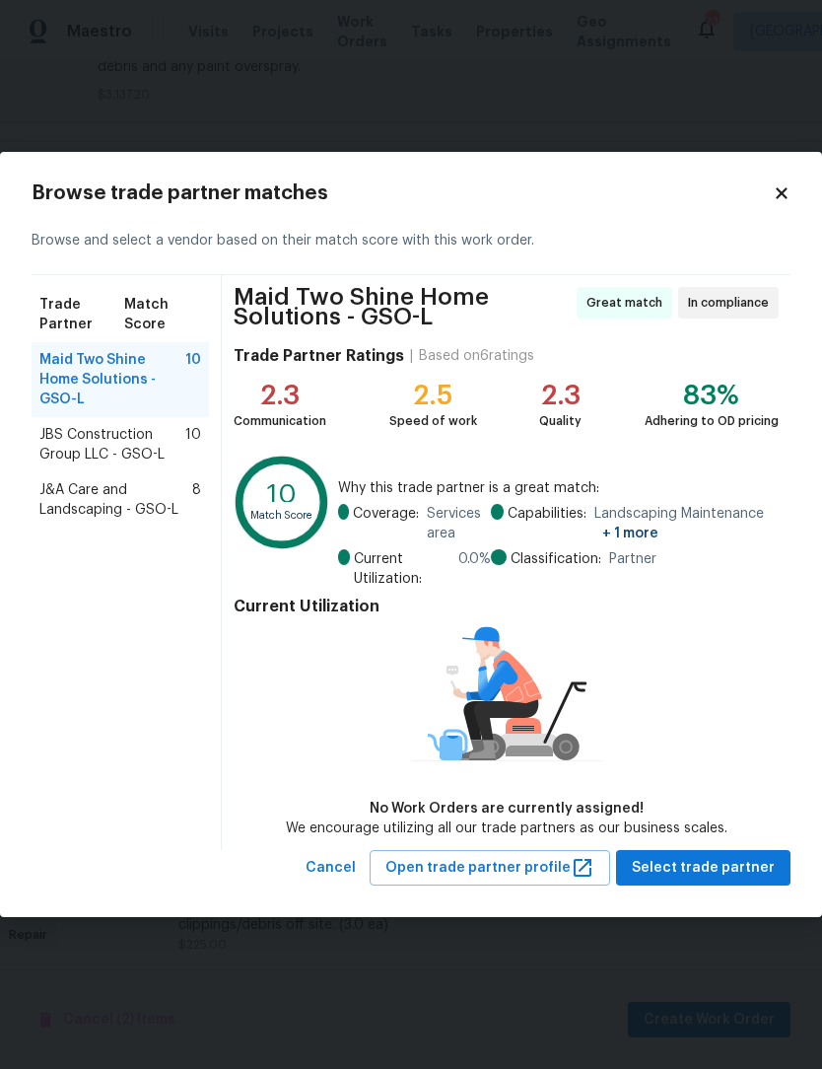
click at [96, 483] on span "J&A Care and Landscaping - GSO-L" at bounding box center [115, 499] width 153 height 39
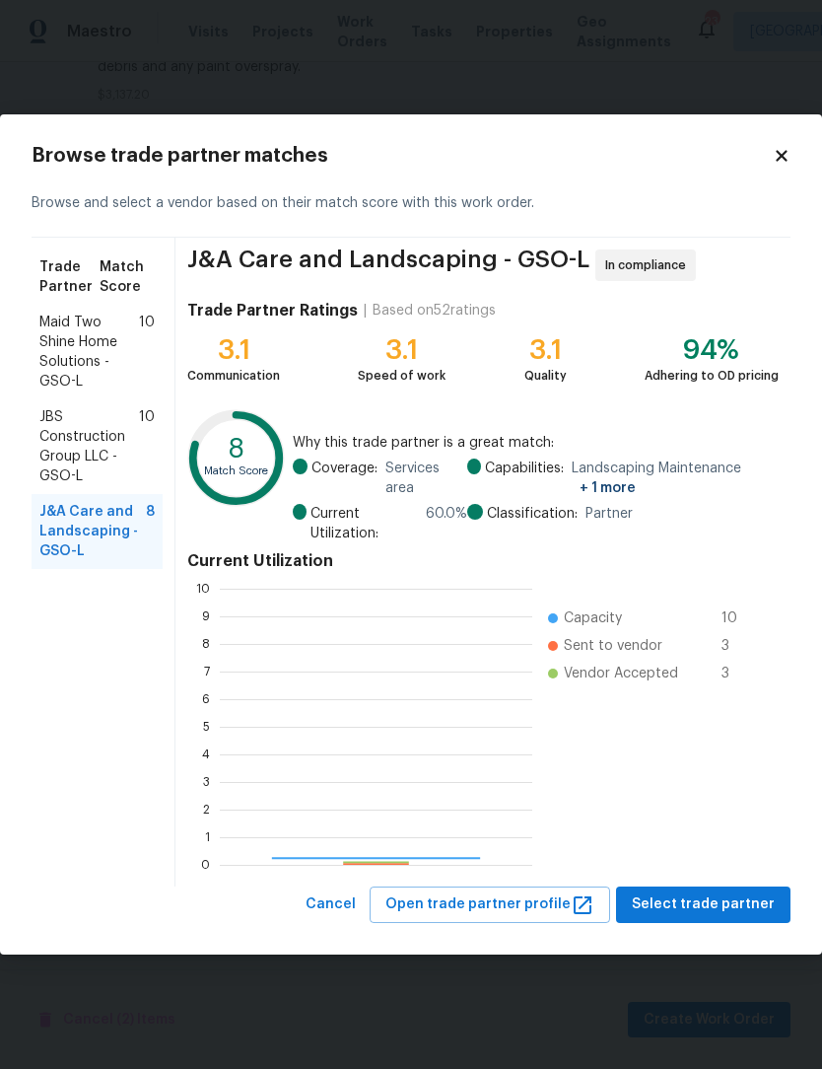
scroll to position [276, 312]
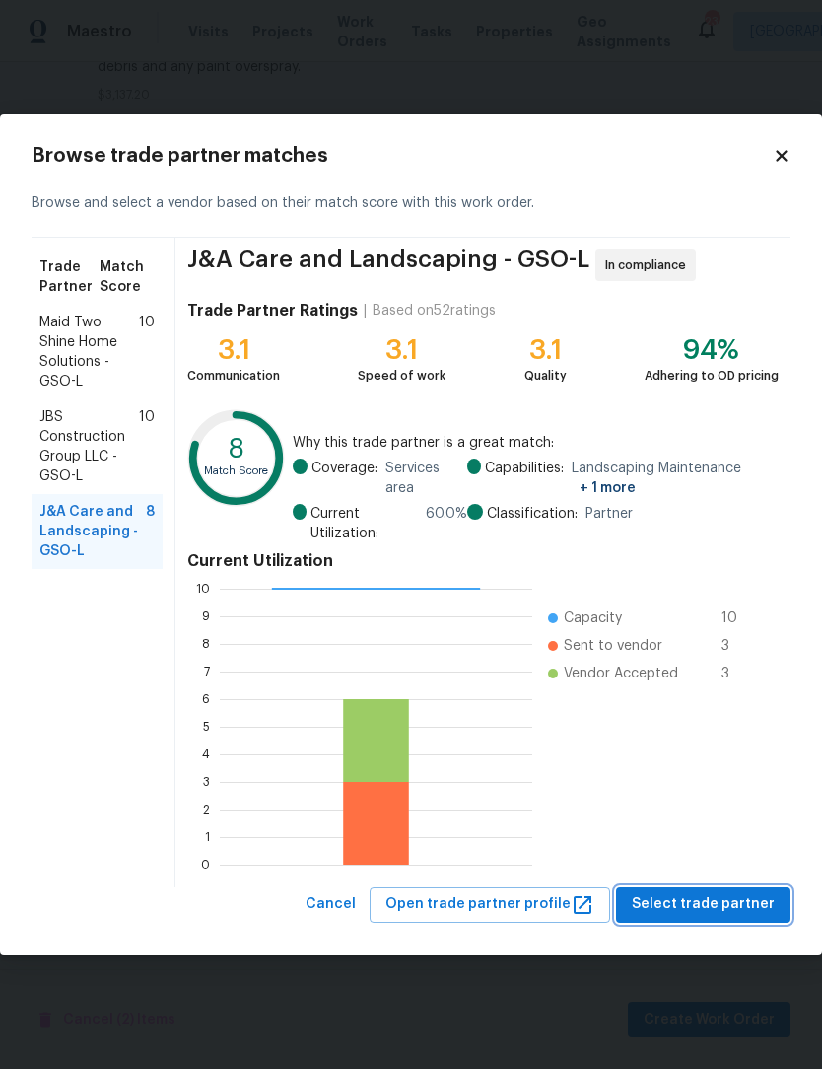
click at [691, 905] on span "Select trade partner" at bounding box center [703, 904] width 143 height 25
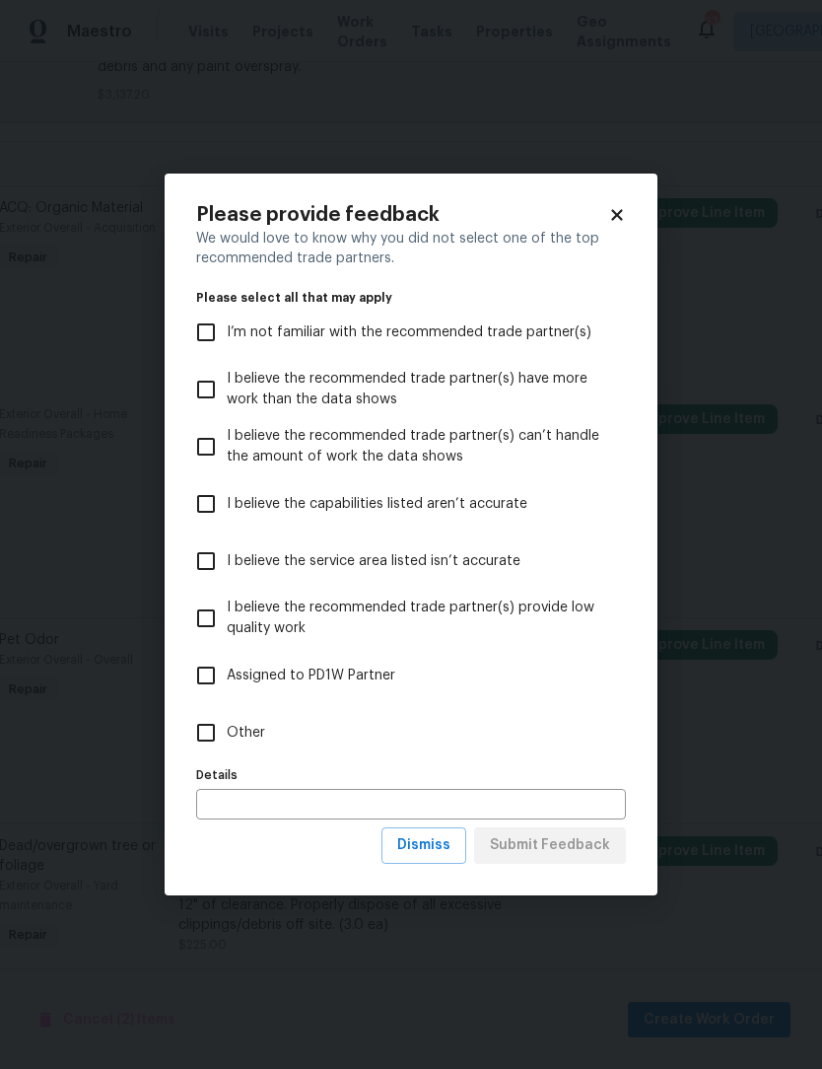
click at [213, 740] on input "Other" at bounding box center [205, 732] width 41 height 41
checkbox input "true"
click at [576, 849] on span "Submit Feedback" at bounding box center [550, 845] width 120 height 25
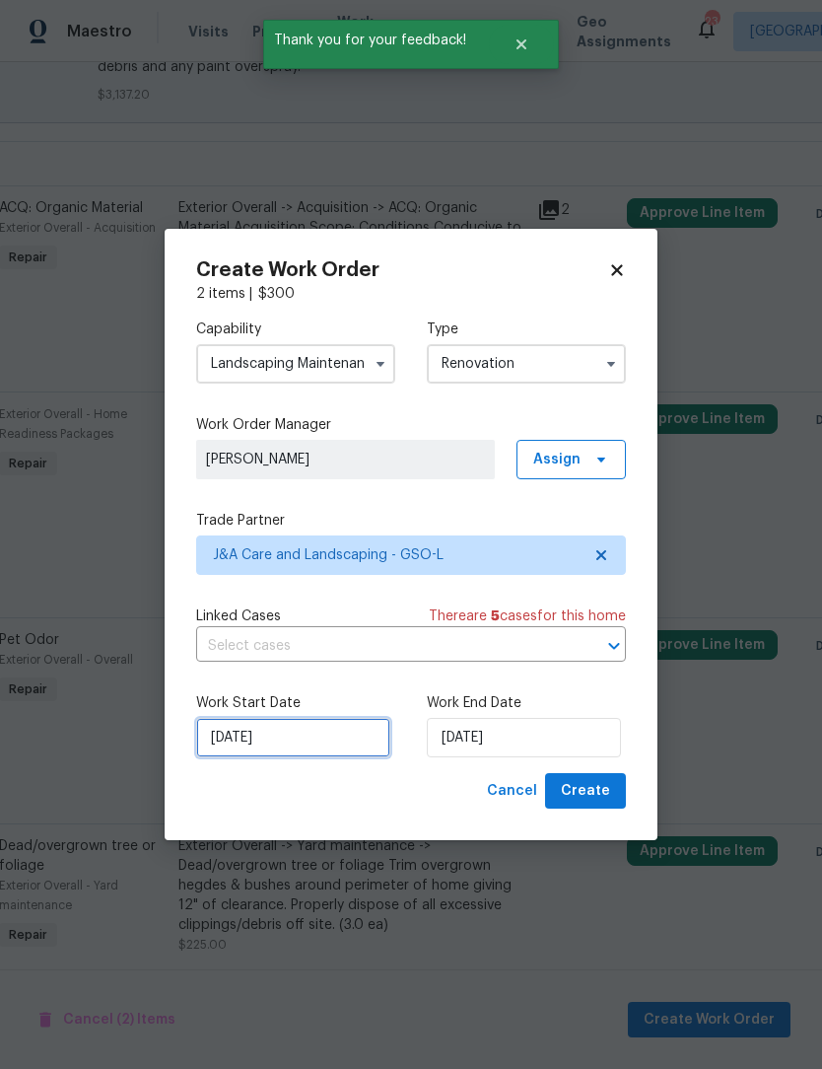
click at [328, 743] on input "[DATE]" at bounding box center [293, 737] width 194 height 39
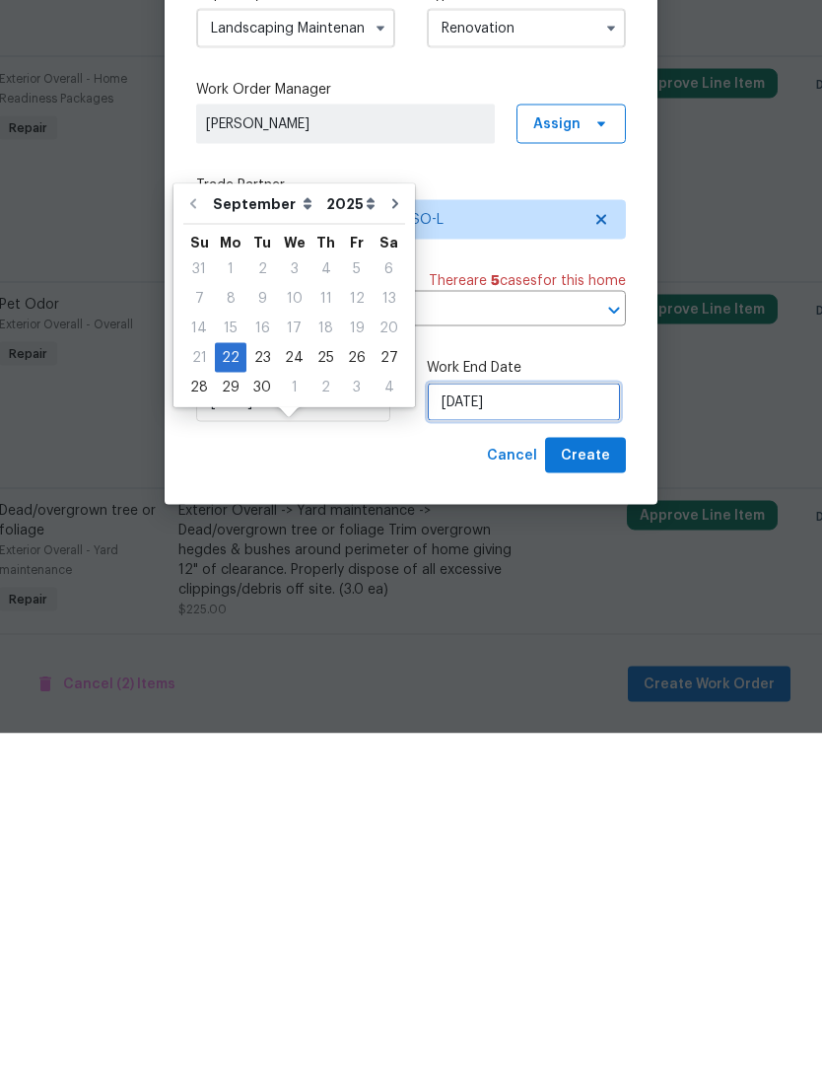
click at [518, 718] on input "[DATE]" at bounding box center [524, 737] width 194 height 39
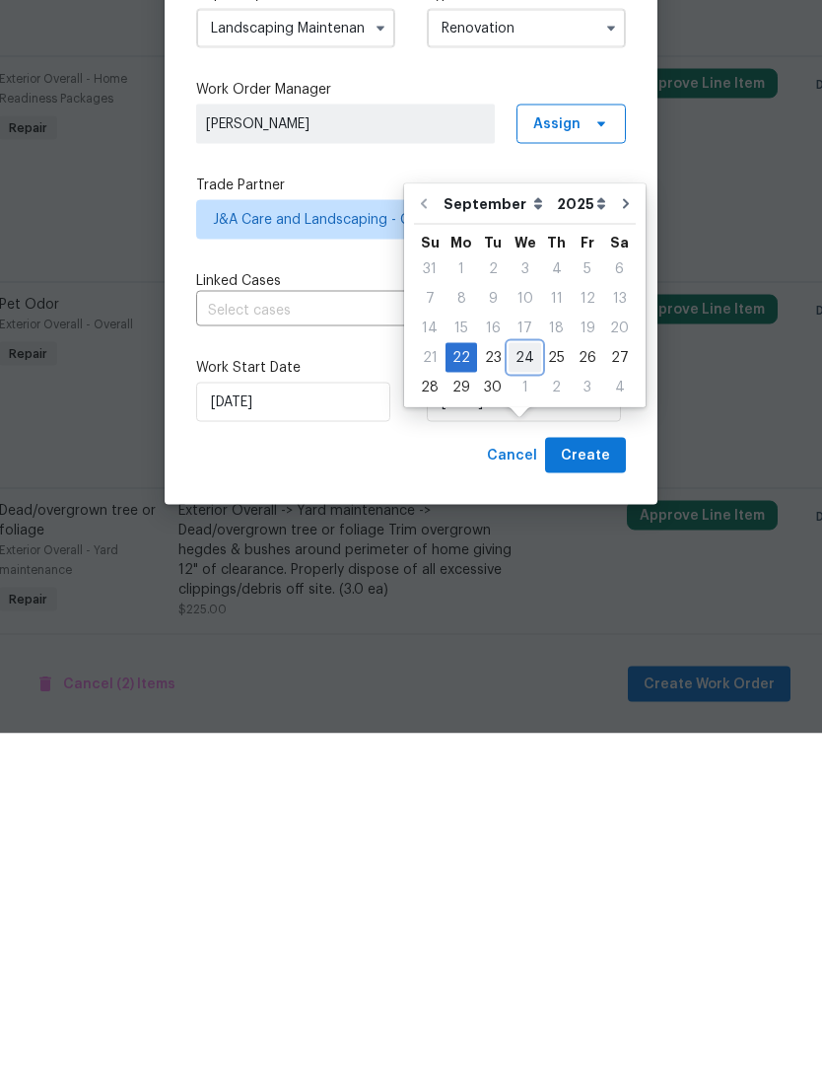
click at [530, 679] on div "24" at bounding box center [525, 693] width 33 height 28
type input "[DATE]"
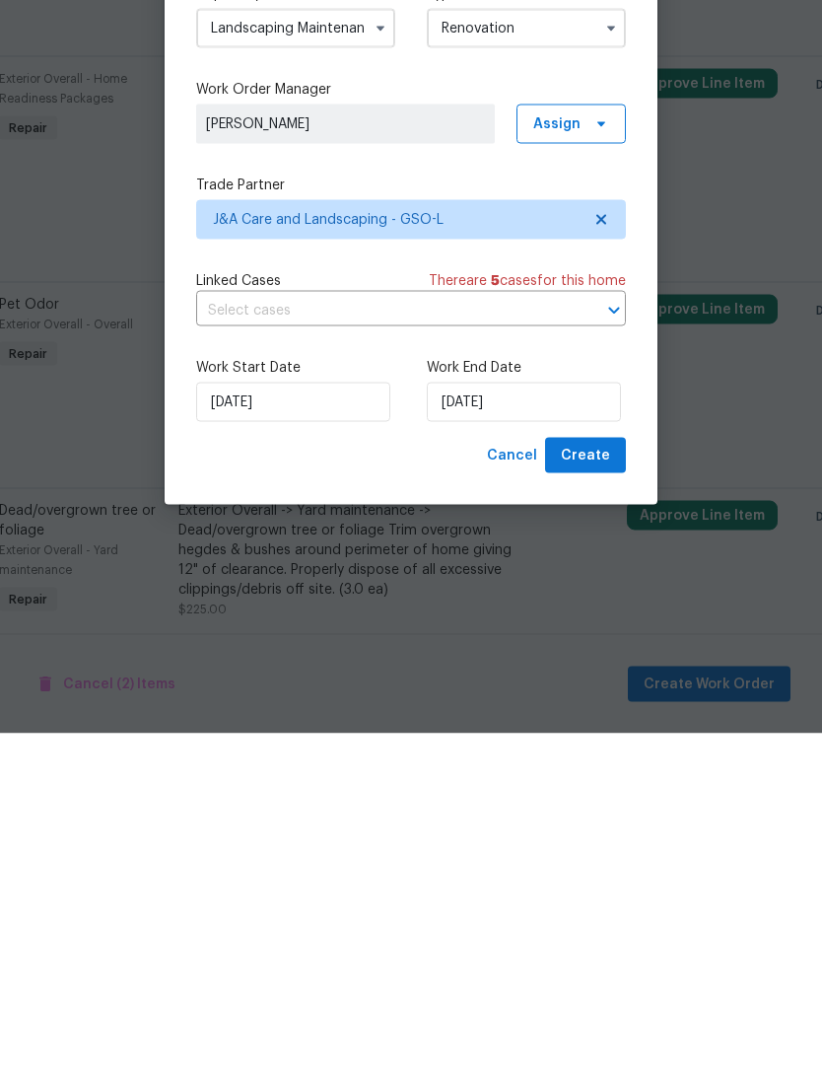
scroll to position [65, 0]
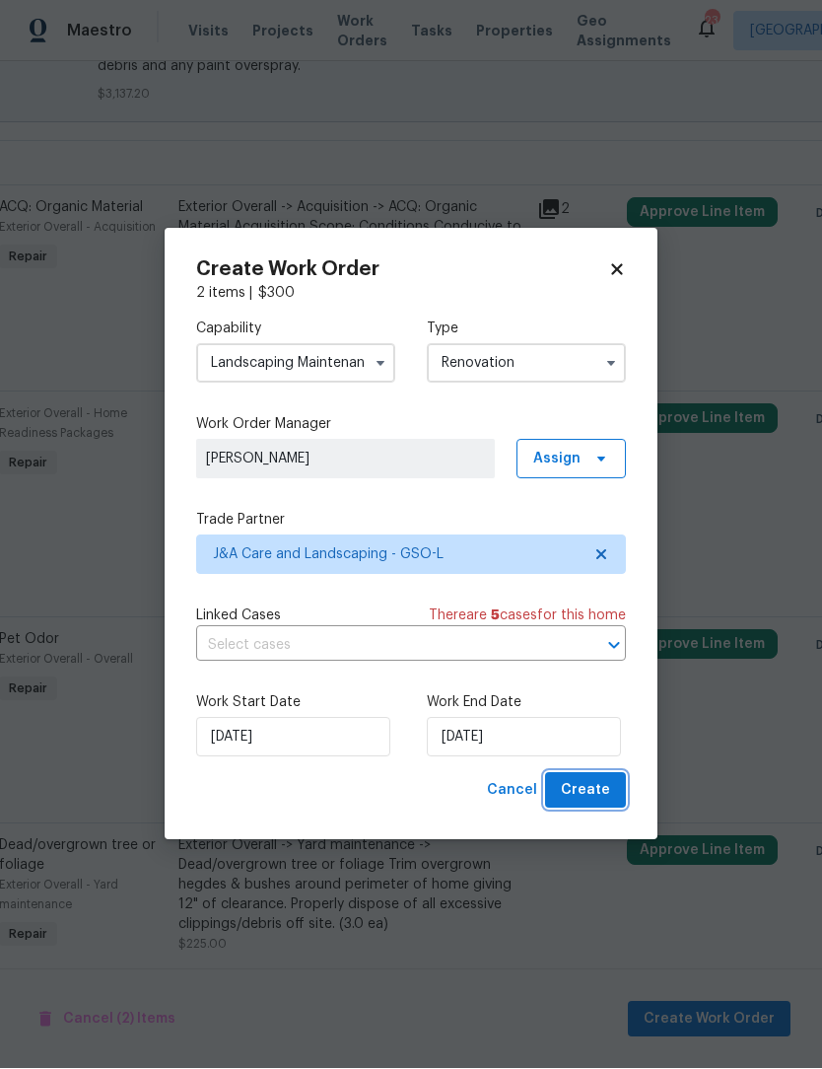
click at [615, 804] on button "Create" at bounding box center [585, 791] width 81 height 36
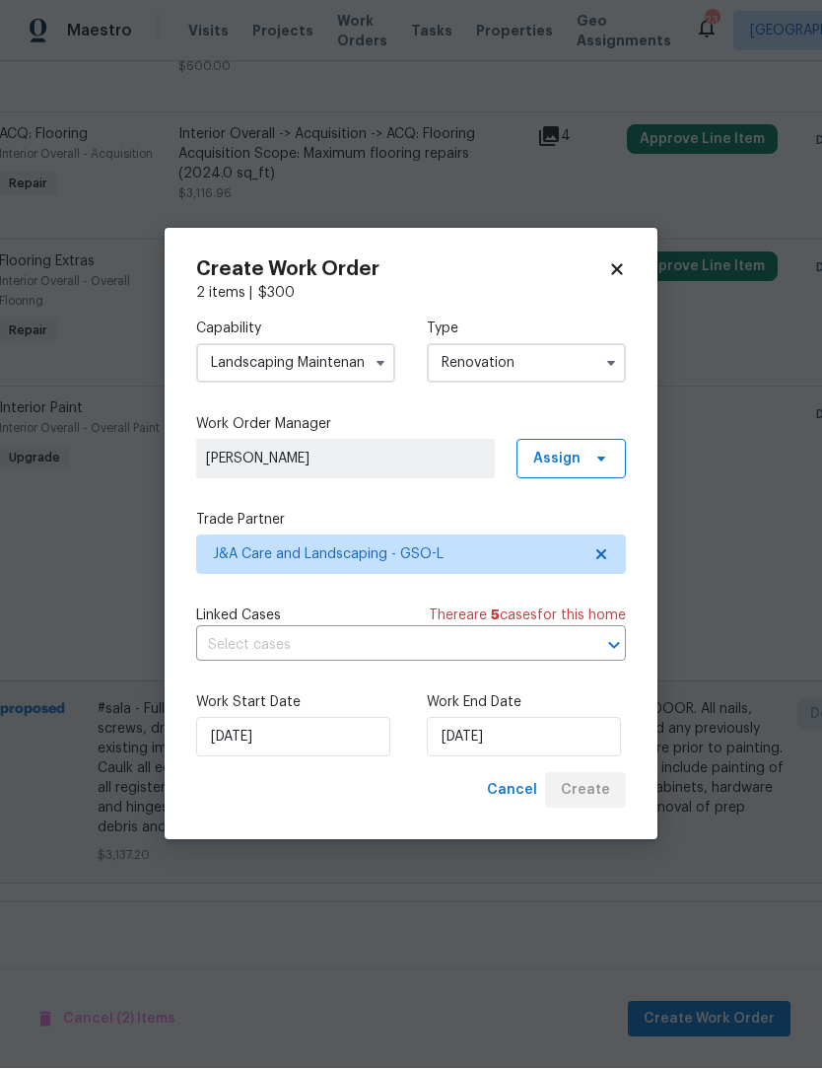
scroll to position [847, 115]
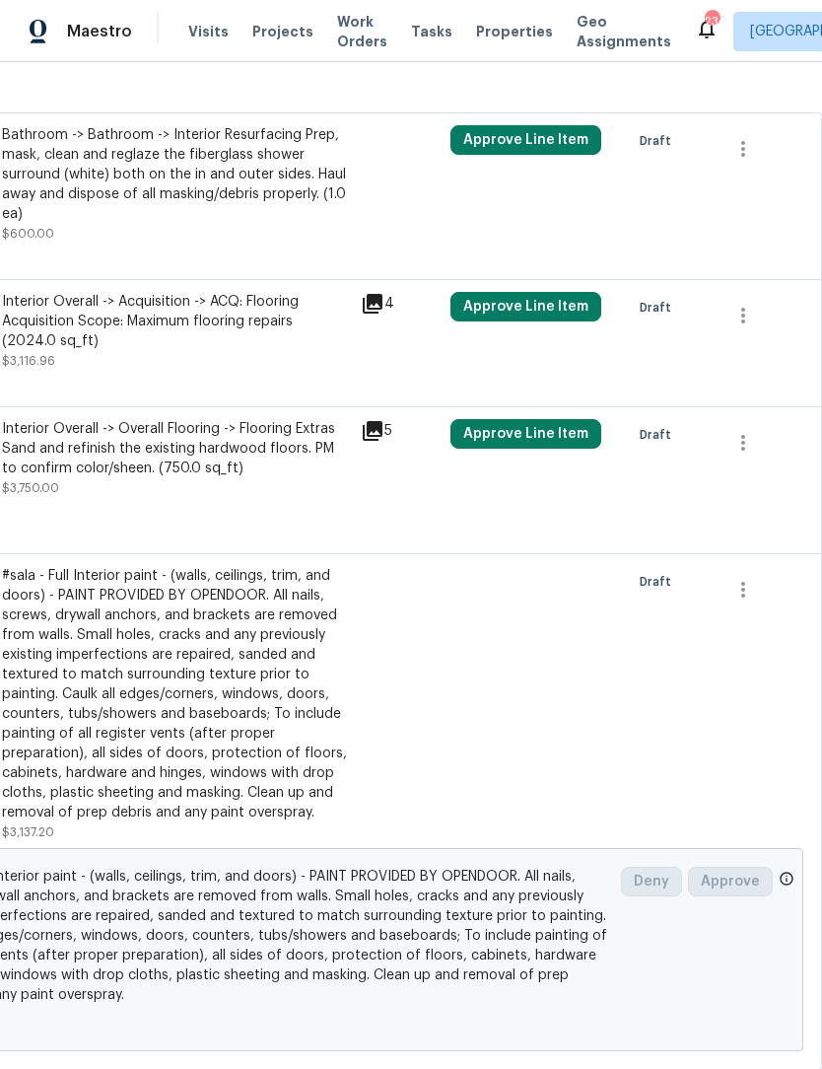
scroll to position [741, 292]
click at [748, 441] on icon "button" at bounding box center [743, 443] width 24 height 24
click at [698, 373] on div at bounding box center [411, 534] width 822 height 1069
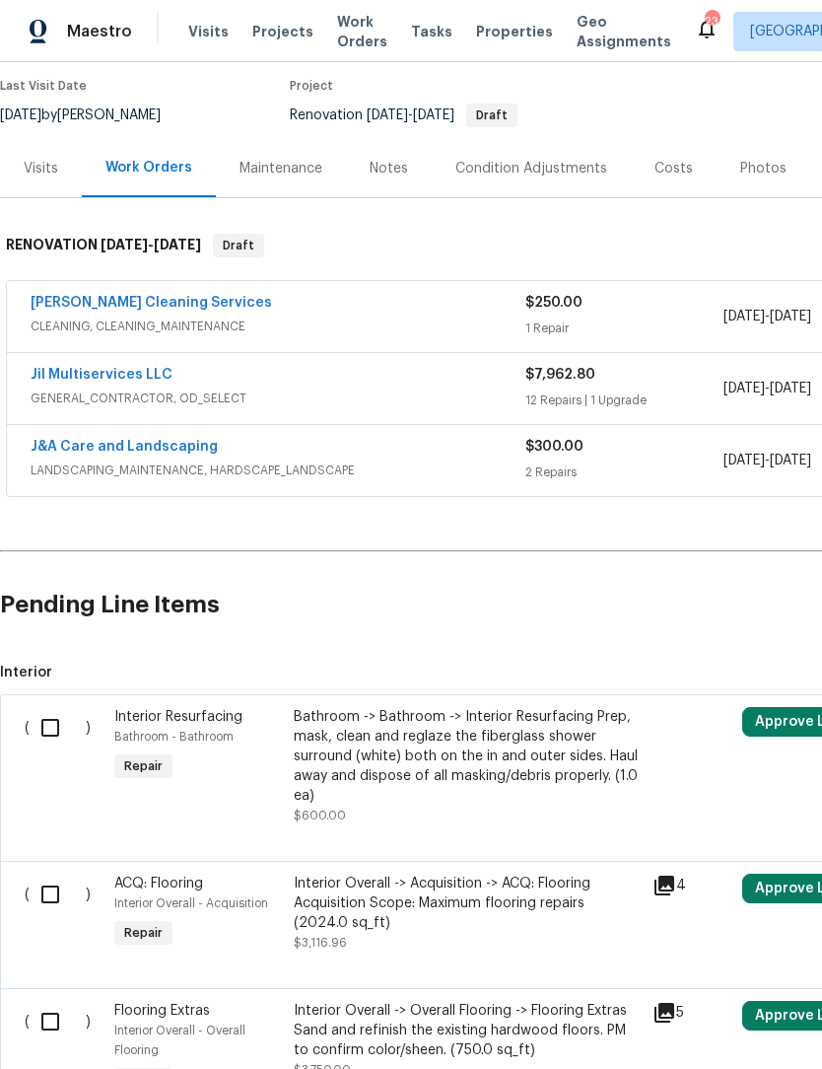
scroll to position [160, 0]
click at [136, 376] on link "Jil Multiservices LLC" at bounding box center [102, 375] width 142 height 14
